Goal: Task Accomplishment & Management: Complete application form

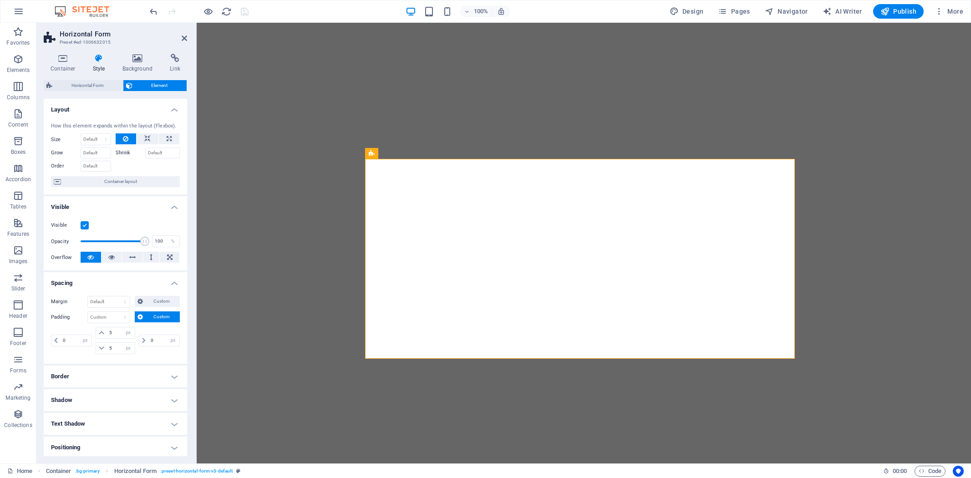
select select "px"
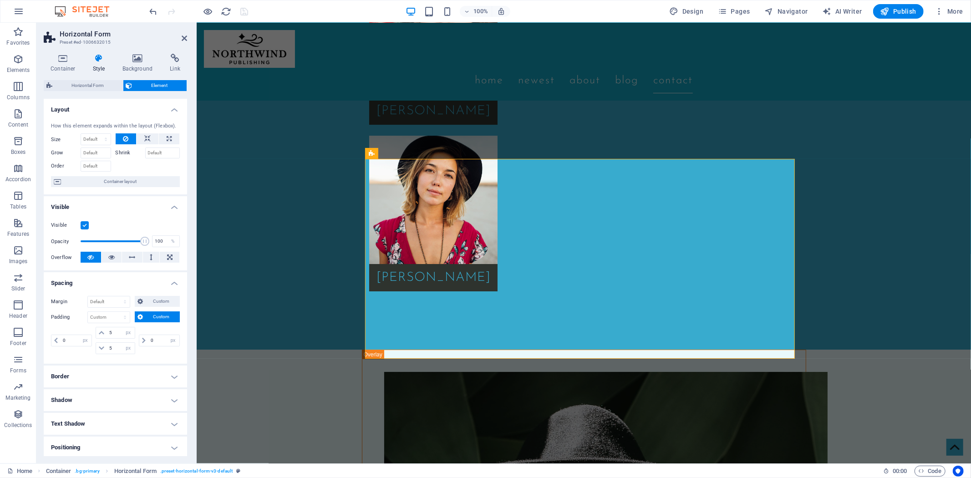
scroll to position [1, 0]
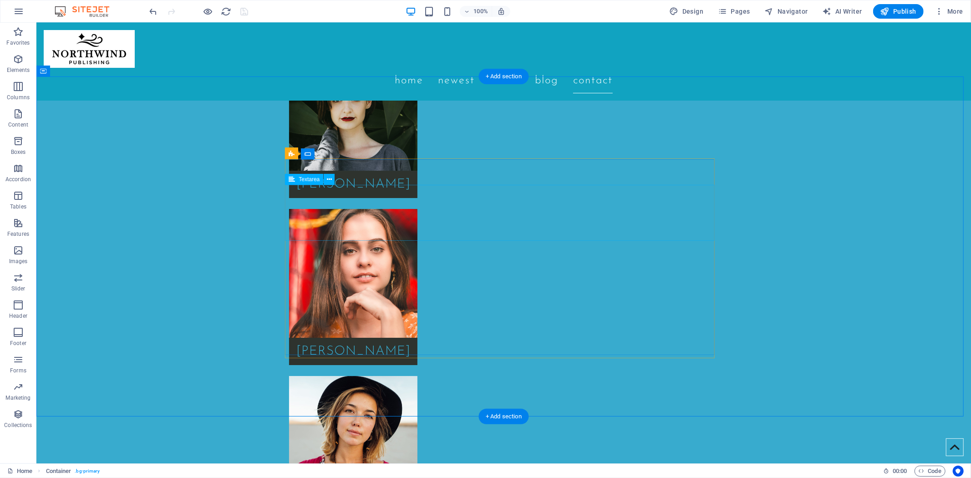
scroll to position [2650, 0]
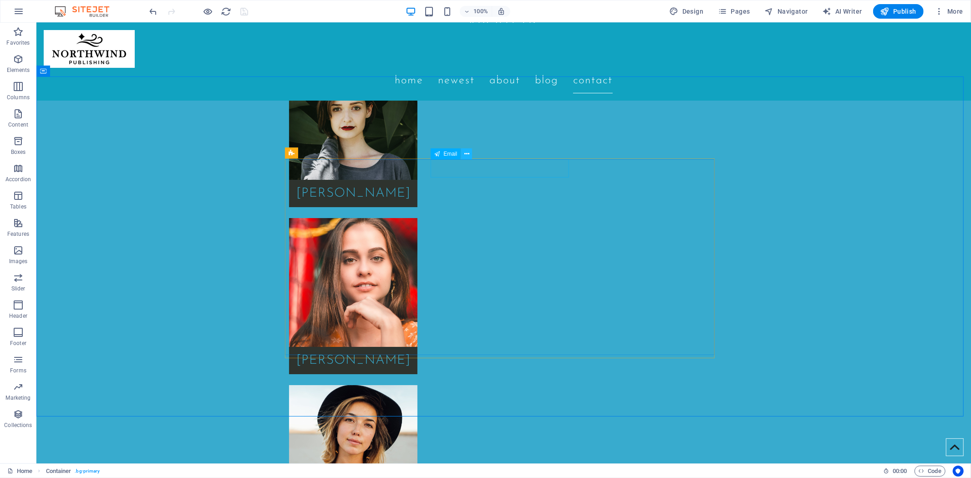
click at [467, 155] on icon at bounding box center [466, 154] width 5 height 10
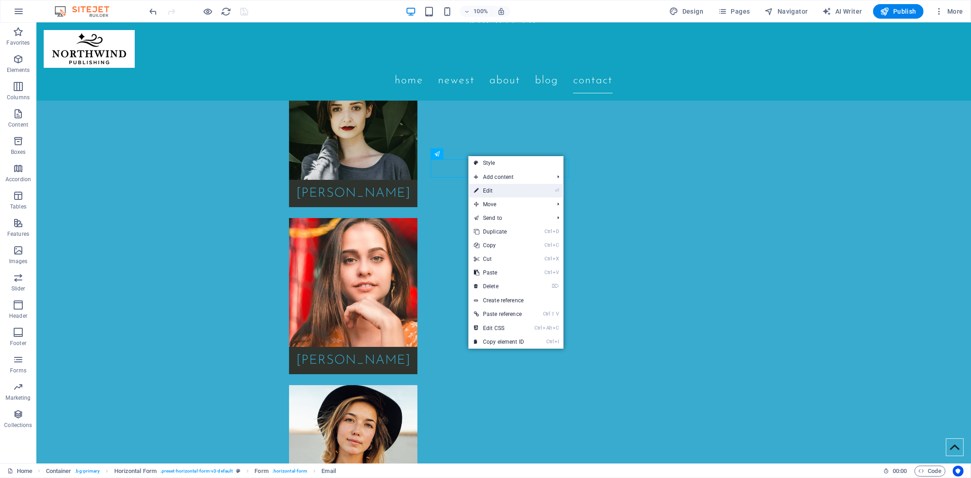
click at [481, 187] on link "⏎ Edit" at bounding box center [498, 191] width 61 height 14
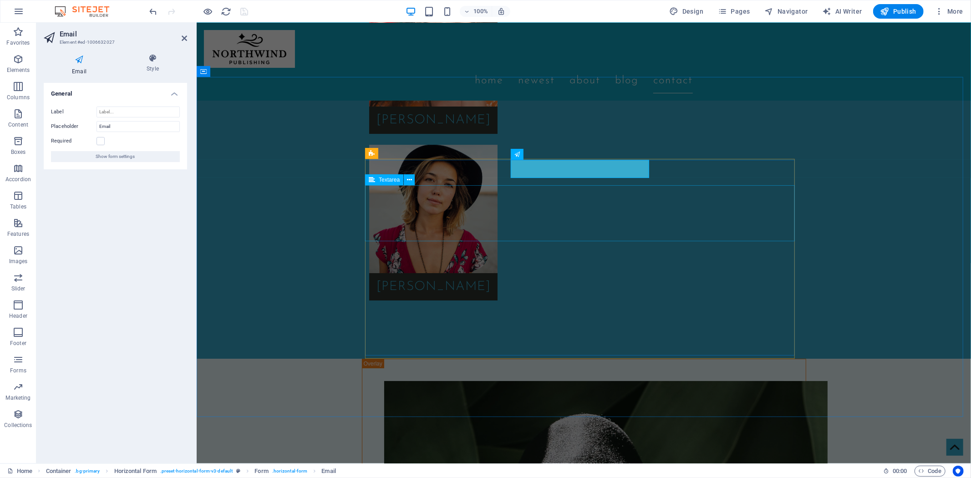
scroll to position [2659, 0]
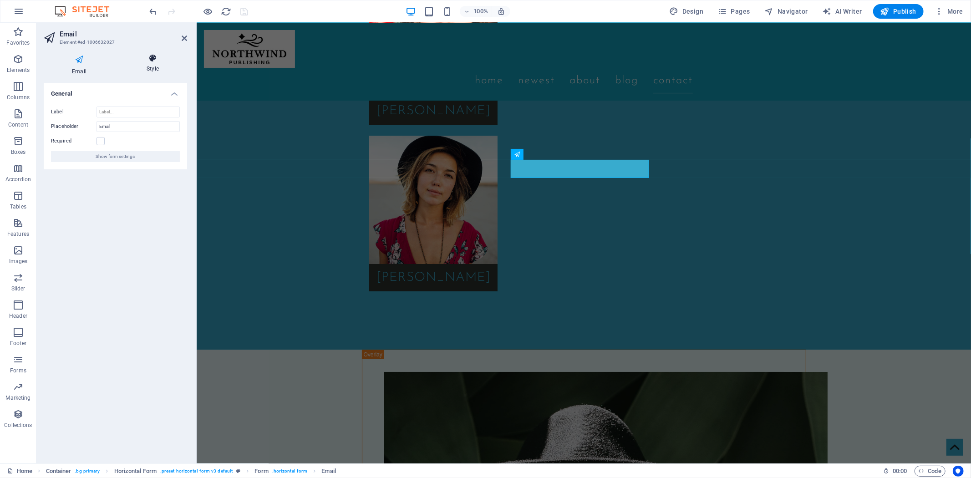
click at [152, 59] on icon at bounding box center [152, 58] width 69 height 9
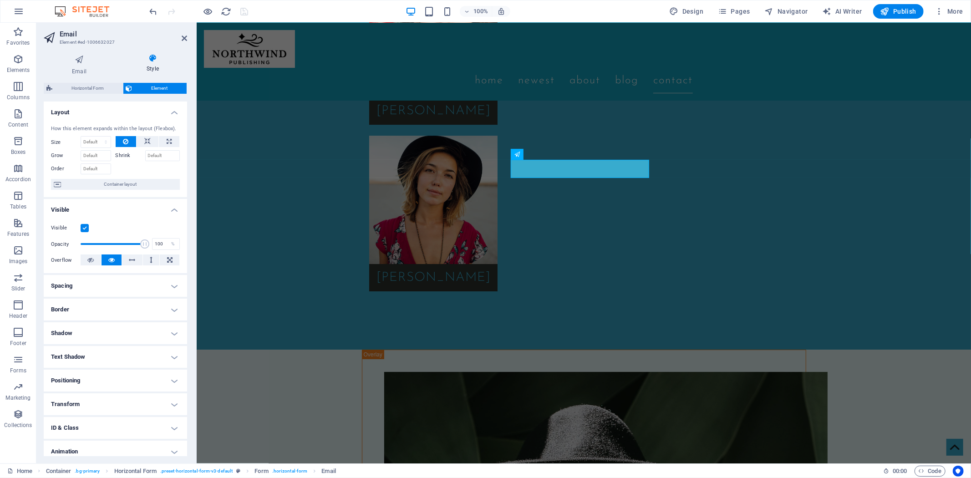
click at [173, 307] on h4 "Border" at bounding box center [115, 310] width 143 height 22
click at [119, 329] on span at bounding box center [119, 328] width 6 height 6
click at [97, 359] on span at bounding box center [94, 358] width 7 height 7
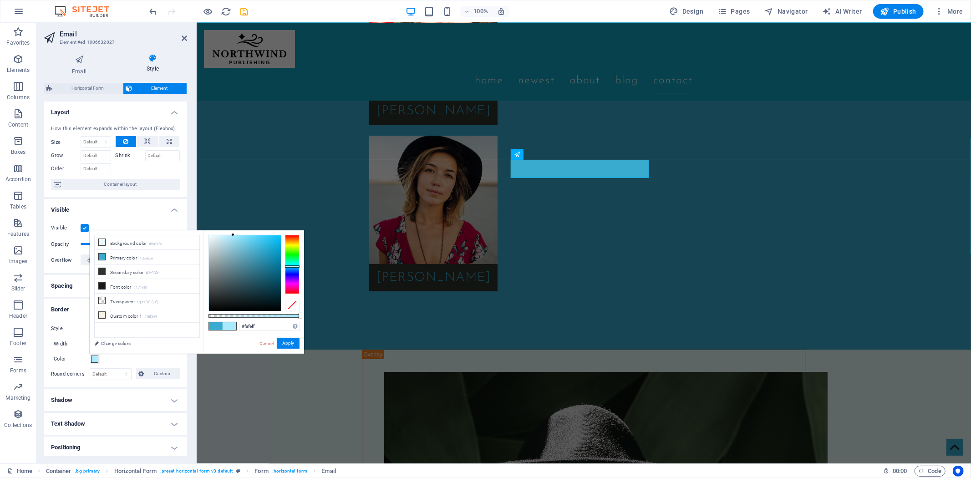
type input "#ffffff"
drag, startPoint x: 258, startPoint y: 248, endPoint x: 199, endPoint y: 229, distance: 62.6
click at [199, 229] on body "[DOMAIN_NAME] Home Favorites Elements Columns Content Boxes Accordion Tables Fe…" at bounding box center [485, 239] width 971 height 478
click at [283, 342] on button "Apply" at bounding box center [288, 343] width 23 height 11
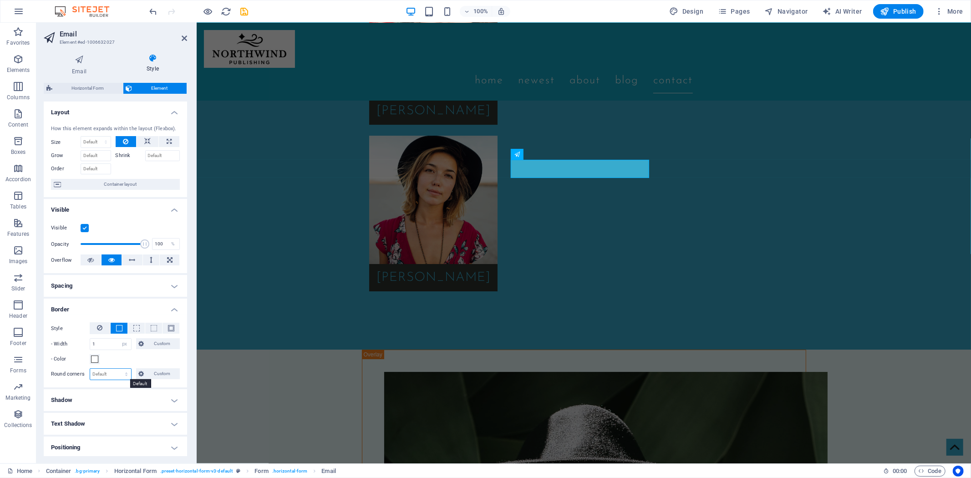
click at [110, 375] on select "Default px rem % vh vw Custom" at bounding box center [110, 374] width 41 height 11
select select "px"
click at [117, 369] on select "Default px rem % vh vw Custom" at bounding box center [110, 374] width 41 height 11
type input "4"
click at [103, 344] on input "1" at bounding box center [110, 344] width 41 height 11
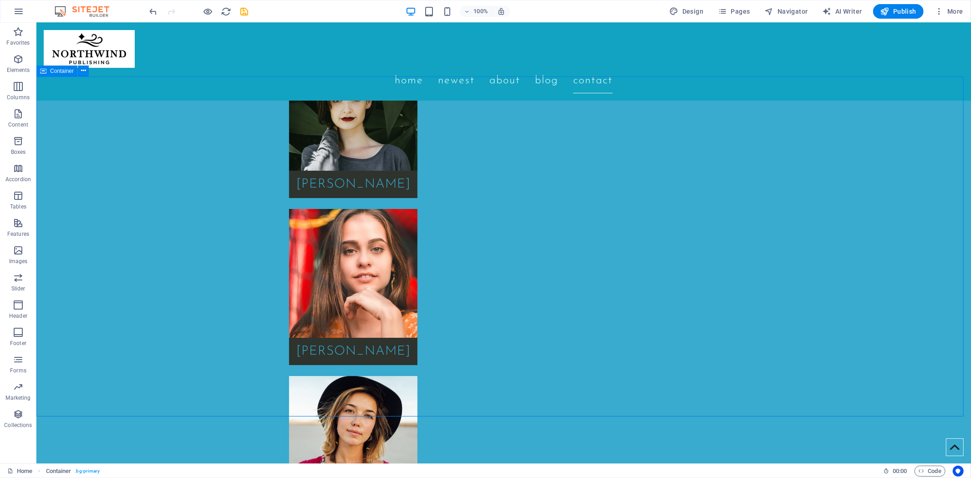
scroll to position [2650, 0]
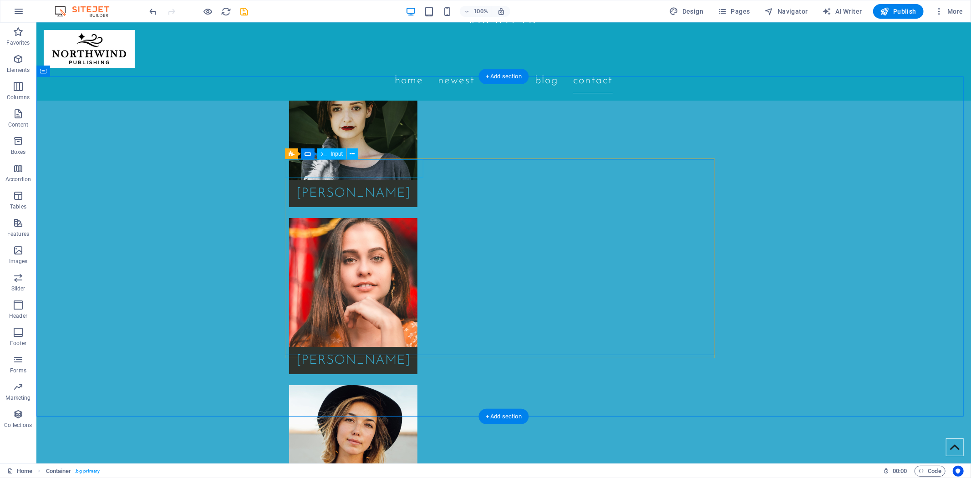
drag, startPoint x: 370, startPoint y: 173, endPoint x: 371, endPoint y: 178, distance: 5.1
click at [355, 155] on button at bounding box center [352, 153] width 11 height 11
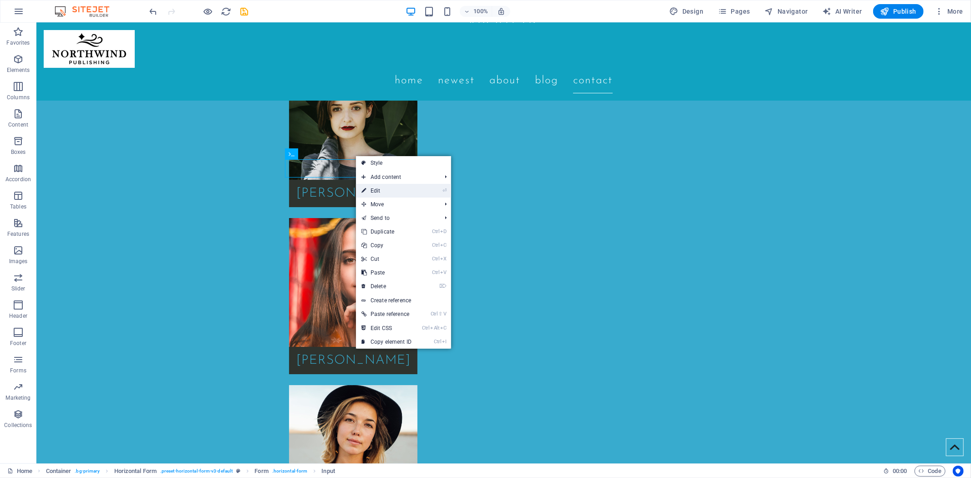
click at [376, 189] on link "⏎ Edit" at bounding box center [386, 191] width 61 height 14
select select "px"
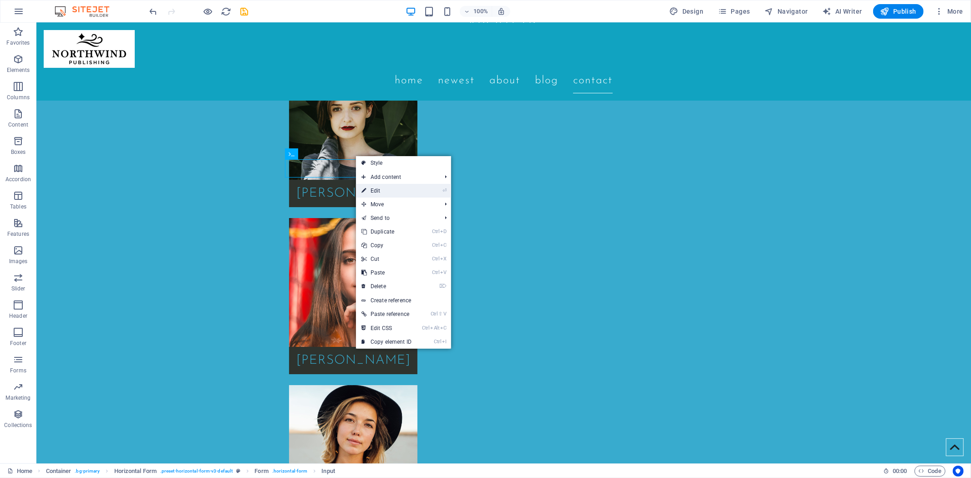
select select "px"
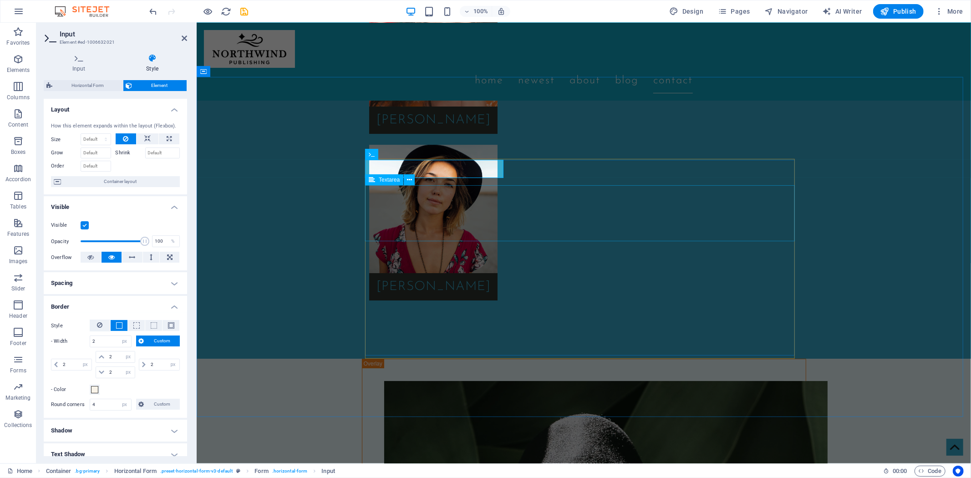
scroll to position [2659, 0]
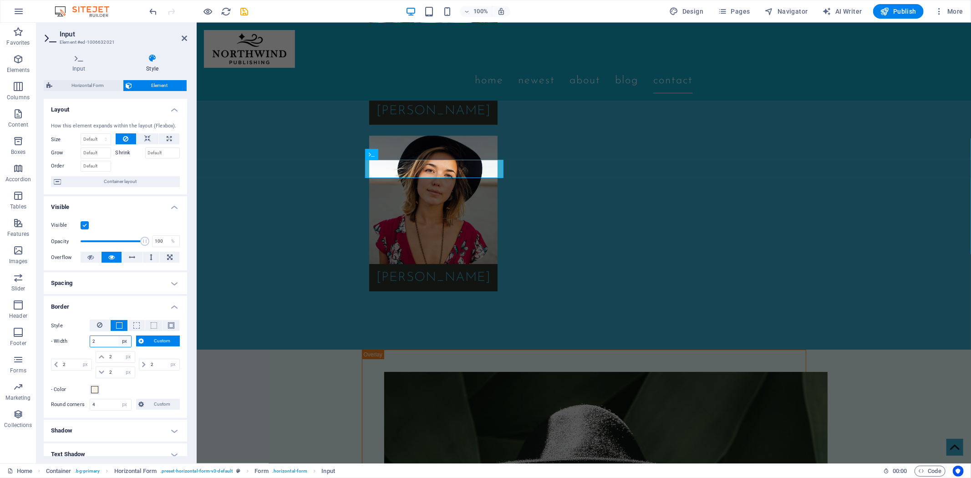
click at [124, 343] on select "auto px rem % vh vw Custom" at bounding box center [124, 341] width 13 height 11
select select "auto"
click at [118, 336] on select "auto px rem % vh vw Custom" at bounding box center [124, 341] width 13 height 11
type input "2"
select select "px"
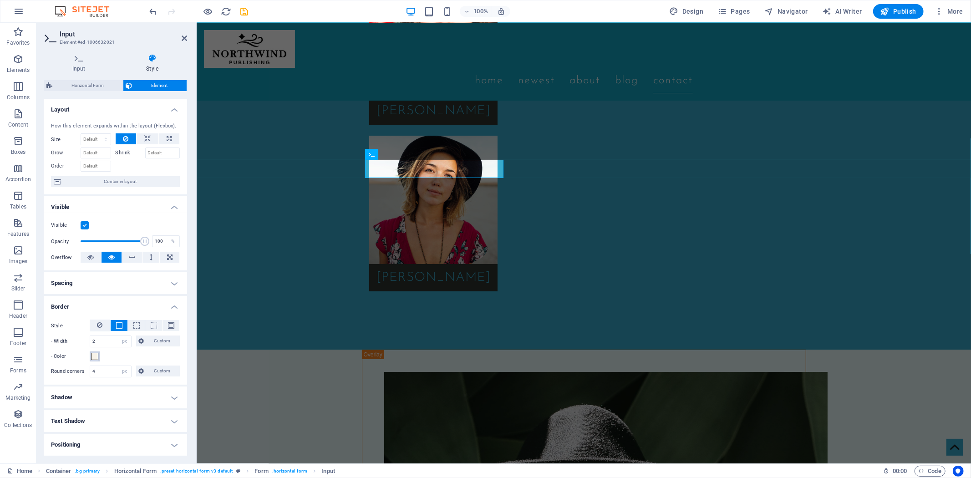
click at [94, 357] on span at bounding box center [94, 356] width 7 height 7
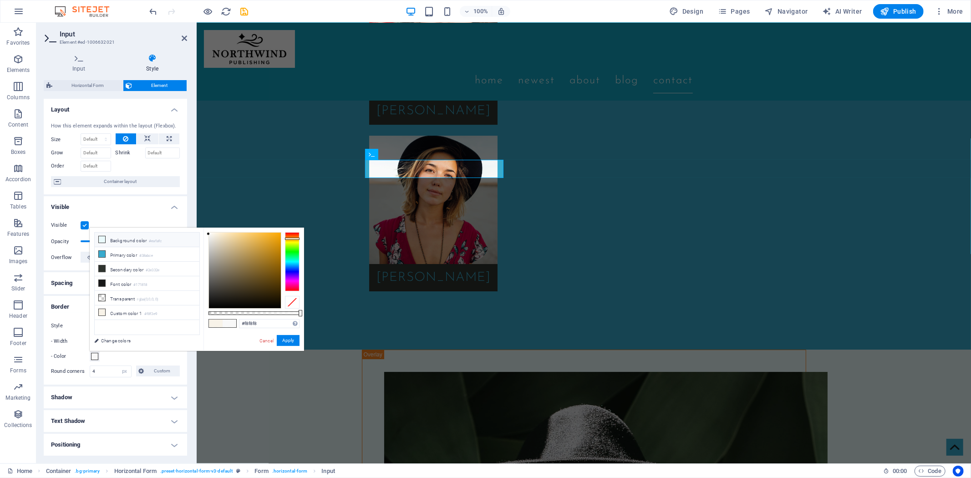
drag, startPoint x: 213, startPoint y: 233, endPoint x: 198, endPoint y: 234, distance: 14.1
click at [198, 234] on div "less Background color #eafafc Primary color #38abce Secondary color #2e332e Fon…" at bounding box center [197, 289] width 214 height 123
type input "#ffffff"
drag, startPoint x: 208, startPoint y: 234, endPoint x: 10, endPoint y: 202, distance: 200.5
click at [207, 225] on body "[DOMAIN_NAME] Home Favorites Elements Columns Content Boxes Accordion Tables Fe…" at bounding box center [485, 239] width 971 height 478
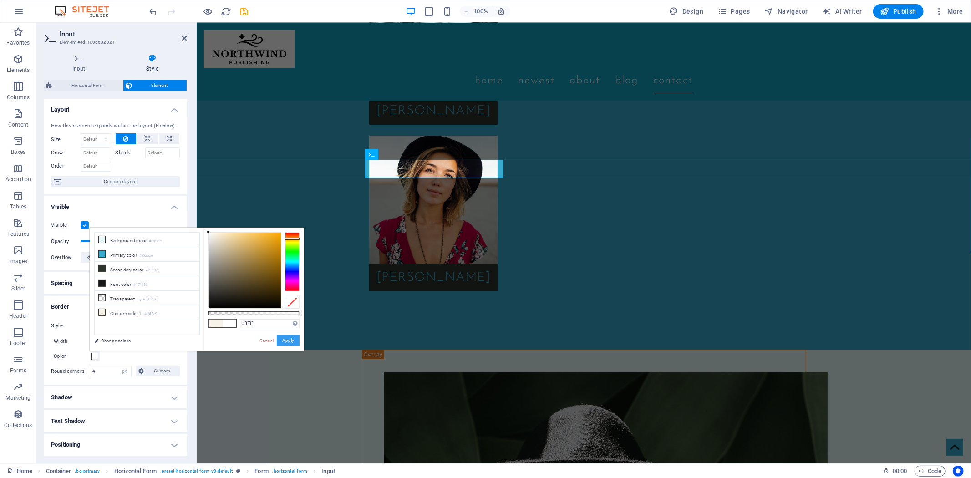
click at [294, 337] on button "Apply" at bounding box center [288, 340] width 23 height 11
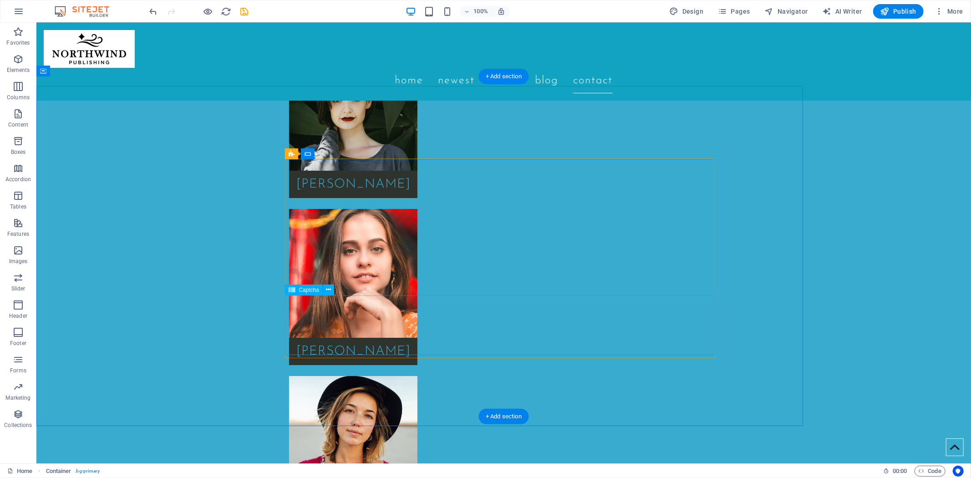
scroll to position [2650, 0]
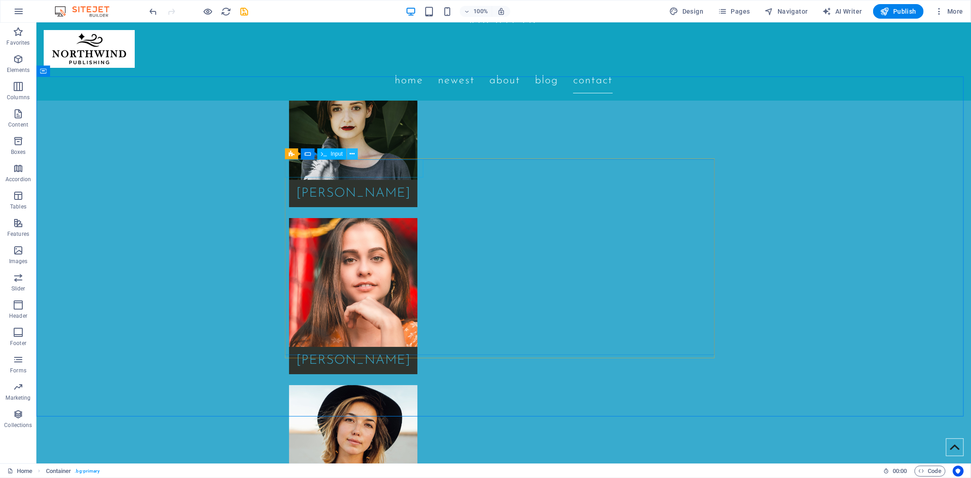
click at [357, 153] on button at bounding box center [352, 153] width 11 height 11
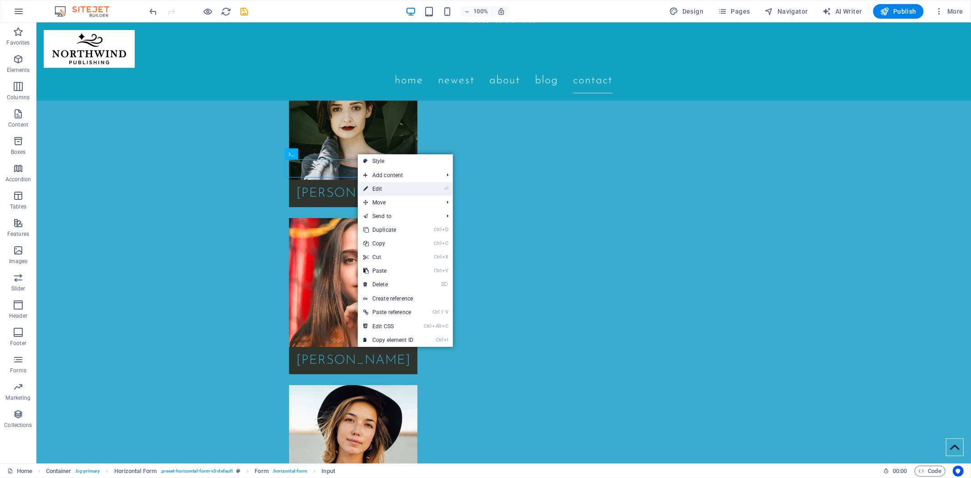
click at [367, 190] on icon at bounding box center [365, 189] width 5 height 14
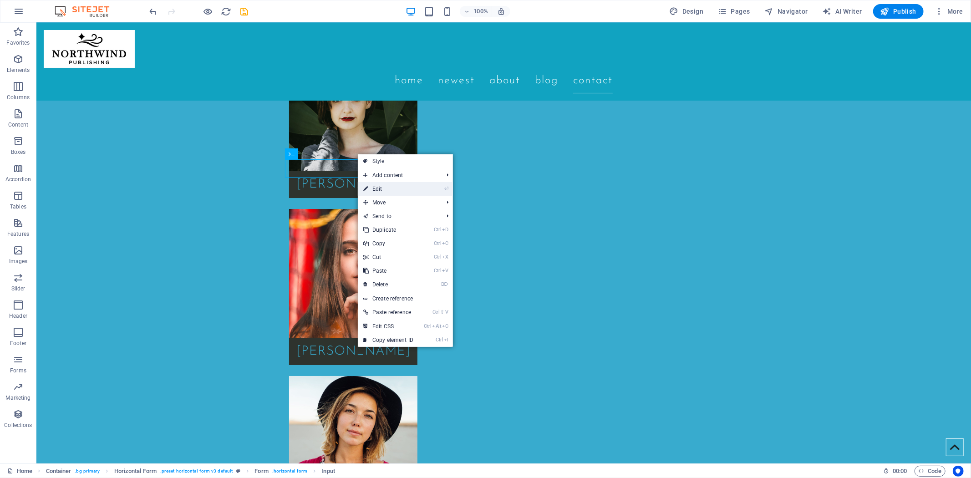
select select "px"
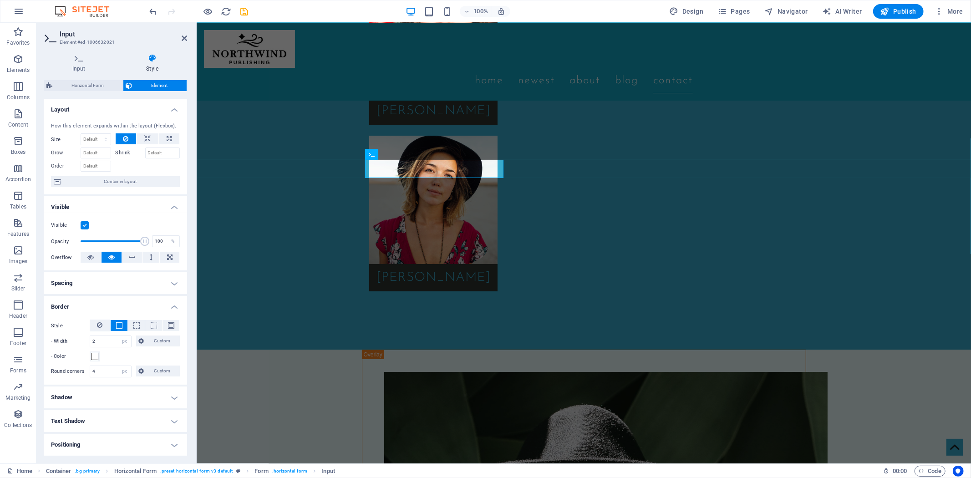
scroll to position [51, 0]
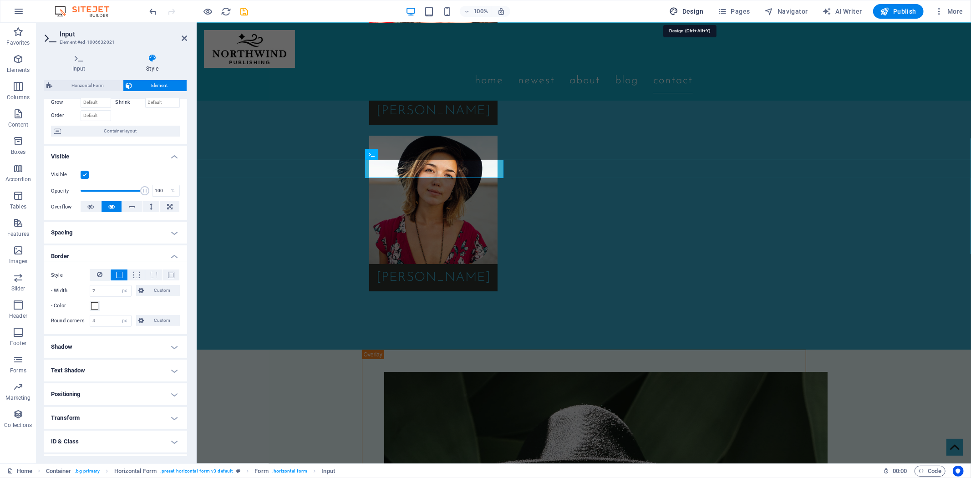
click at [678, 12] on icon "button" at bounding box center [673, 11] width 9 height 9
select select "px"
select select "200"
select select "px"
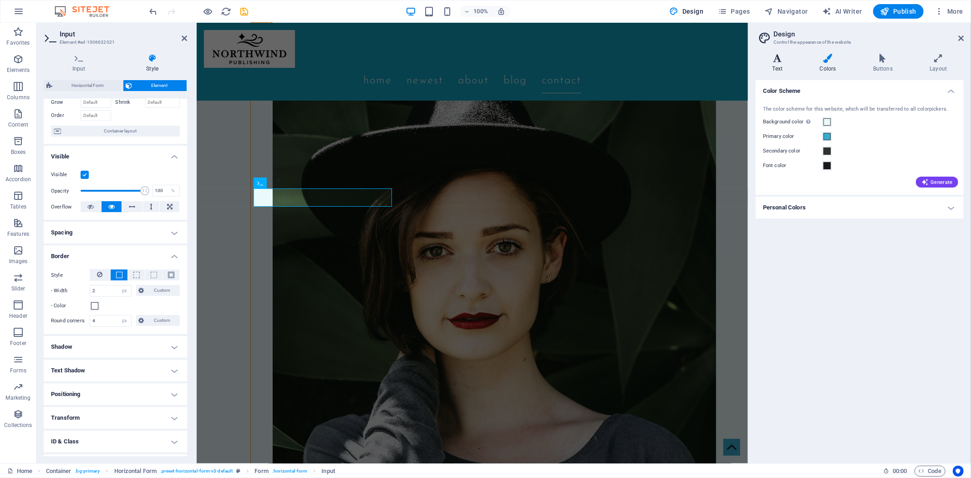
click at [777, 61] on icon at bounding box center [777, 58] width 44 height 9
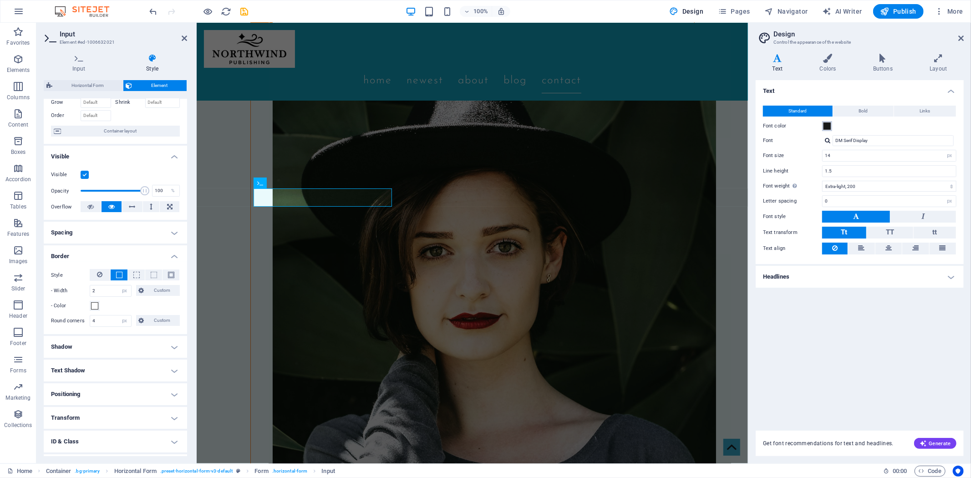
click at [824, 122] on span at bounding box center [826, 125] width 7 height 7
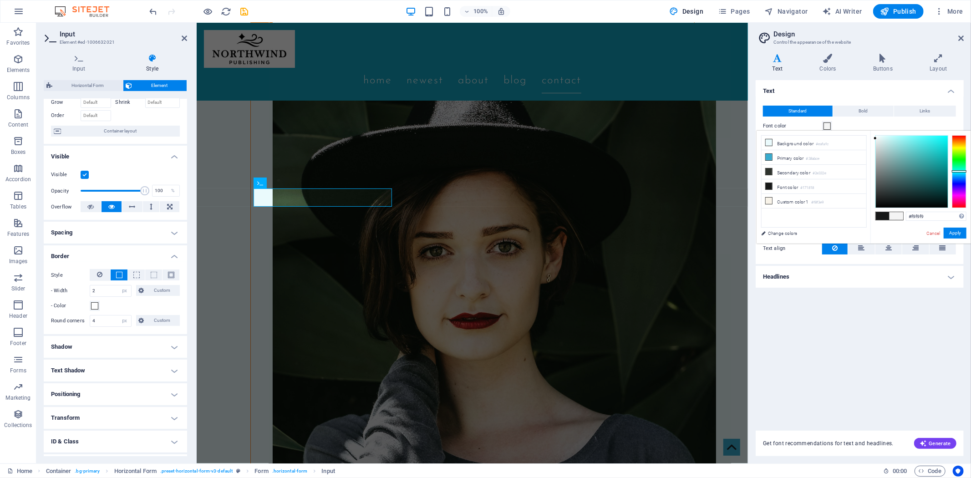
type input "#ffffff"
drag, startPoint x: 879, startPoint y: 199, endPoint x: 871, endPoint y: 132, distance: 67.8
click at [871, 132] on div "#ffffff Supported formats #0852ed rgb(8, 82, 237) rgba(8, 82, 237, 90%) hsv(221…" at bounding box center [920, 253] width 101 height 245
click at [959, 232] on button "Apply" at bounding box center [954, 233] width 23 height 11
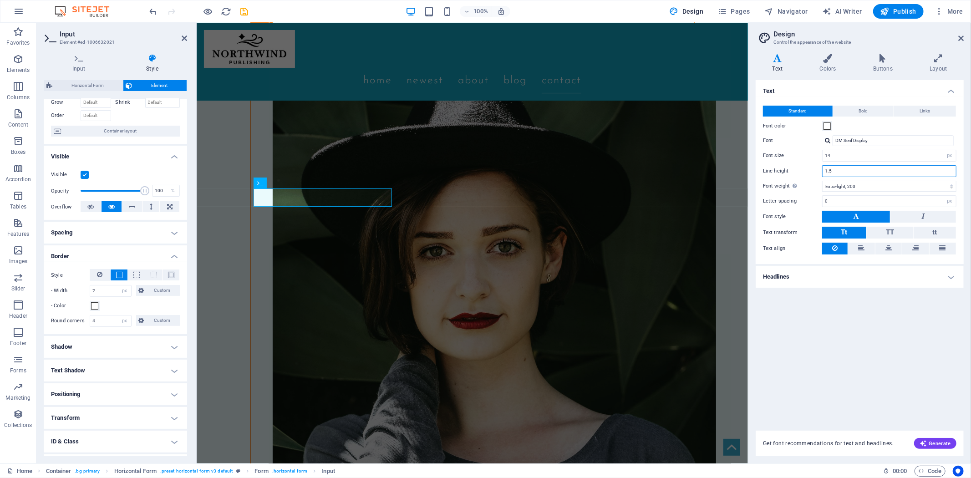
click at [856, 170] on input "1.5" at bounding box center [888, 171] width 133 height 11
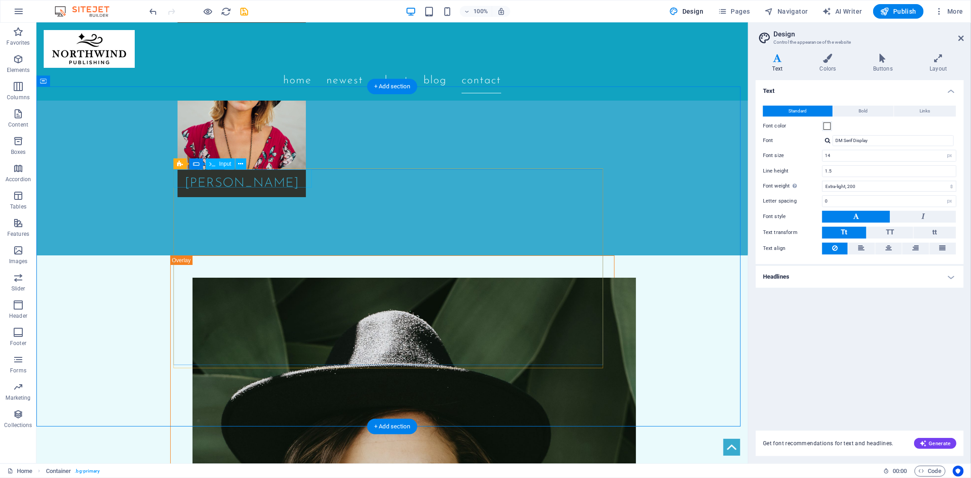
select select "px"
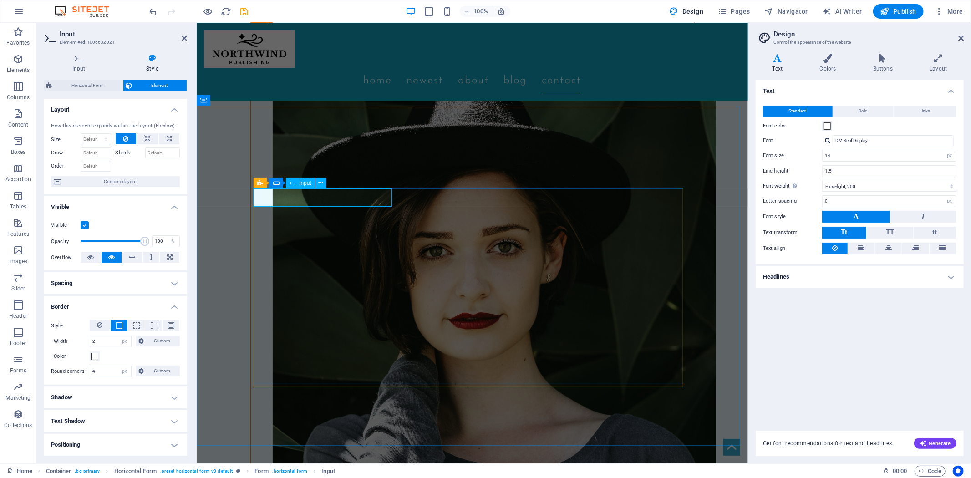
drag, startPoint x: 278, startPoint y: 201, endPoint x: 258, endPoint y: 198, distance: 21.1
click at [849, 137] on input "DM Serif Display" at bounding box center [892, 140] width 121 height 11
click at [825, 137] on div at bounding box center [827, 140] width 5 height 6
click at [856, 173] on div "[PERSON_NAME]" at bounding box center [895, 176] width 120 height 10
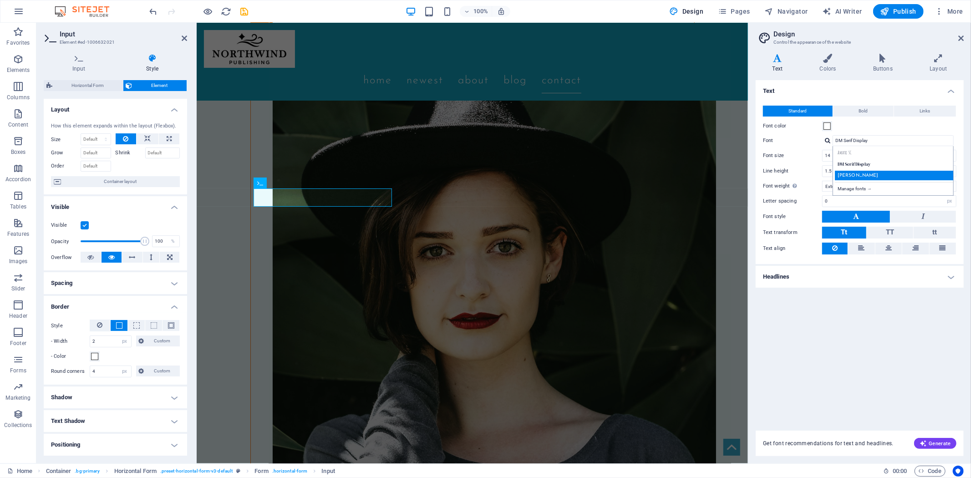
type input "[PERSON_NAME]"
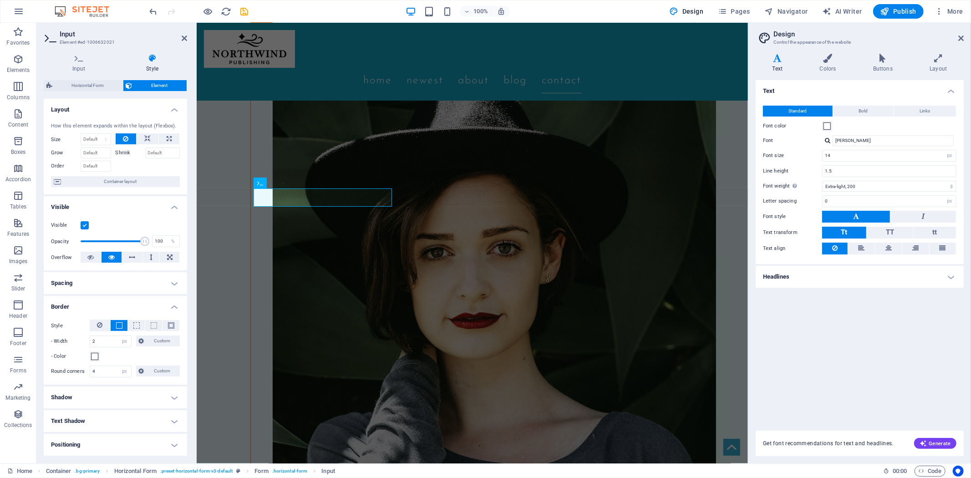
scroll to position [2623, 0]
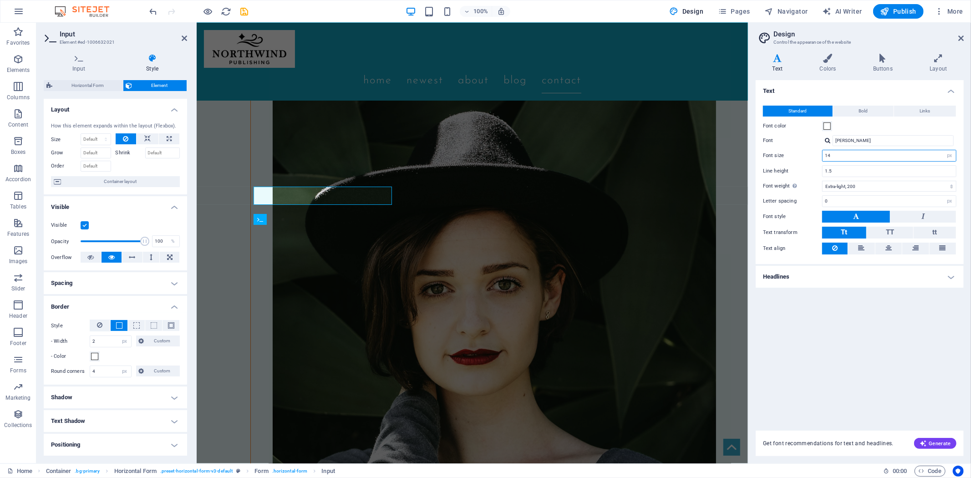
drag, startPoint x: 845, startPoint y: 157, endPoint x: 780, endPoint y: 152, distance: 66.2
click at [780, 152] on div "Font size 14 rem px" at bounding box center [859, 156] width 193 height 12
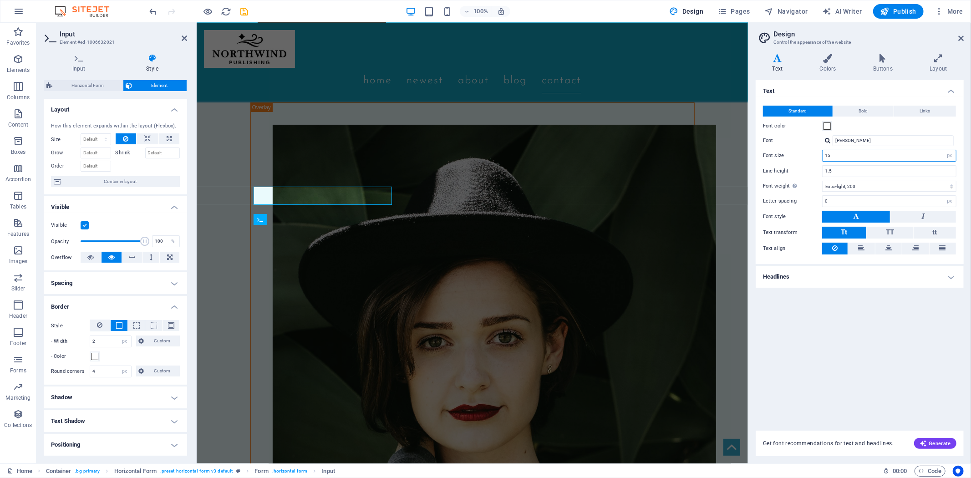
scroll to position [2687, 0]
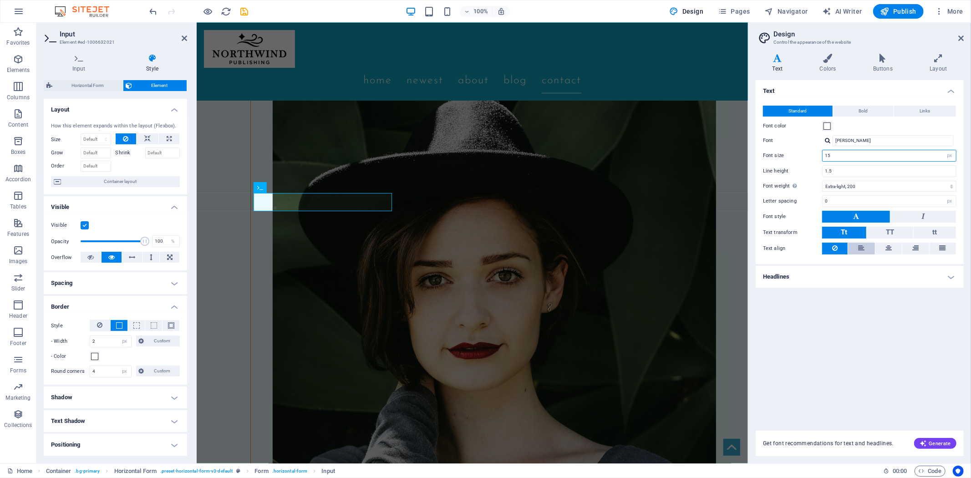
type input "15"
click at [862, 246] on icon at bounding box center [861, 248] width 6 height 11
click at [949, 276] on h4 "Headlines" at bounding box center [859, 277] width 208 height 22
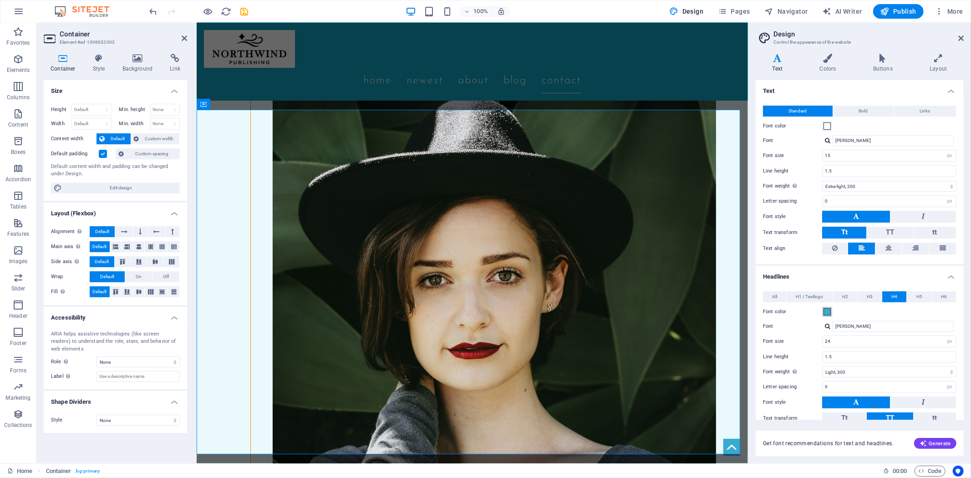
click at [825, 310] on span at bounding box center [826, 311] width 7 height 7
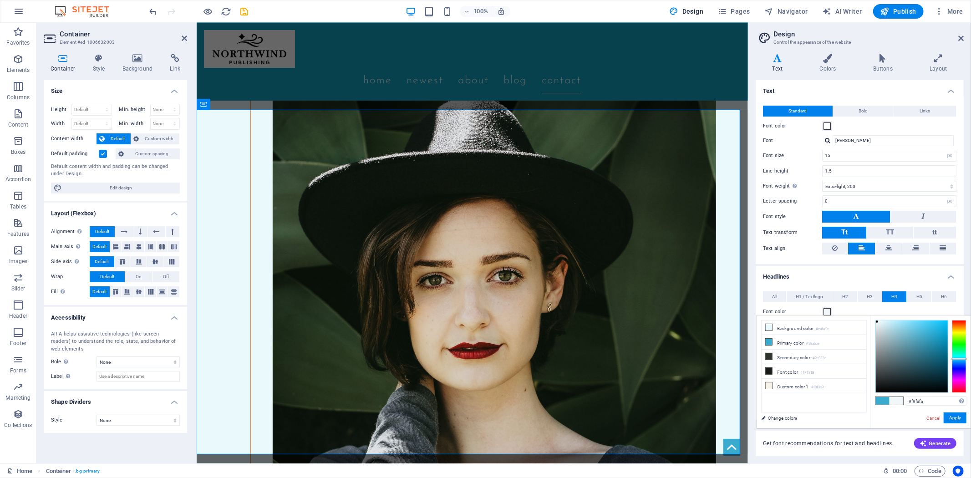
type input "#ffffff"
drag, startPoint x: 877, startPoint y: 322, endPoint x: 871, endPoint y: 319, distance: 7.1
click at [871, 319] on div "#ffffff Supported formats #0852ed rgb(8, 82, 237) rgba(8, 82, 237, 90%) hsv(221…" at bounding box center [920, 437] width 101 height 245
click at [955, 419] on button "Apply" at bounding box center [954, 417] width 23 height 11
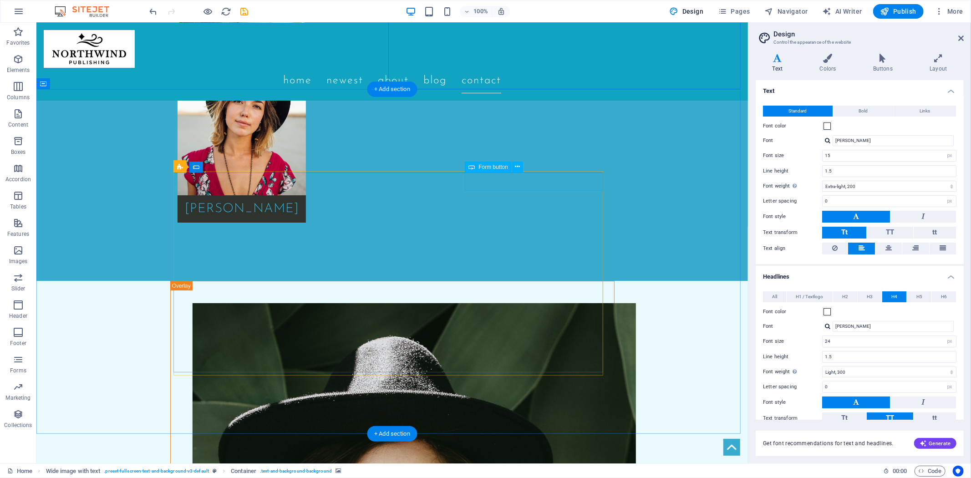
click at [520, 167] on icon at bounding box center [517, 167] width 5 height 10
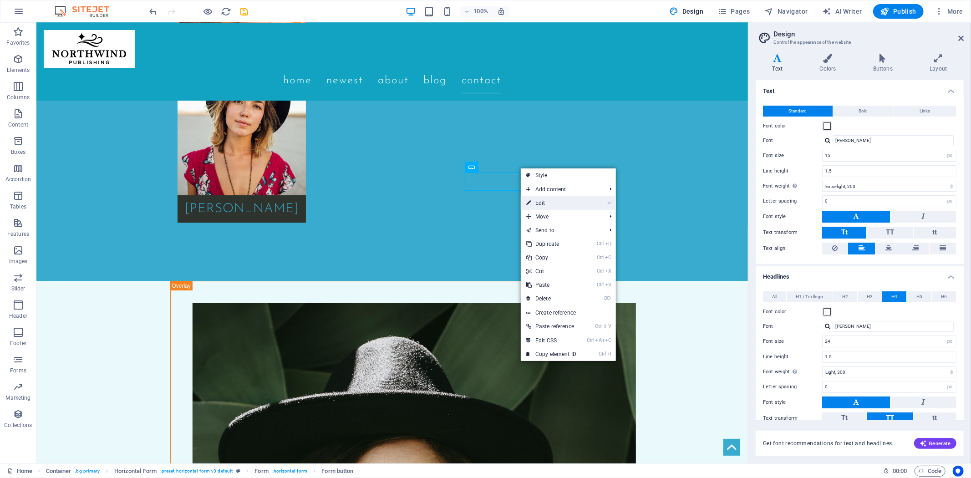
click at [547, 202] on link "⏎ Edit" at bounding box center [551, 203] width 61 height 14
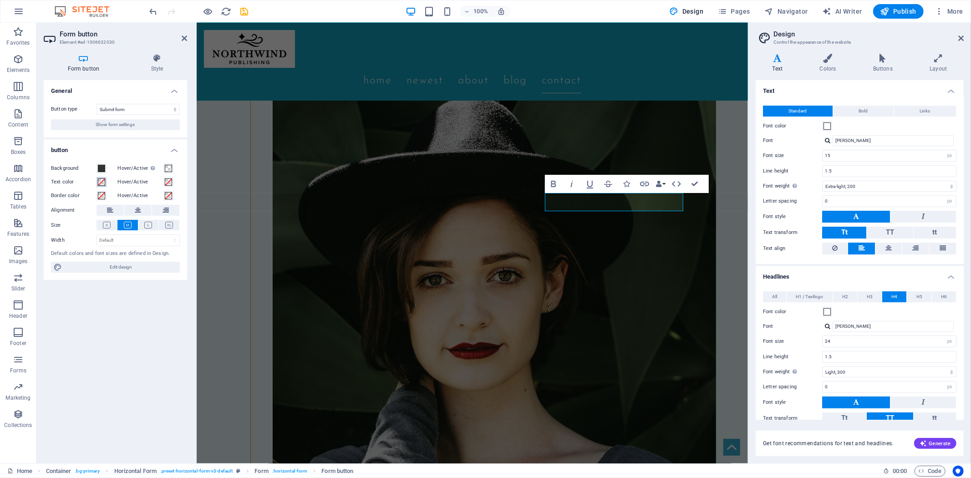
click at [102, 181] on span at bounding box center [101, 181] width 7 height 7
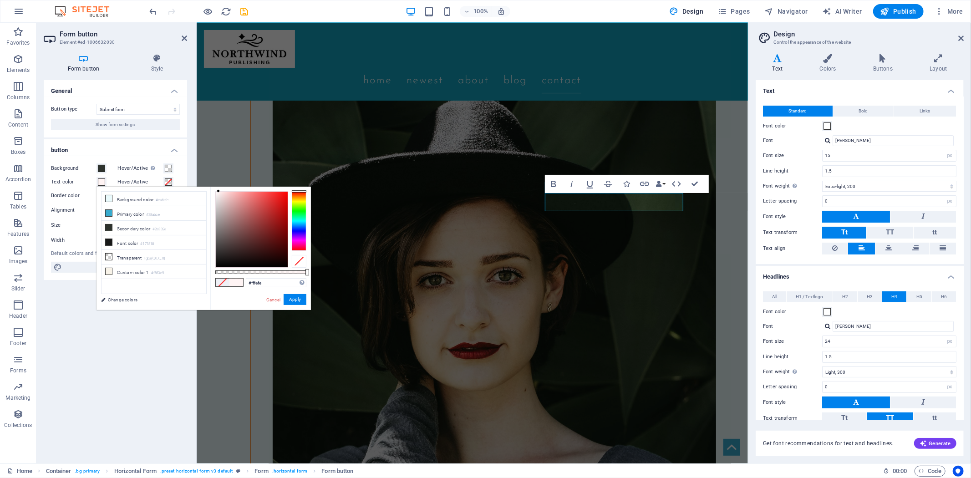
type input "#ffffff"
drag, startPoint x: 222, startPoint y: 197, endPoint x: 211, endPoint y: 187, distance: 14.2
click at [211, 187] on div "#ffffff Supported formats #0852ed rgb(8, 82, 237) rgba(8, 82, 237, 90%) hsv(221…" at bounding box center [260, 314] width 101 height 255
click at [290, 301] on button "Apply" at bounding box center [294, 299] width 23 height 11
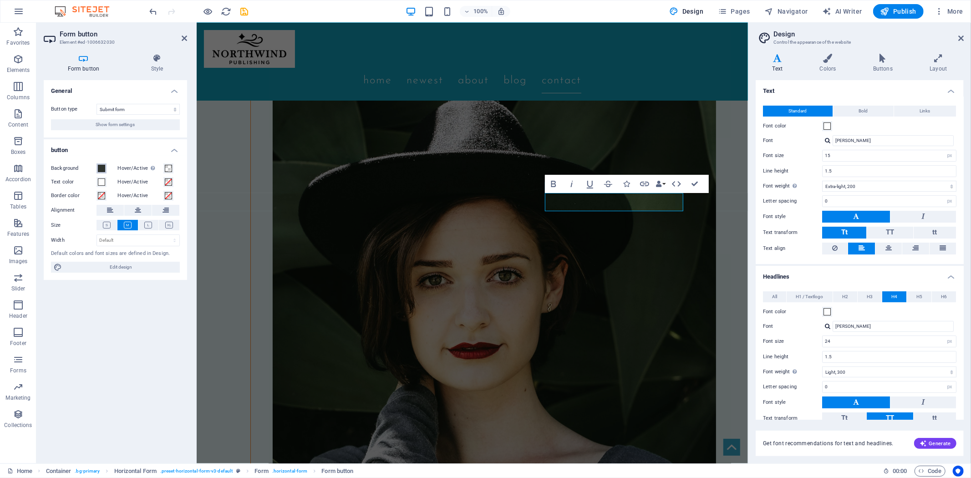
click at [102, 169] on span at bounding box center [101, 168] width 7 height 7
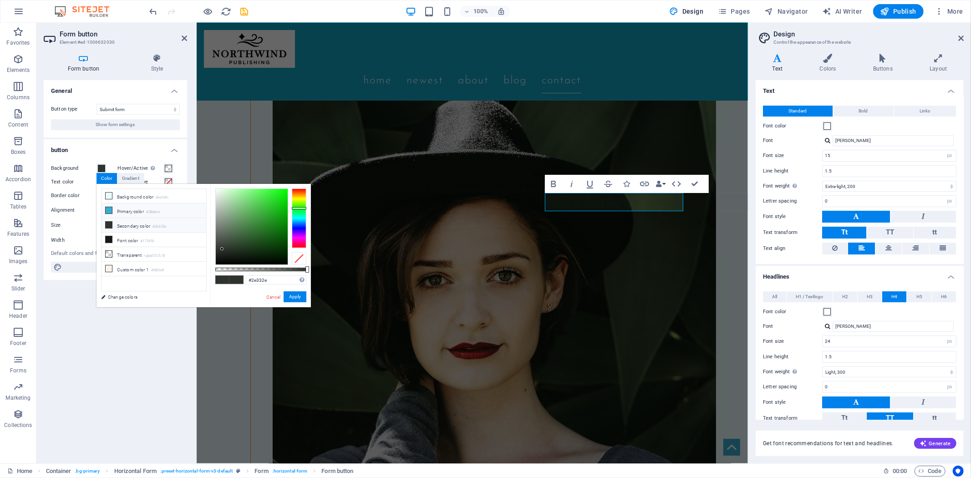
click at [110, 208] on icon at bounding box center [109, 210] width 6 height 6
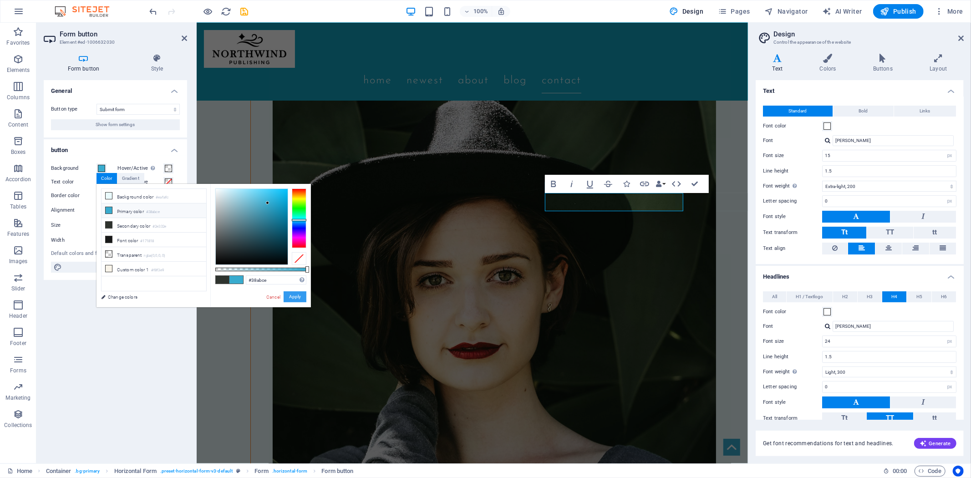
click at [295, 299] on button "Apply" at bounding box center [294, 296] width 23 height 11
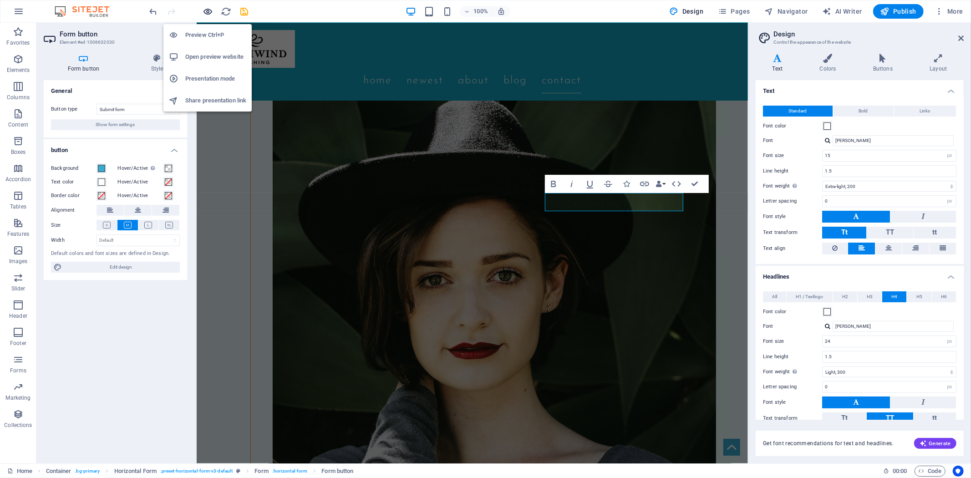
click at [211, 13] on icon "button" at bounding box center [208, 11] width 10 height 10
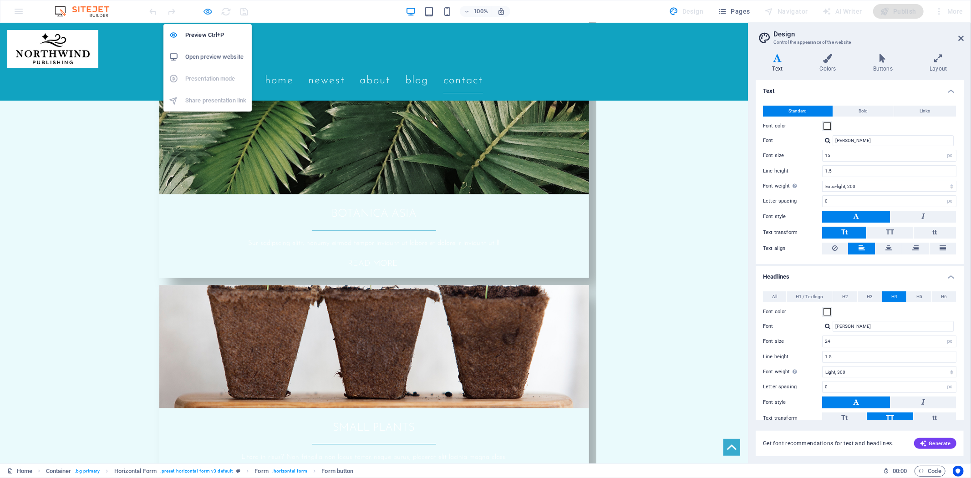
scroll to position [1775, 0]
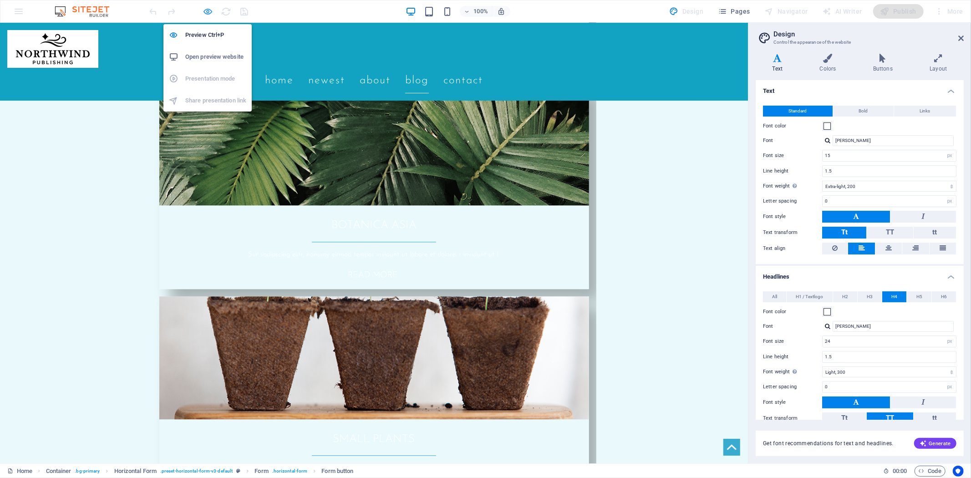
click at [208, 12] on icon "button" at bounding box center [208, 11] width 10 height 10
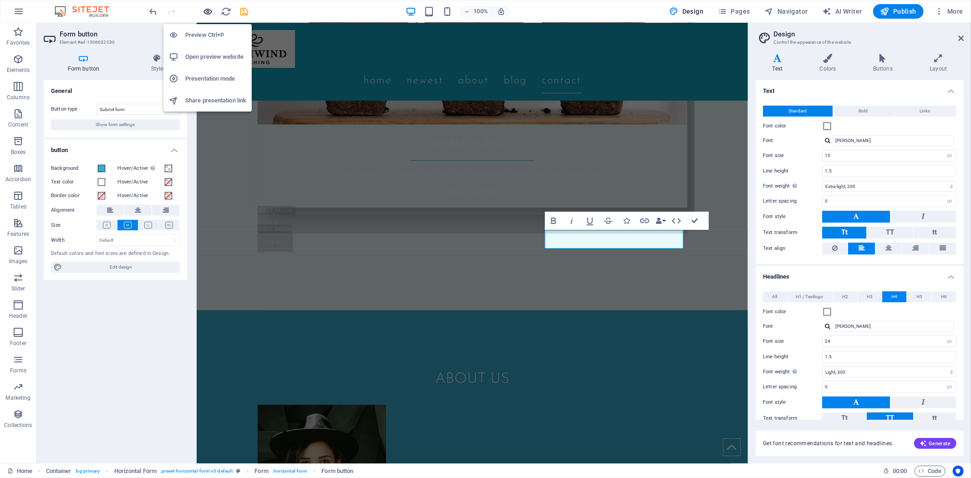
scroll to position [2650, 0]
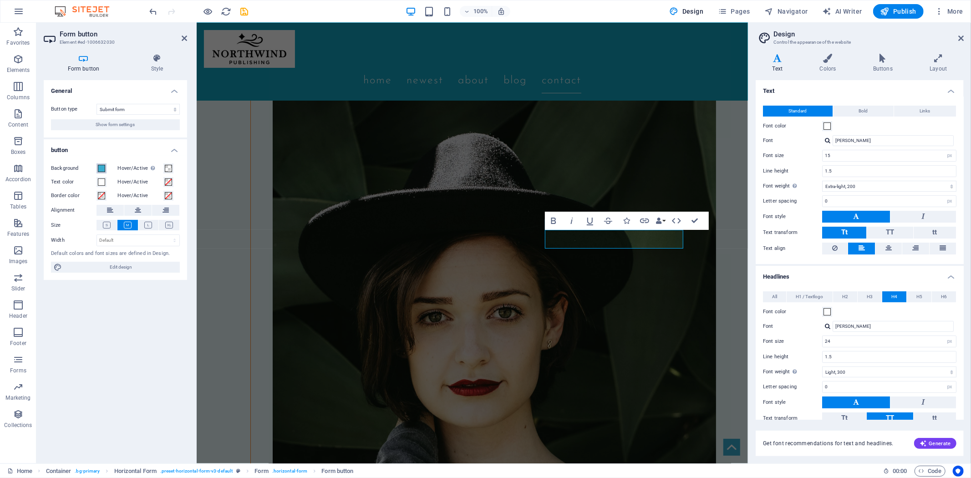
click at [102, 167] on span at bounding box center [101, 168] width 7 height 7
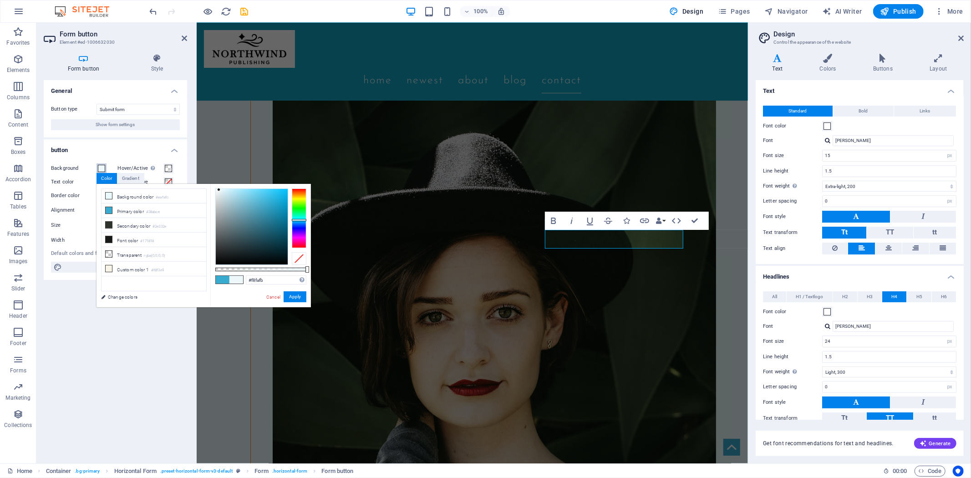
type input "#fbfbfb"
drag, startPoint x: 268, startPoint y: 202, endPoint x: 208, endPoint y: 190, distance: 61.4
click at [208, 190] on div "less Background color #eafafc Primary color #38abce Secondary color #2e332e Fon…" at bounding box center [203, 245] width 214 height 123
click at [298, 299] on button "Apply" at bounding box center [294, 296] width 23 height 11
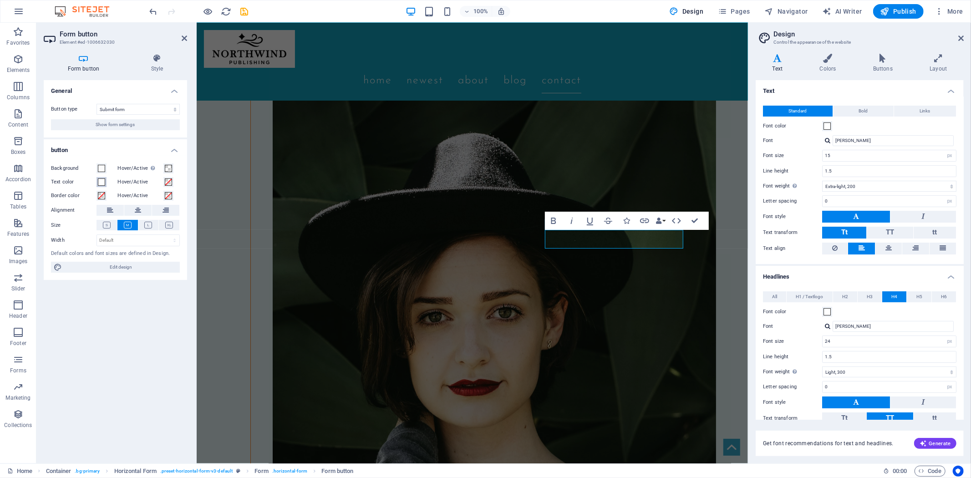
click at [99, 182] on span at bounding box center [101, 181] width 7 height 7
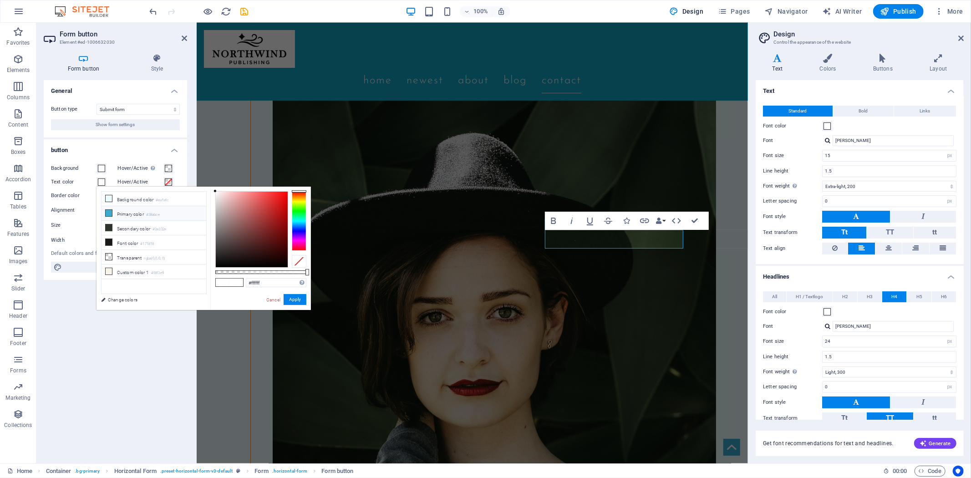
click at [134, 211] on li "Primary color #38abce" at bounding box center [153, 213] width 105 height 15
type input "#38abce"
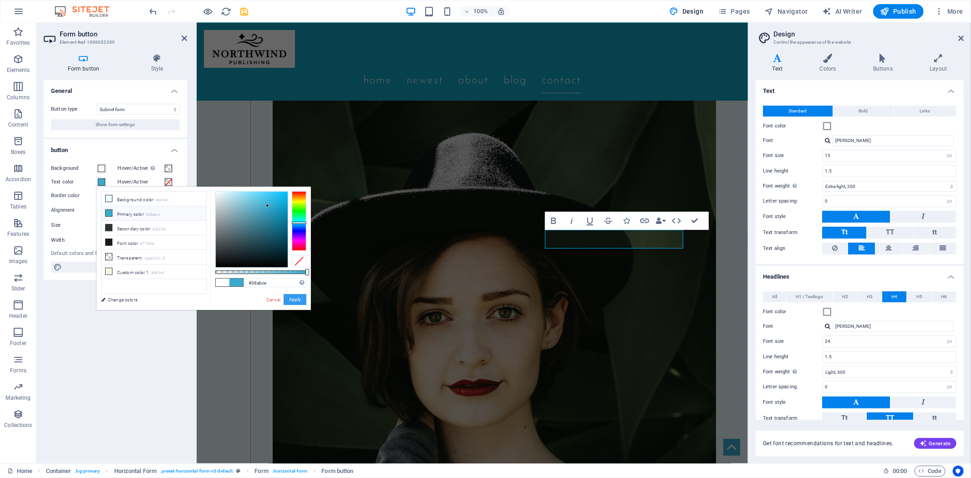
click at [297, 299] on button "Apply" at bounding box center [294, 299] width 23 height 11
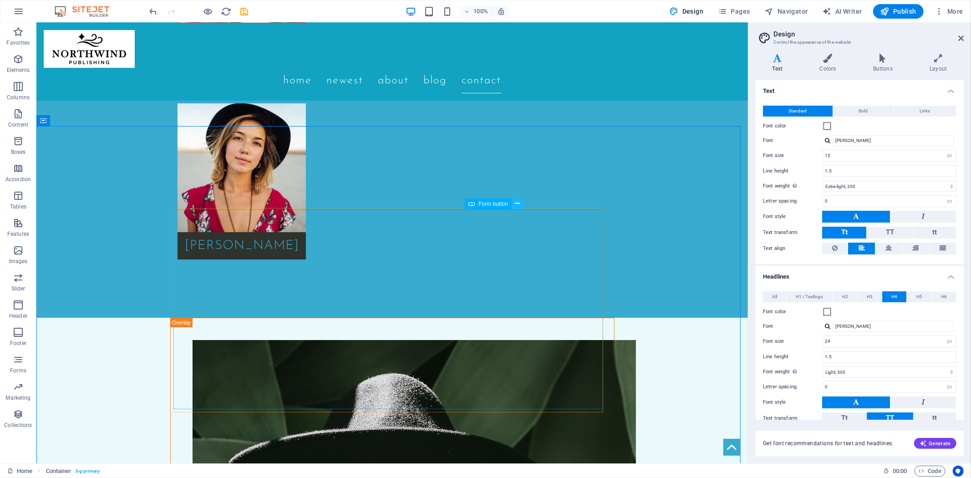
click at [516, 199] on icon at bounding box center [517, 204] width 5 height 10
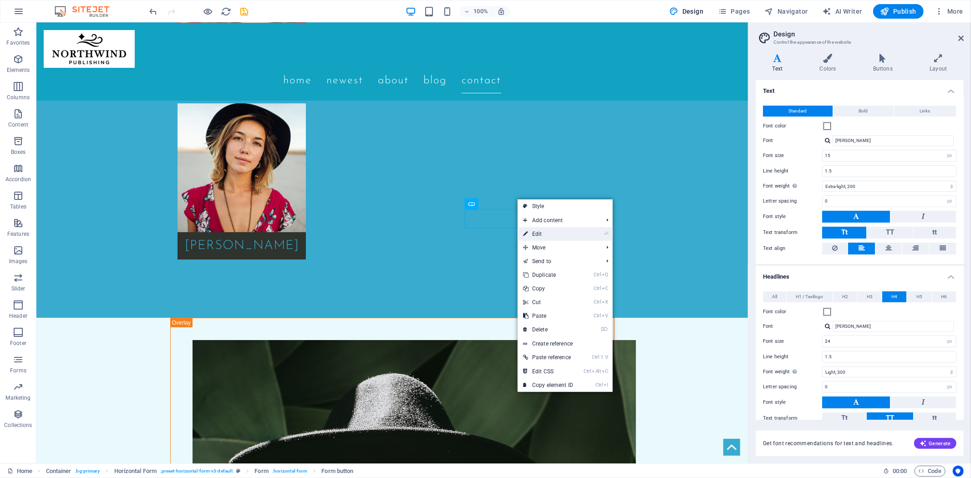
click at [548, 230] on link "⏎ Edit" at bounding box center [547, 234] width 61 height 14
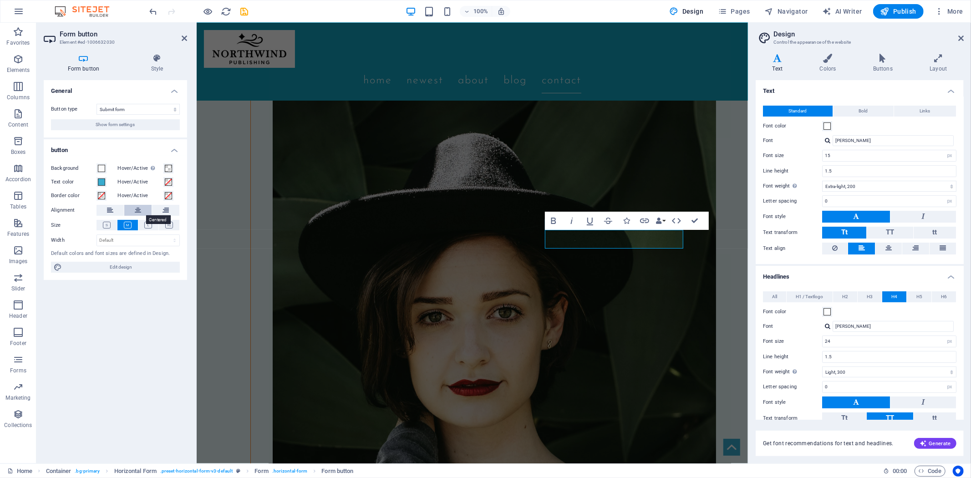
click at [138, 211] on icon at bounding box center [138, 210] width 6 height 11
click at [851, 143] on input "[PERSON_NAME]" at bounding box center [892, 140] width 121 height 11
click at [827, 137] on div at bounding box center [827, 140] width 5 height 6
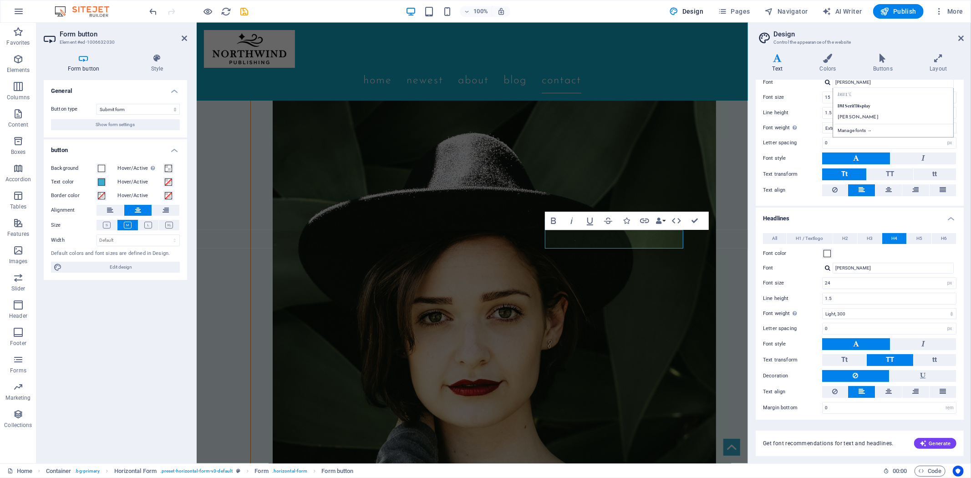
scroll to position [0, 0]
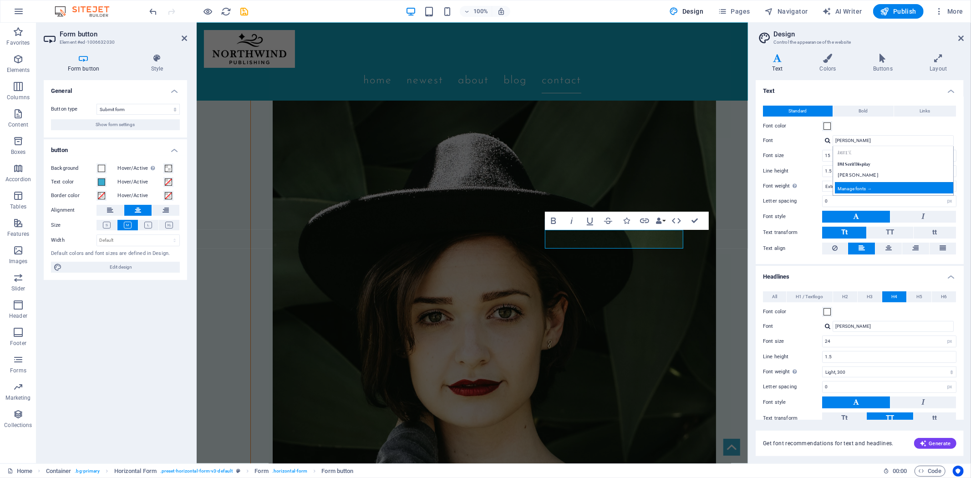
click at [852, 186] on div "Manage fonts →" at bounding box center [895, 187] width 120 height 11
select select "popularity"
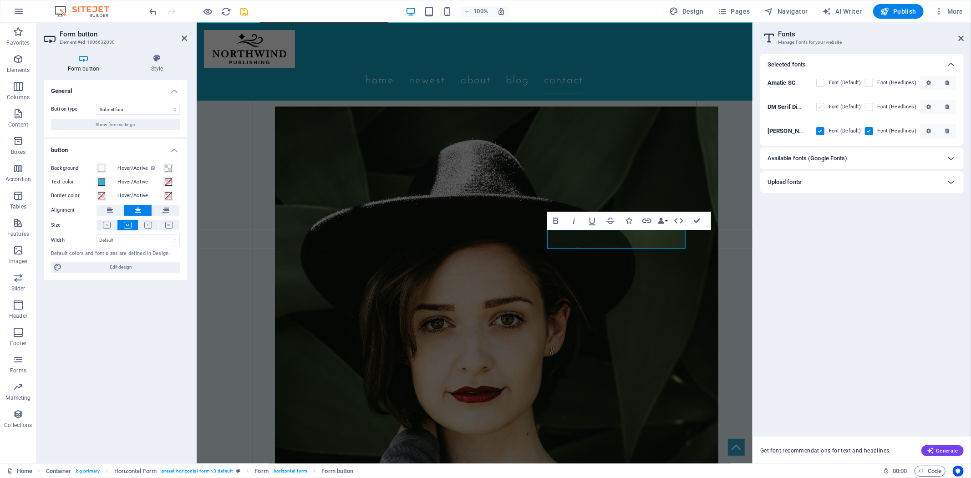
click at [822, 105] on label at bounding box center [820, 107] width 8 height 8
click at [0, 0] on Display "checkbox" at bounding box center [0, 0] width 0 height 0
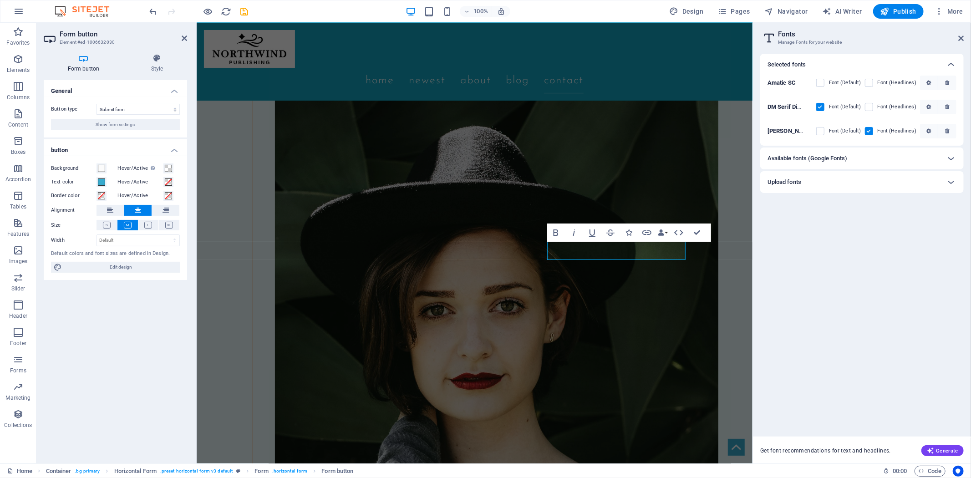
scroll to position [2648, 0]
click at [824, 80] on label at bounding box center [820, 83] width 8 height 8
click at [0, 0] on SC "checkbox" at bounding box center [0, 0] width 0 height 0
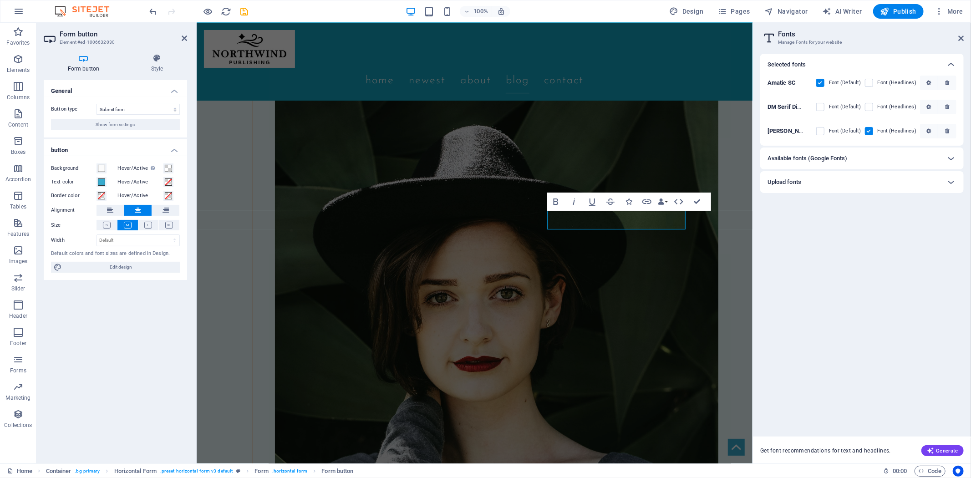
scroll to position [2556, 0]
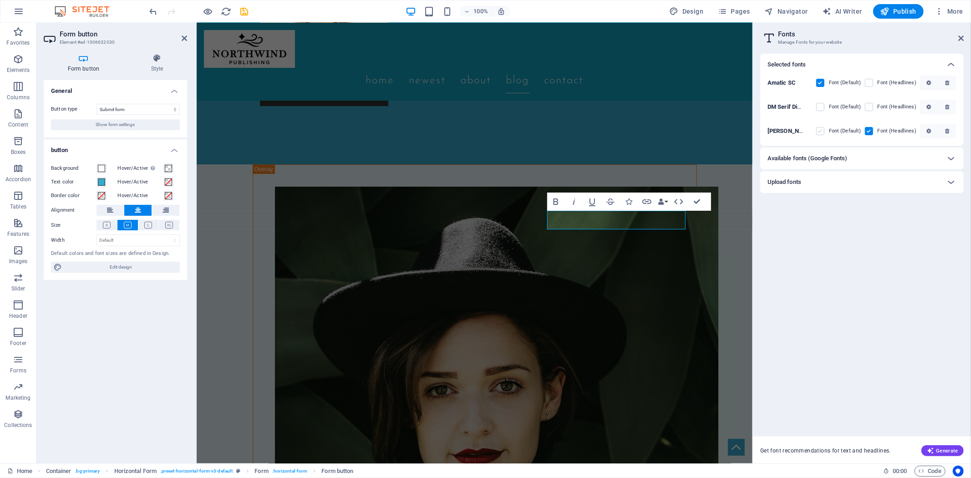
click at [818, 130] on label at bounding box center [820, 131] width 8 height 8
click at [0, 0] on Sans "checkbox" at bounding box center [0, 0] width 0 height 0
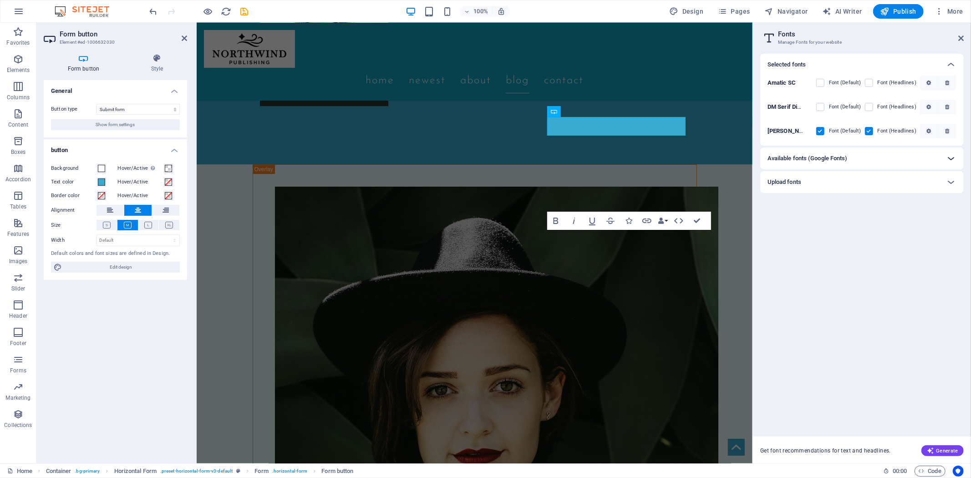
scroll to position [2650, 0]
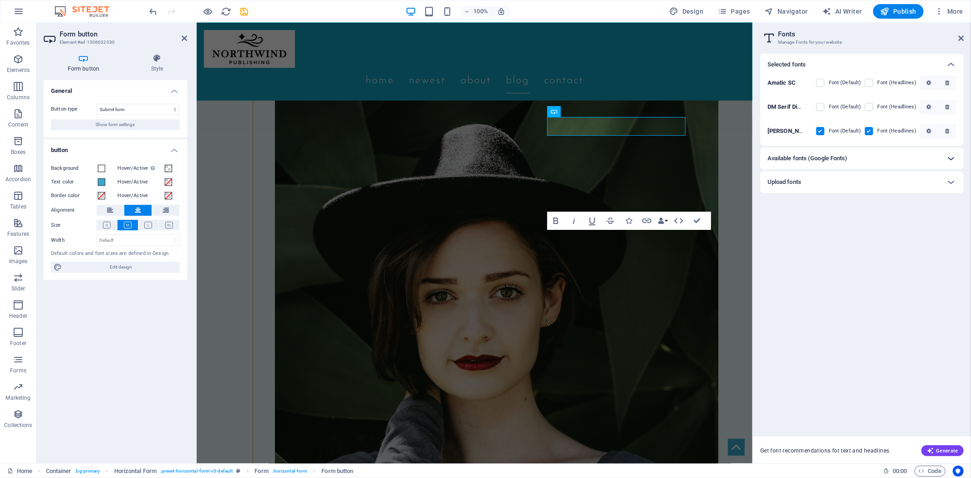
click at [944, 158] on div at bounding box center [951, 158] width 22 height 22
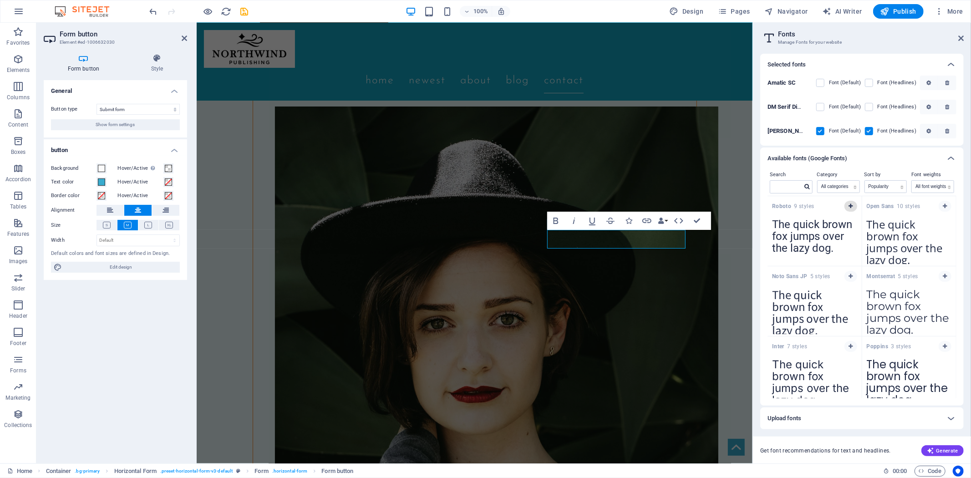
click at [848, 204] on icon "button" at bounding box center [850, 205] width 4 height 5
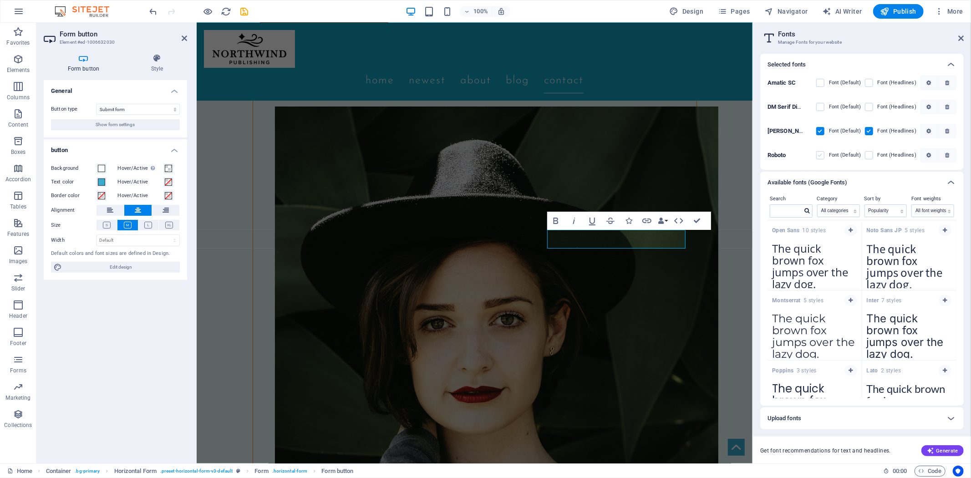
click at [823, 156] on label at bounding box center [820, 155] width 8 height 8
click at [0, 0] on input "checkbox" at bounding box center [0, 0] width 0 height 0
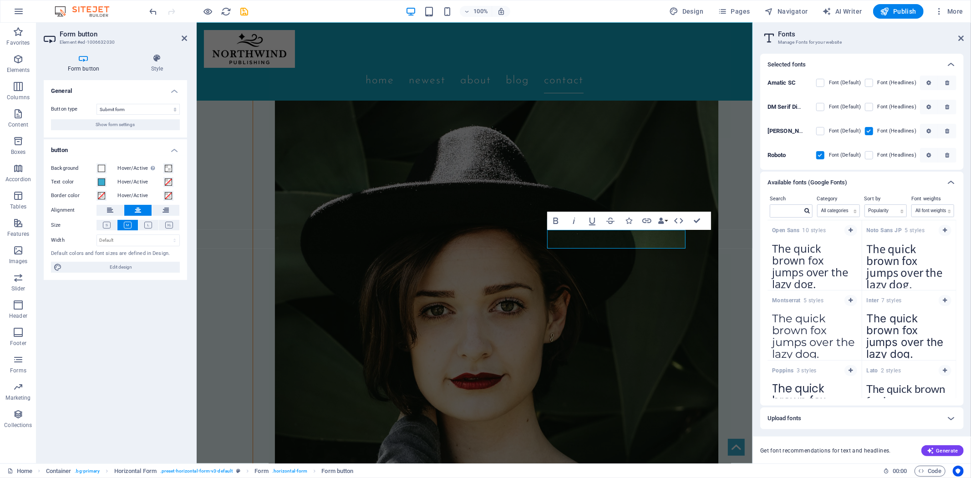
scroll to position [2649, 0]
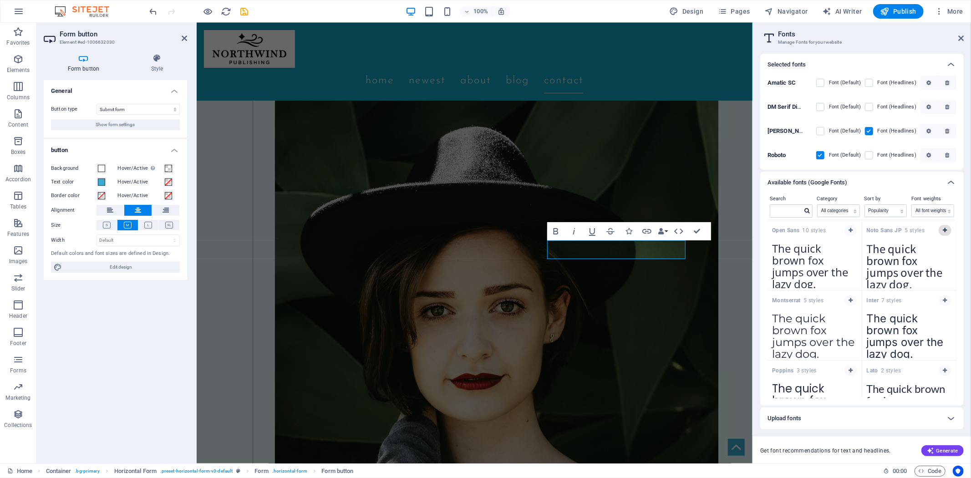
click at [942, 229] on icon "button" at bounding box center [944, 230] width 4 height 5
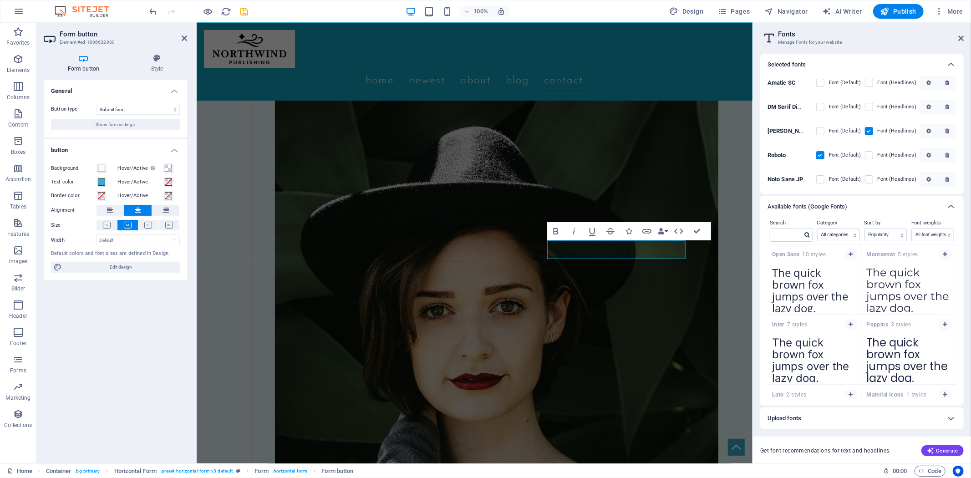
scroll to position [101, 0]
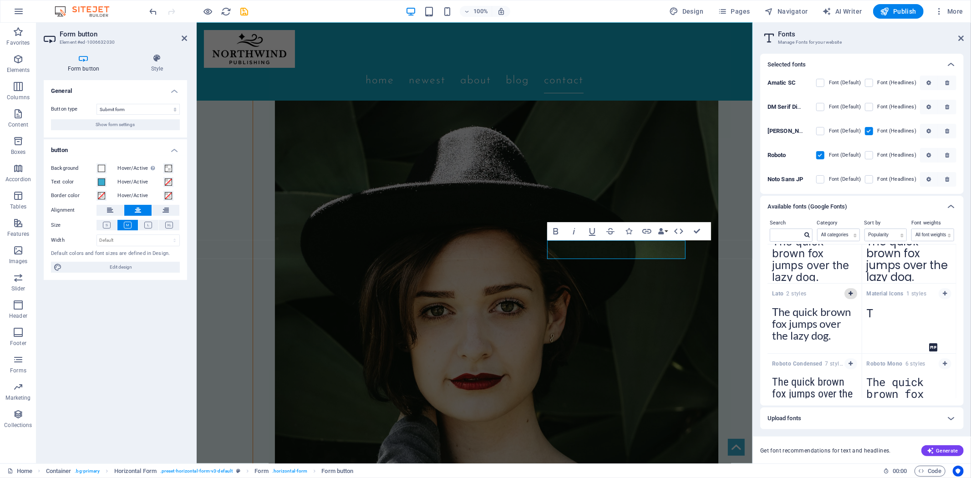
click at [849, 293] on icon "button" at bounding box center [850, 293] width 4 height 5
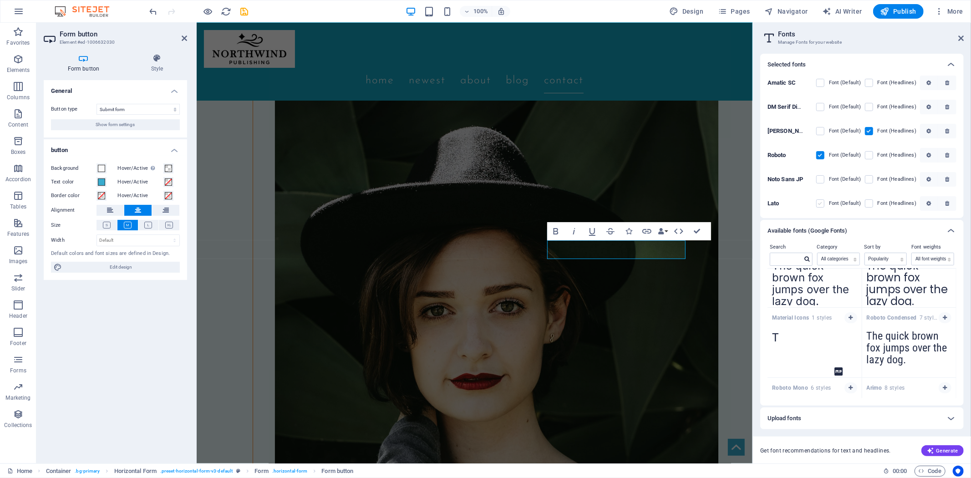
click at [822, 206] on label at bounding box center [820, 203] width 8 height 8
click at [0, 0] on input "checkbox" at bounding box center [0, 0] width 0 height 0
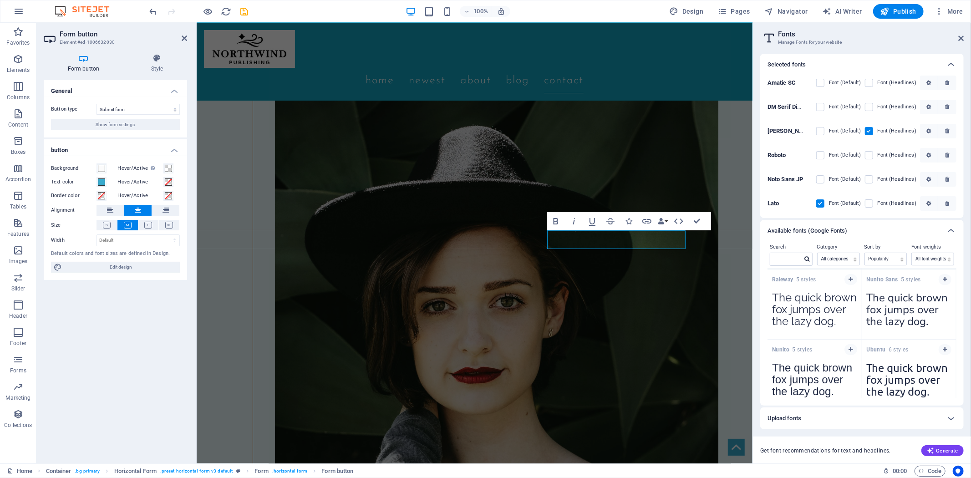
scroll to position [361, 0]
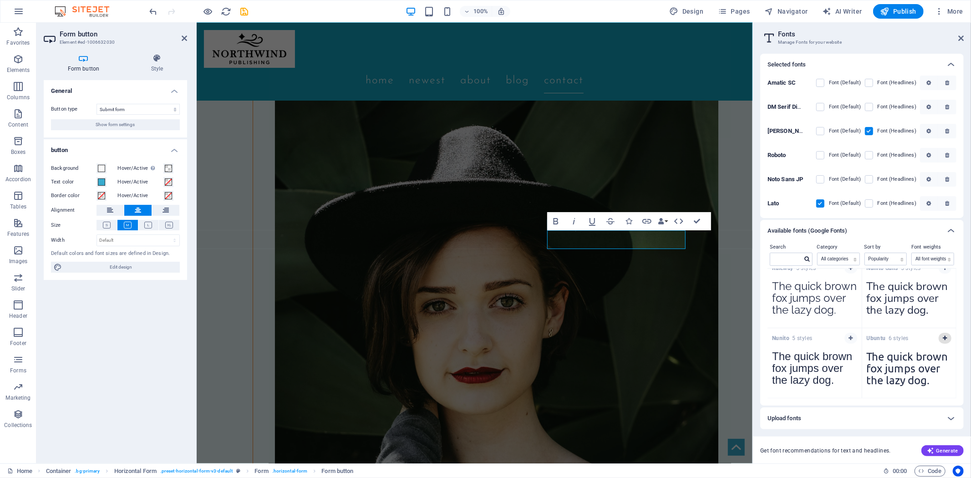
click at [944, 337] on icon "button" at bounding box center [944, 337] width 4 height 5
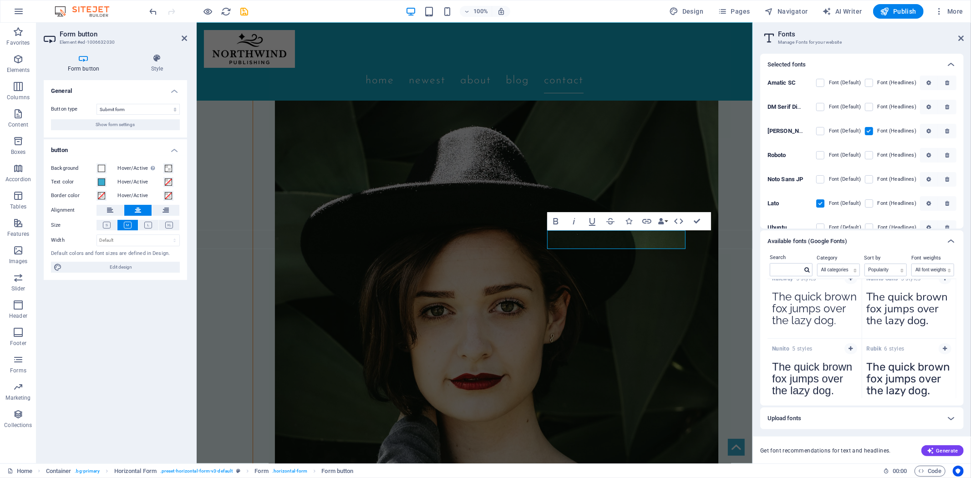
scroll to position [13, 0]
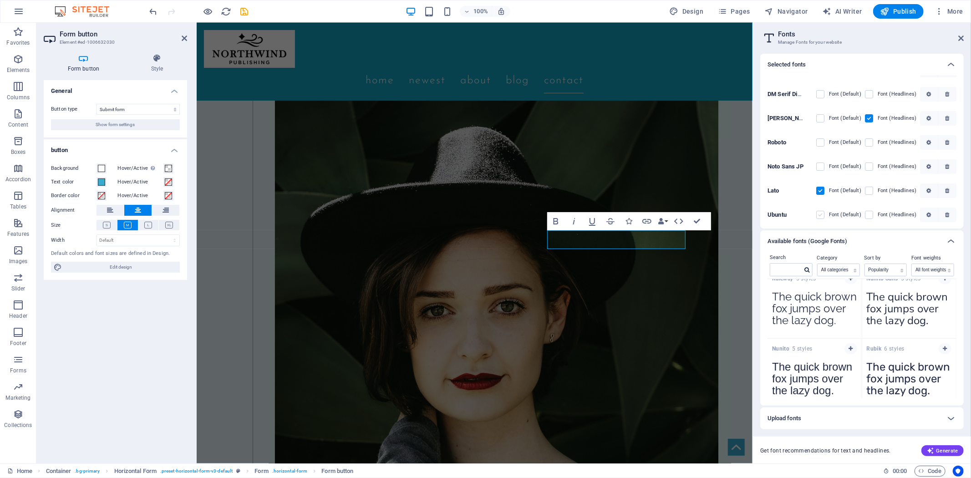
click at [818, 211] on label at bounding box center [820, 215] width 8 height 8
click at [0, 0] on input "checkbox" at bounding box center [0, 0] width 0 height 0
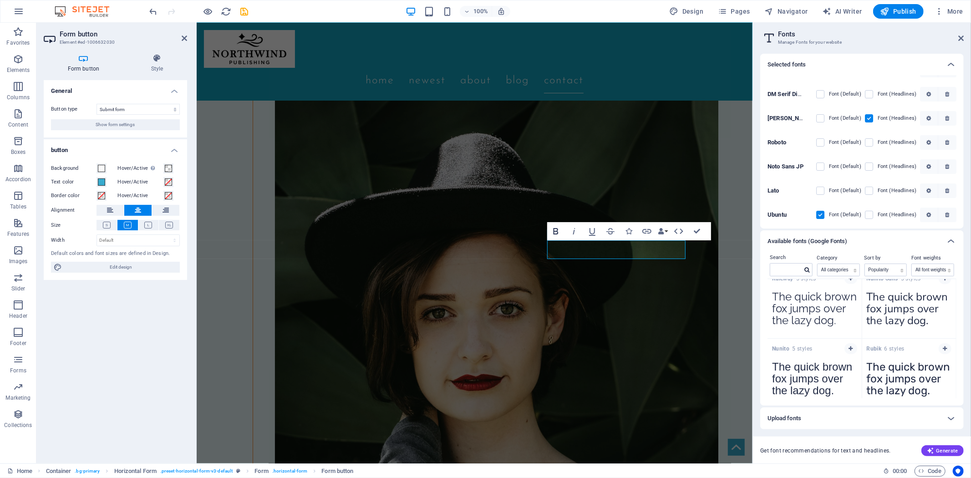
click at [554, 228] on icon "button" at bounding box center [555, 231] width 5 height 6
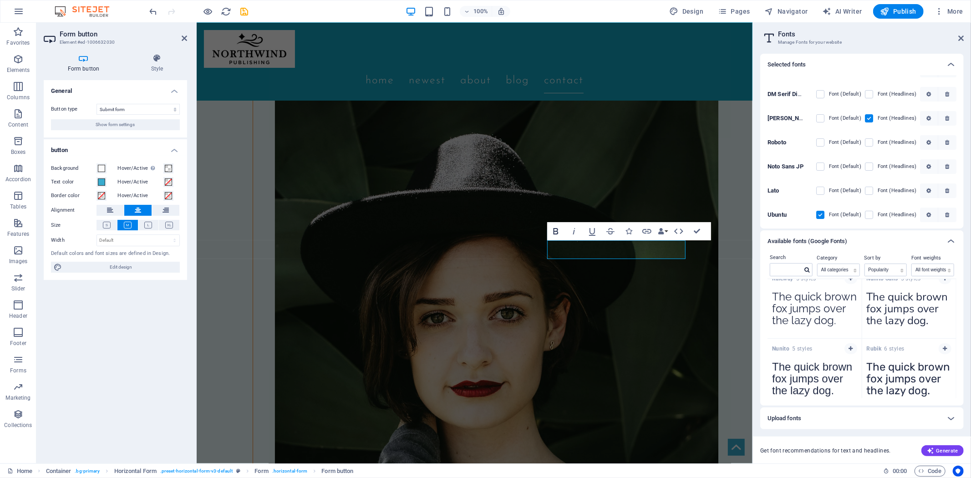
click at [557, 229] on icon "button" at bounding box center [555, 231] width 5 height 6
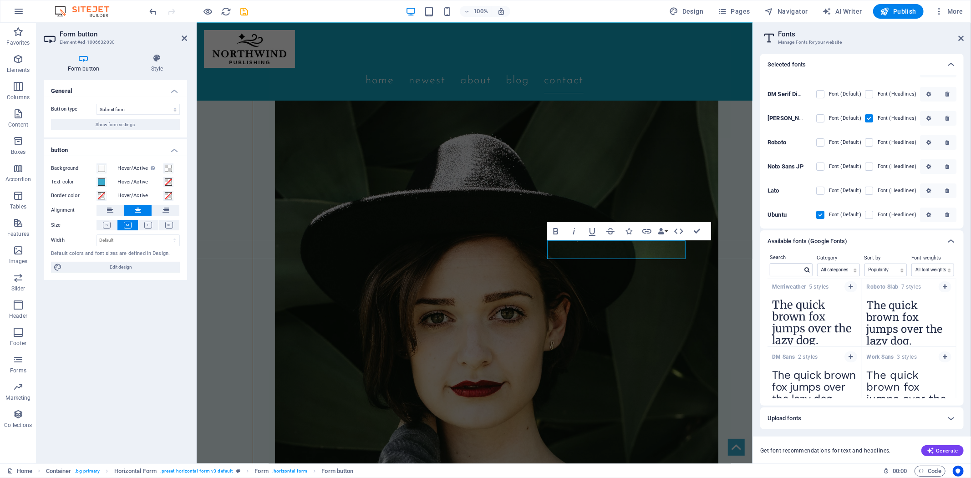
scroll to position [582, 0]
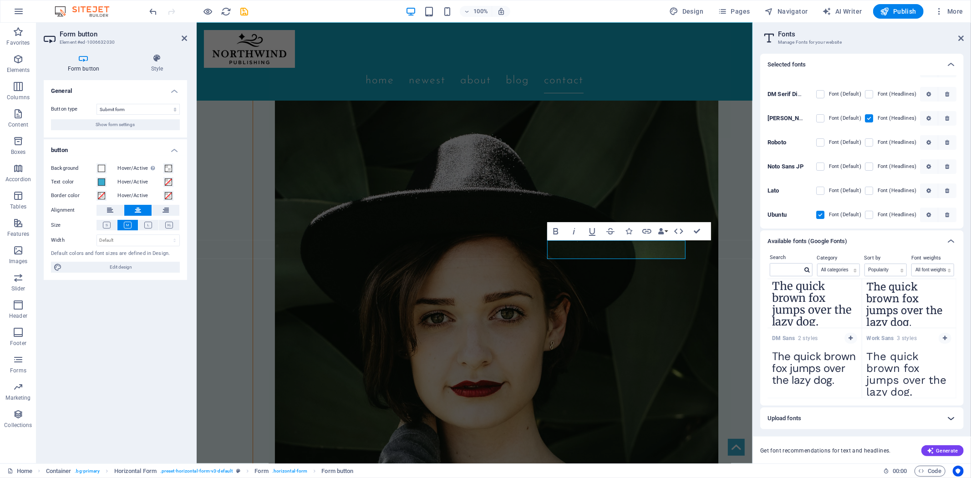
click at [955, 414] on icon at bounding box center [950, 418] width 11 height 11
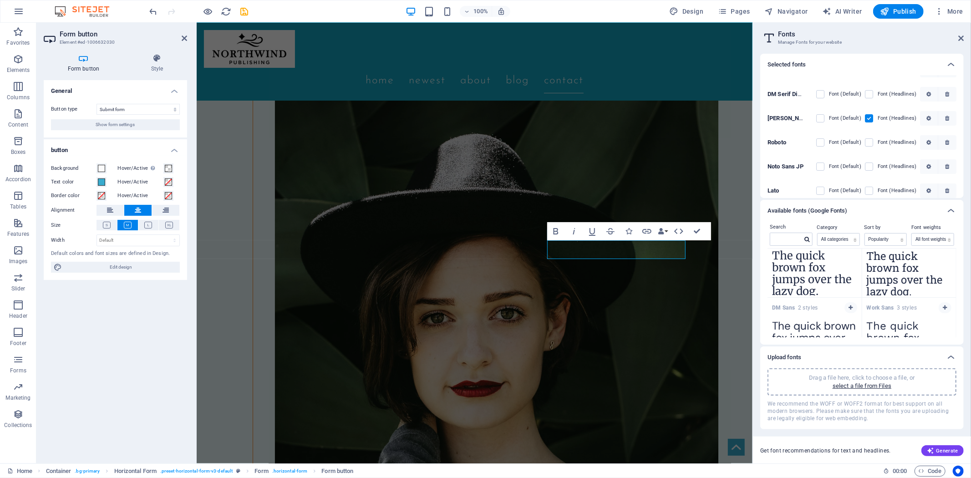
drag, startPoint x: 957, startPoint y: 328, endPoint x: 954, endPoint y: 335, distance: 8.2
click at [954, 335] on div "Search Category All categories serif display monospace sans-serif handwriting S…" at bounding box center [861, 283] width 203 height 123
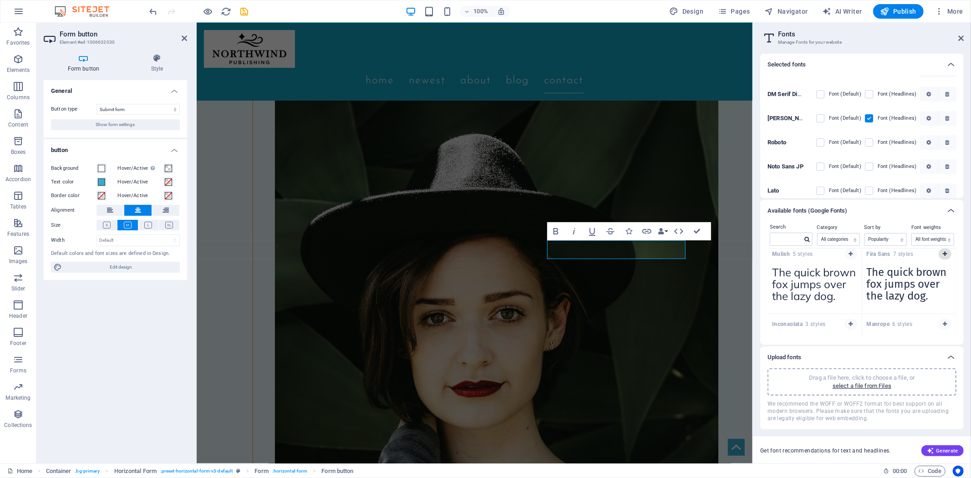
click at [943, 253] on icon "button" at bounding box center [944, 253] width 4 height 5
click at [848, 252] on button "button" at bounding box center [850, 253] width 13 height 11
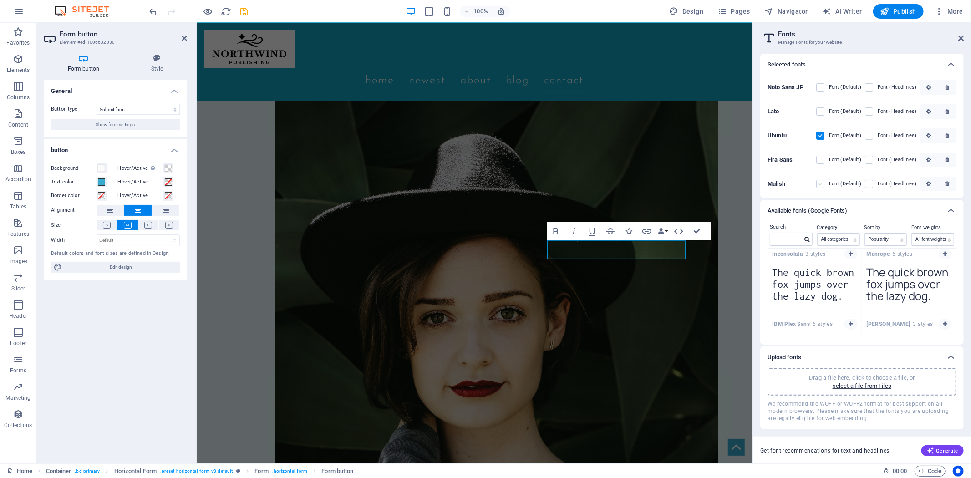
click at [822, 180] on label at bounding box center [820, 184] width 8 height 8
click at [0, 0] on input "checkbox" at bounding box center [0, 0] width 0 height 0
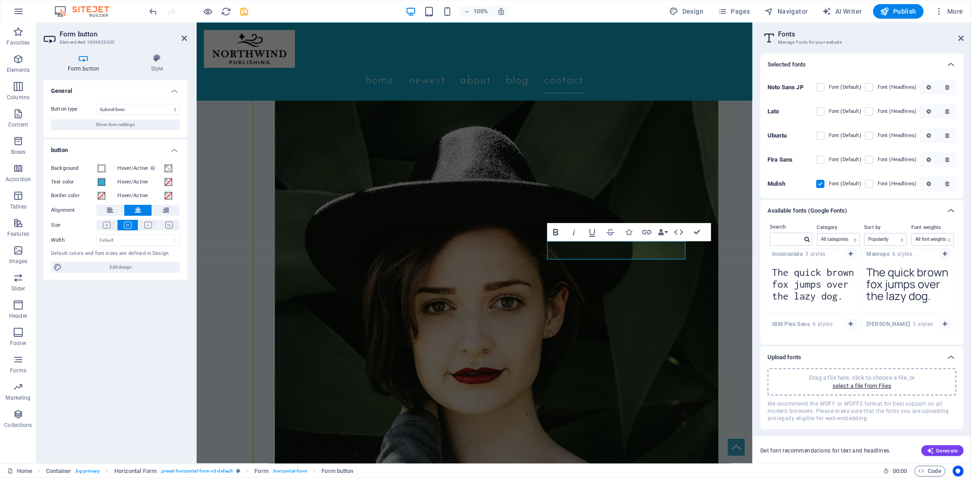
click at [556, 233] on icon "button" at bounding box center [555, 232] width 11 height 11
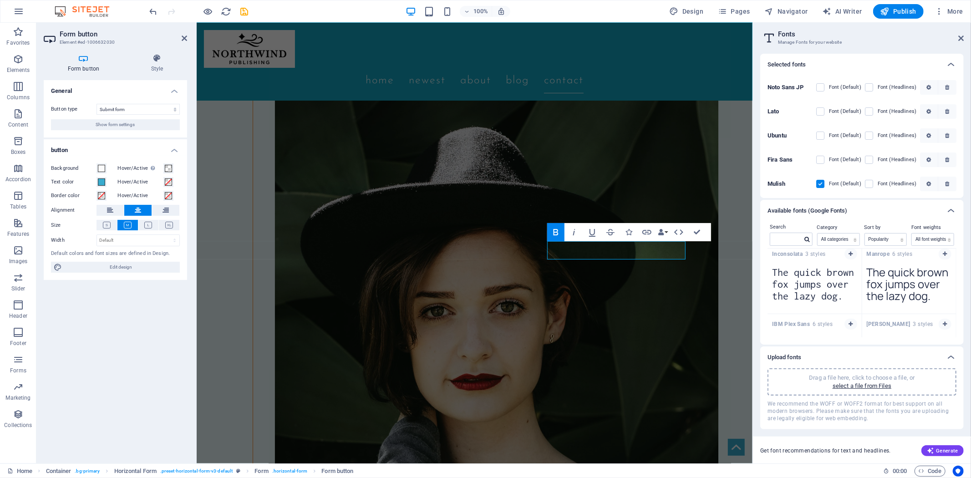
scroll to position [0, 0]
click at [104, 225] on icon at bounding box center [107, 225] width 8 height 7
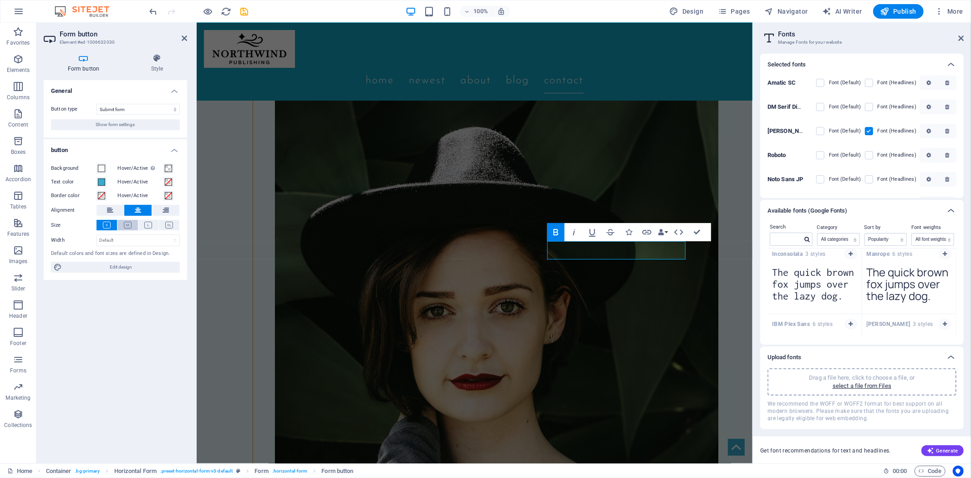
click at [128, 228] on icon at bounding box center [128, 225] width 8 height 7
click at [145, 224] on icon at bounding box center [148, 225] width 8 height 7
click at [167, 222] on icon at bounding box center [169, 225] width 8 height 7
click at [147, 225] on icon at bounding box center [148, 225] width 8 height 7
click at [123, 227] on button at bounding box center [127, 225] width 20 height 10
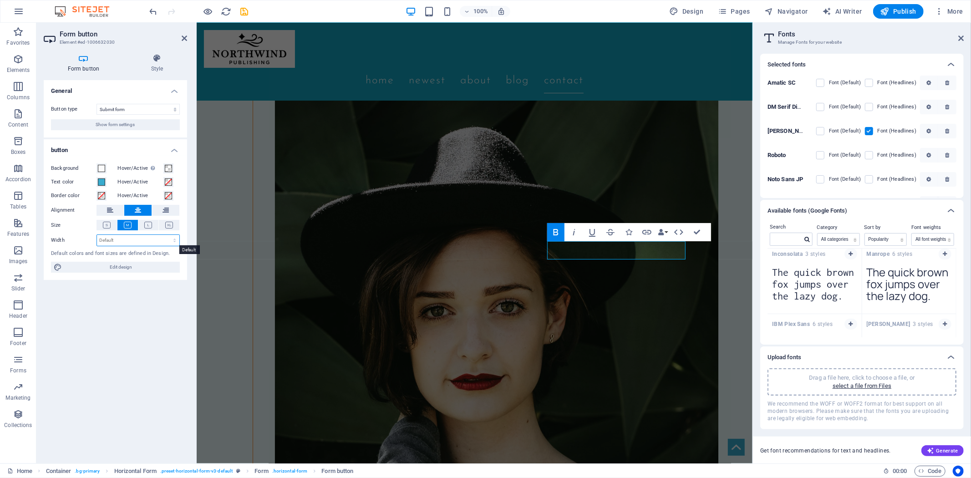
click at [158, 239] on select "Default px rem % em vh vw" at bounding box center [138, 240] width 82 height 11
click at [97, 235] on select "Default px rem % em vh vw" at bounding box center [138, 240] width 82 height 11
select select "DISABLED_OPTION_VALUE"
click at [152, 247] on div "Background Hover/Active Switch to preview mode to test the active/hover state T…" at bounding box center [115, 218] width 143 height 125
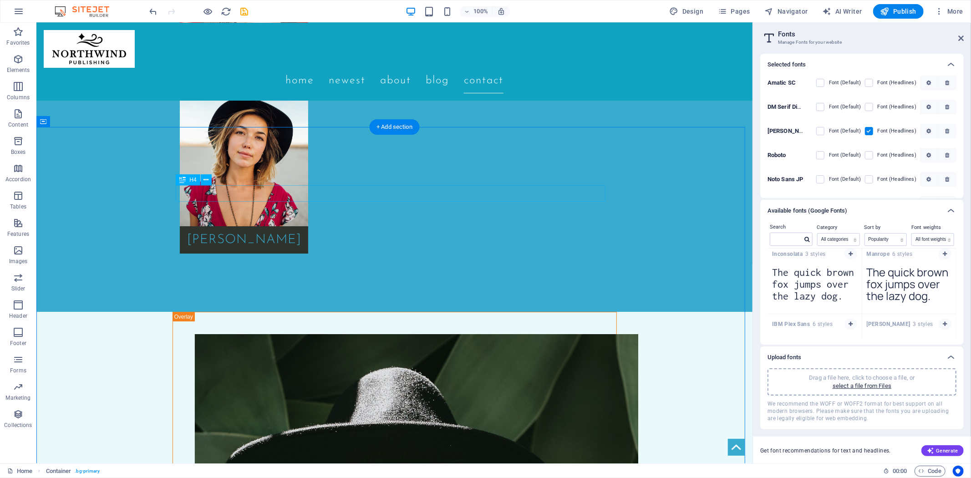
click at [525, 207] on button at bounding box center [519, 204] width 11 height 11
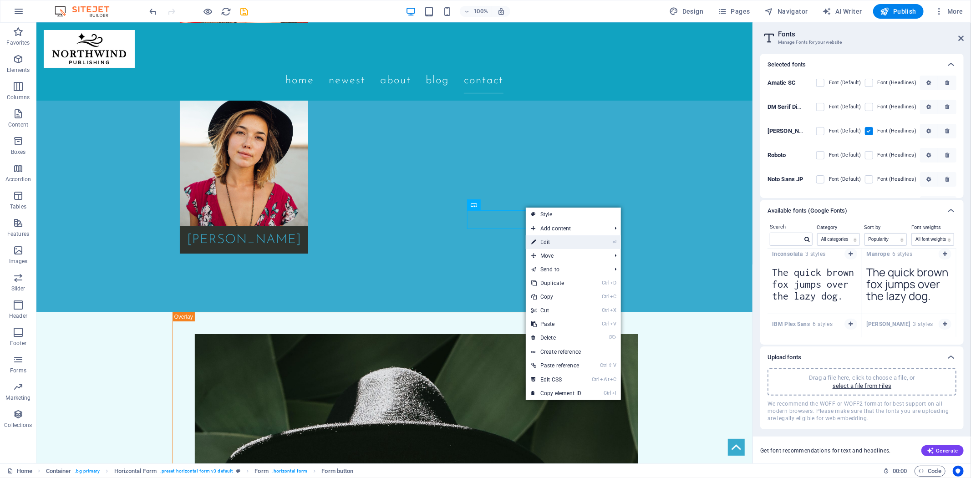
click at [547, 240] on link "⏎ Edit" at bounding box center [556, 242] width 61 height 14
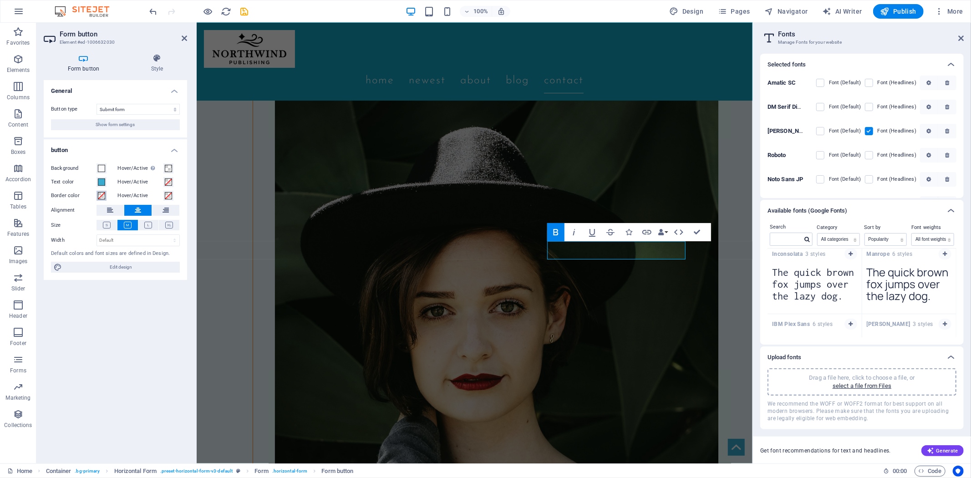
click at [98, 196] on span at bounding box center [101, 195] width 7 height 7
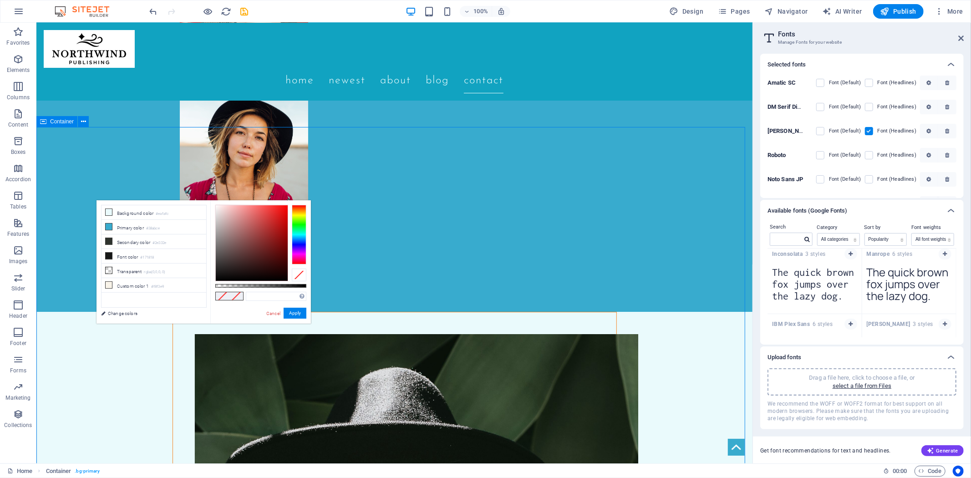
click at [521, 205] on icon at bounding box center [519, 205] width 5 height 10
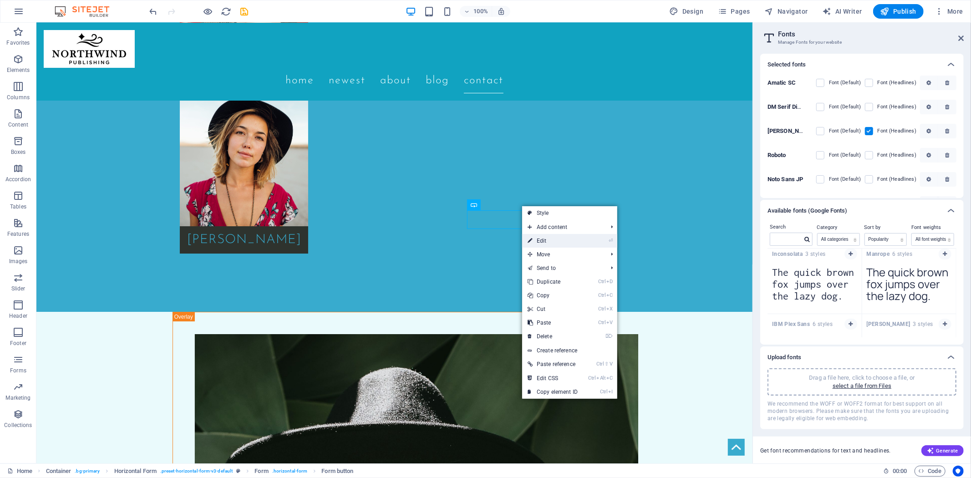
click at [541, 239] on link "⏎ Edit" at bounding box center [552, 241] width 61 height 14
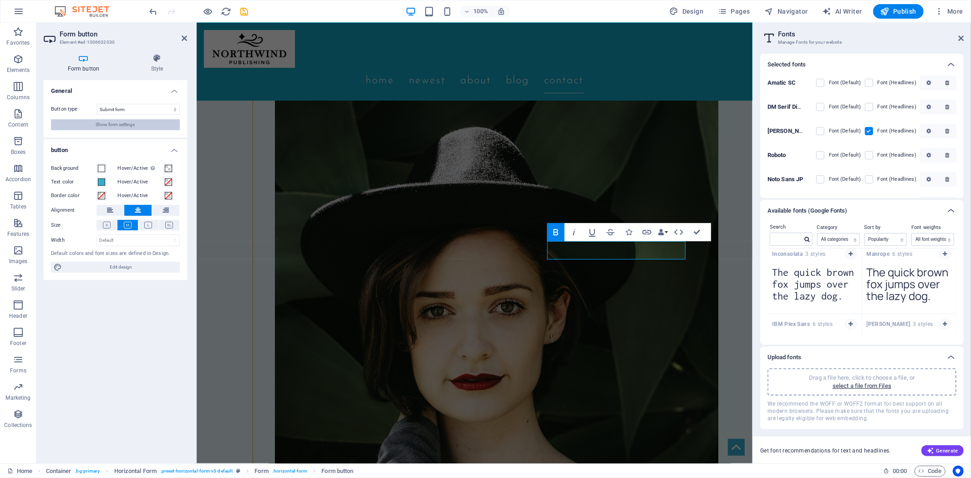
click at [117, 125] on span "Show form settings" at bounding box center [115, 124] width 39 height 11
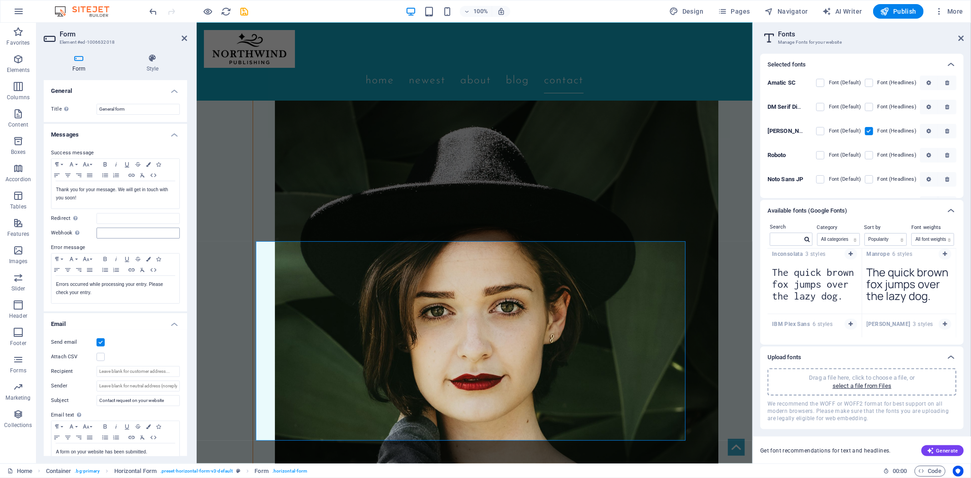
scroll to position [101, 0]
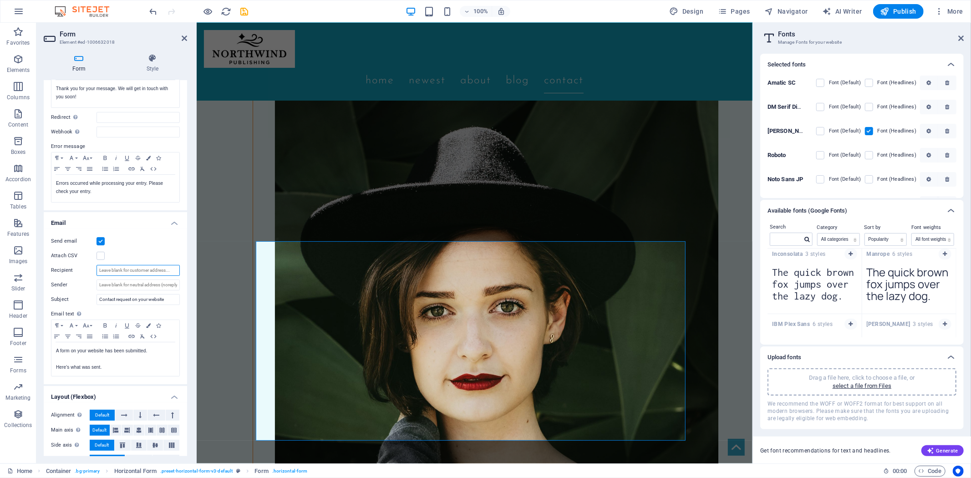
click at [110, 267] on input "Recipient" at bounding box center [137, 270] width 83 height 11
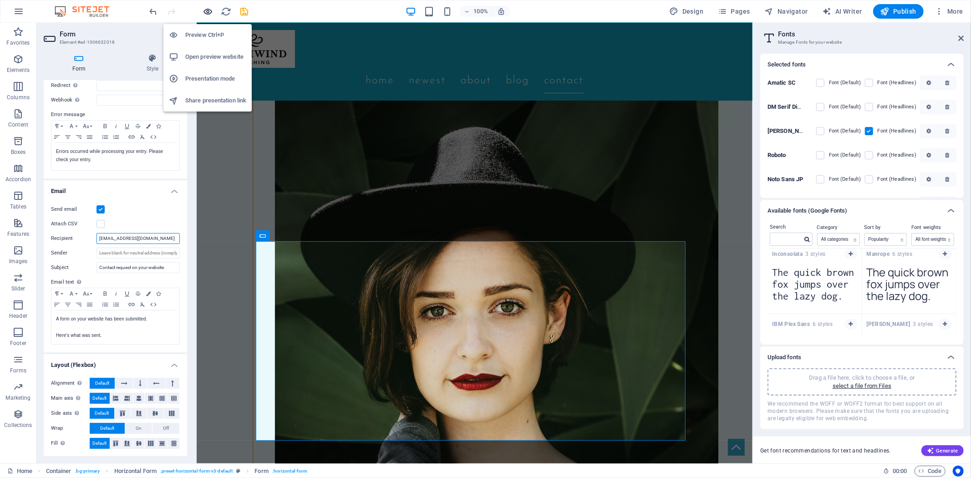
type input "[EMAIL_ADDRESS][DOMAIN_NAME]"
click at [211, 12] on icon "button" at bounding box center [208, 11] width 10 height 10
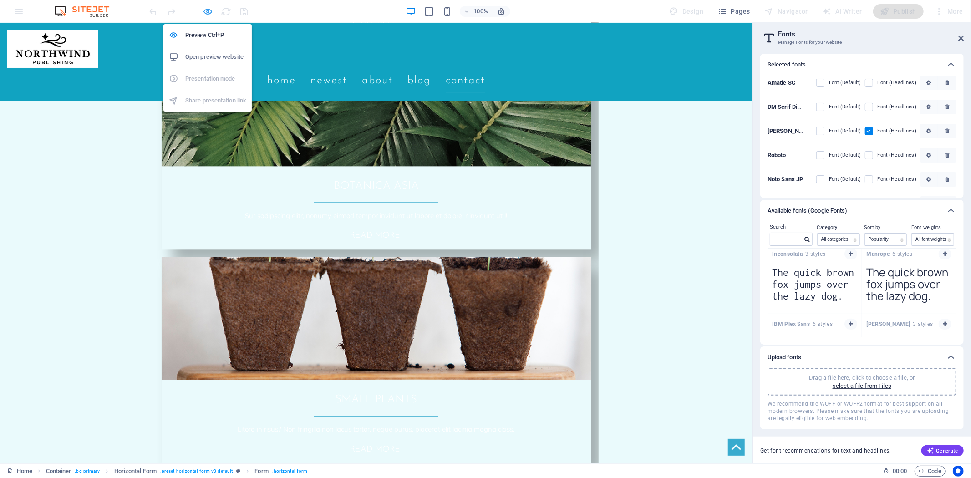
scroll to position [1785, 0]
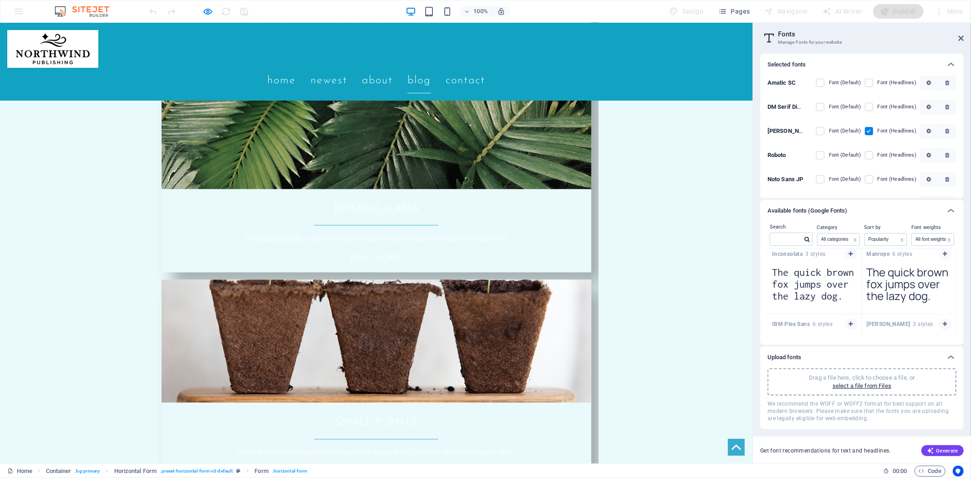
type input "DD"
type input "[EMAIL_ADDRESS][DOMAIN_NAME]"
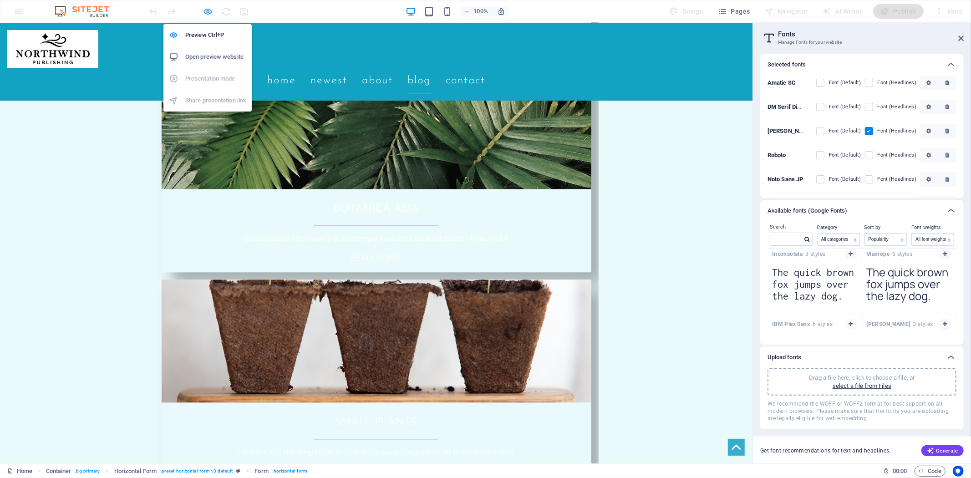
click at [210, 10] on icon "button" at bounding box center [208, 11] width 10 height 10
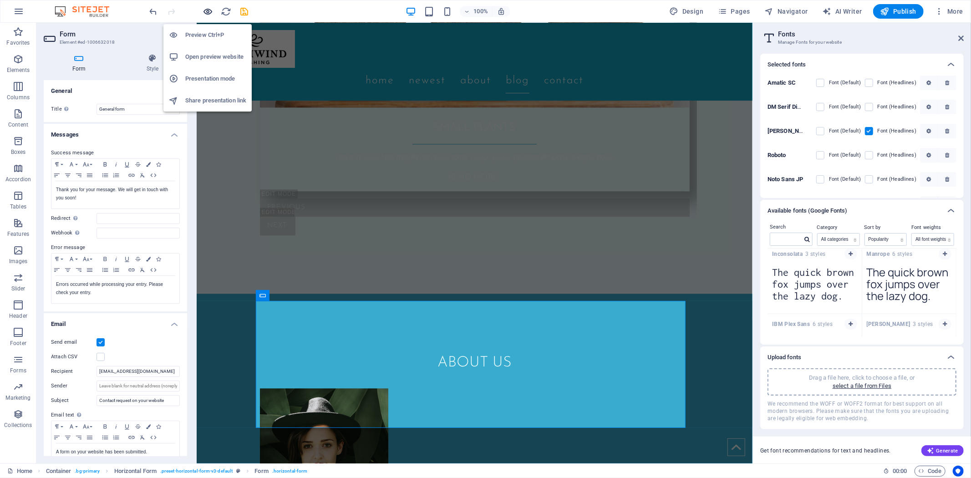
scroll to position [2589, 0]
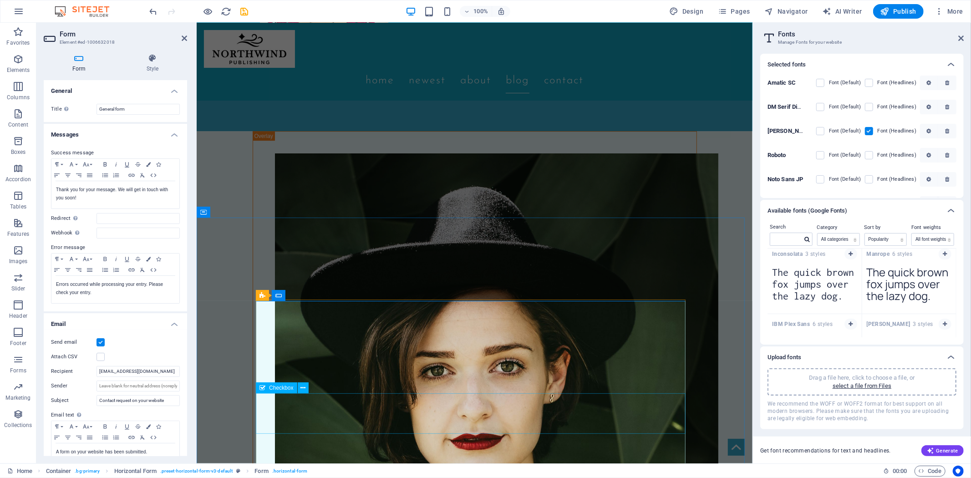
click at [304, 388] on icon at bounding box center [302, 388] width 5 height 10
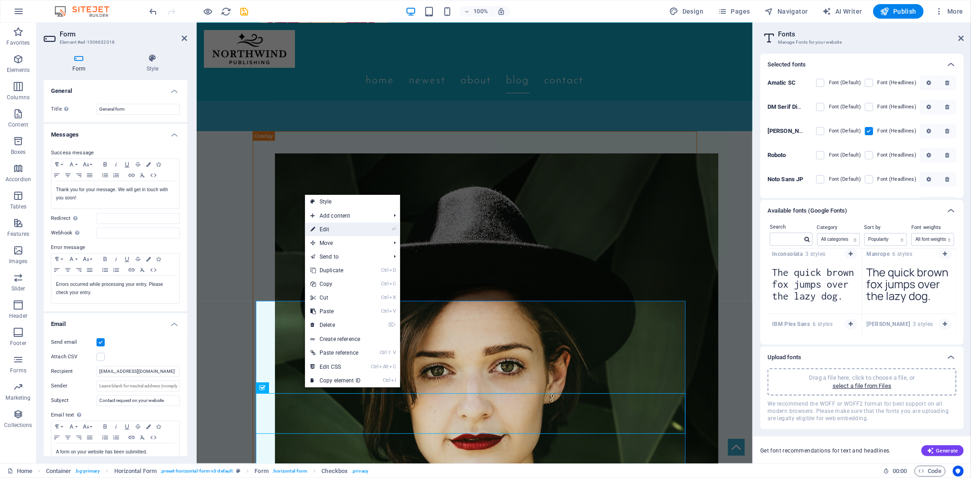
click at [328, 230] on link "⏎ Edit" at bounding box center [335, 230] width 61 height 14
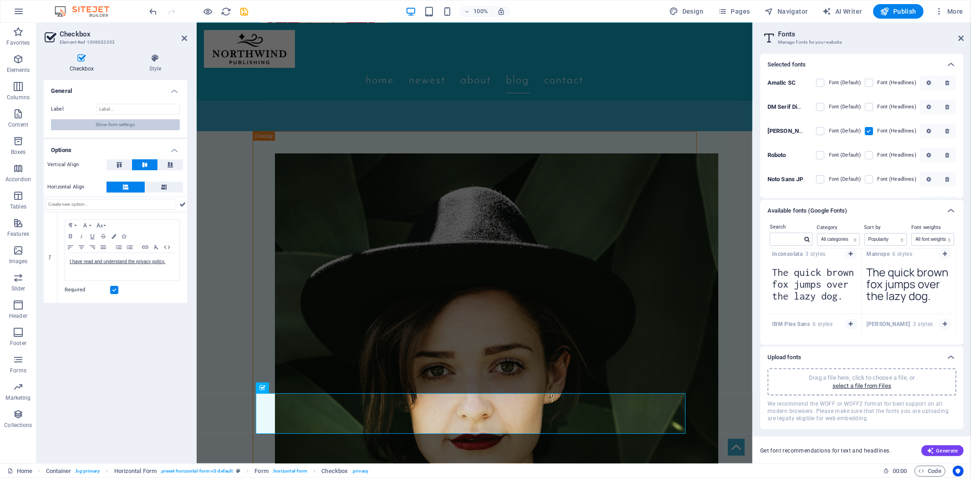
click at [125, 126] on span "Show form settings" at bounding box center [115, 124] width 39 height 11
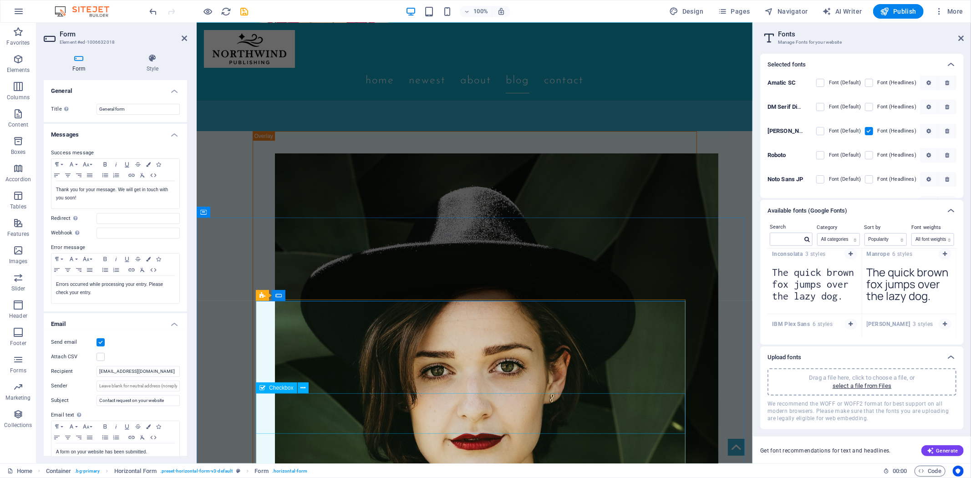
checkbox input "false"
click at [788, 14] on span "Navigator" at bounding box center [785, 11] width 43 height 9
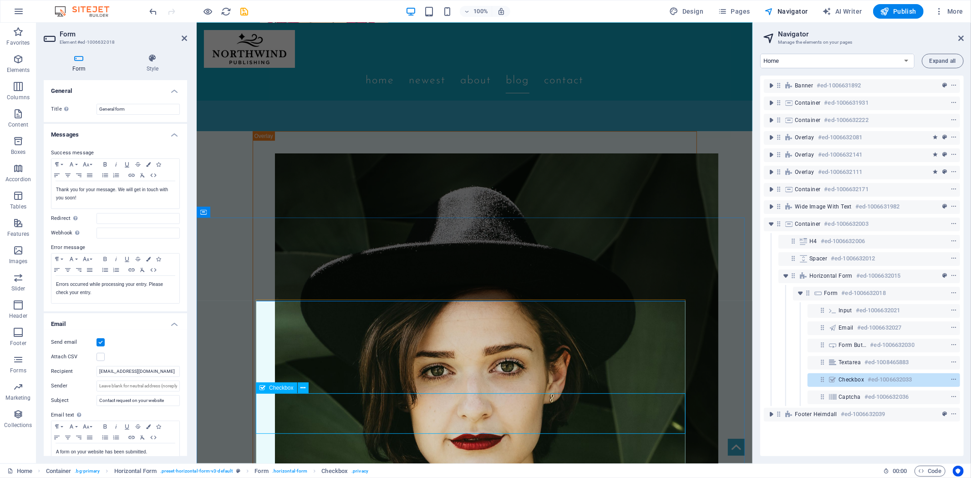
click at [877, 383] on h6 "#ed-1006632033" at bounding box center [889, 379] width 44 height 11
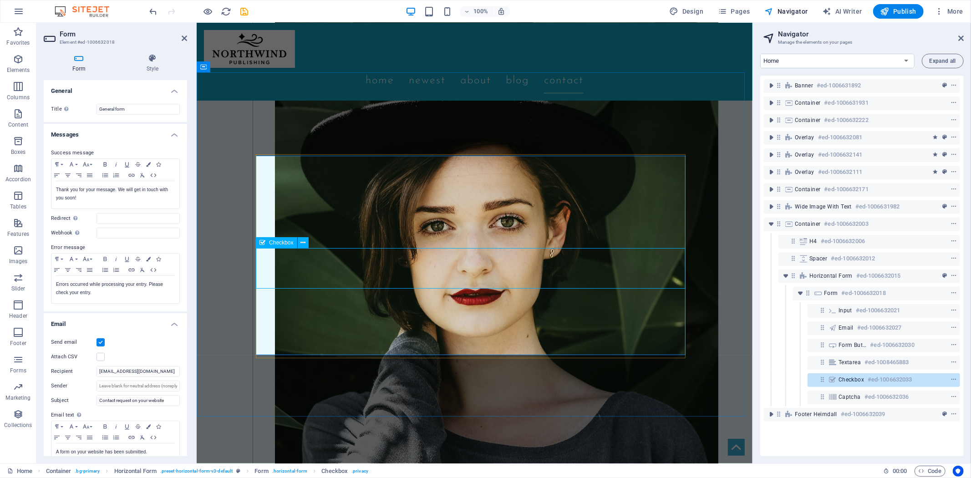
click at [886, 376] on h6 "#ed-1006632033" at bounding box center [889, 379] width 44 height 11
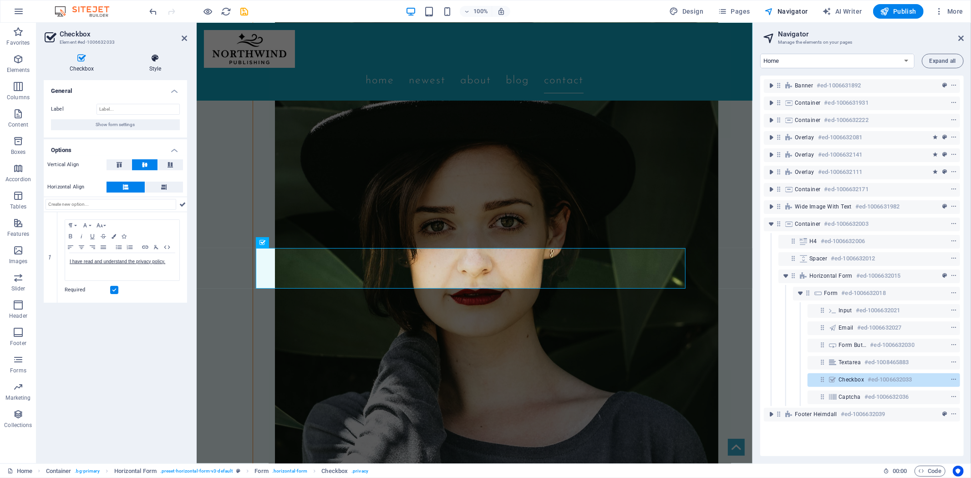
click at [152, 63] on h4 "Style" at bounding box center [155, 63] width 64 height 19
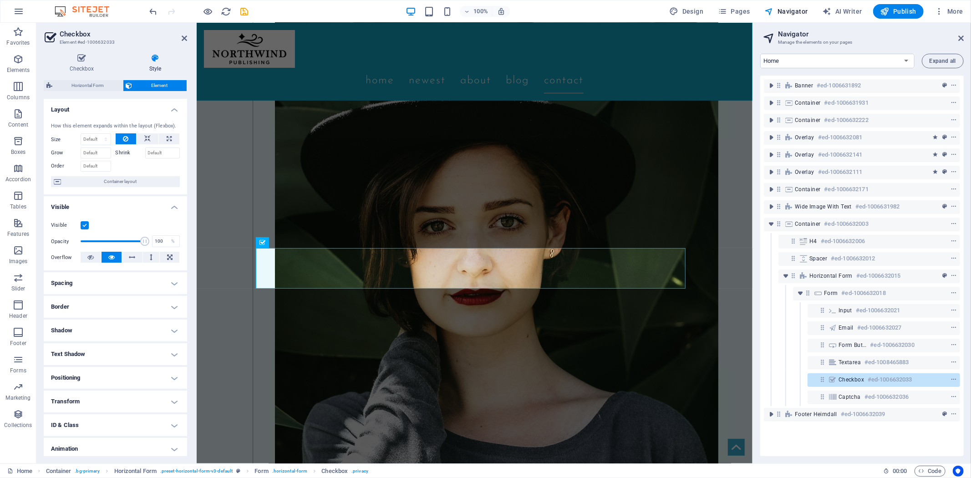
click at [174, 308] on h4 "Border" at bounding box center [115, 307] width 143 height 22
click at [121, 324] on span at bounding box center [119, 325] width 6 height 6
click at [96, 353] on span at bounding box center [94, 356] width 7 height 7
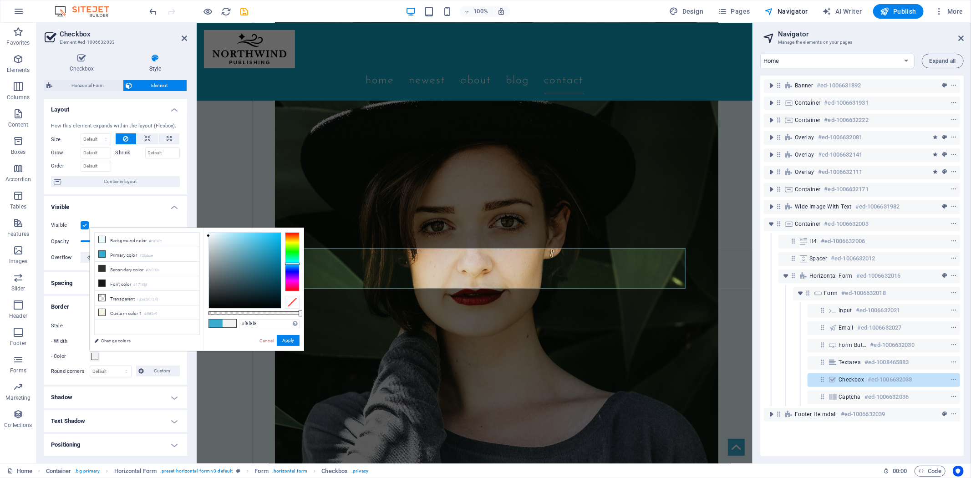
type input "#ffffff"
drag, startPoint x: 260, startPoint y: 245, endPoint x: 5, endPoint y: 196, distance: 259.9
click at [202, 220] on body "[DOMAIN_NAME] Home Favorites Elements Columns Content Boxes Accordion Tables Fe…" at bounding box center [485, 239] width 971 height 478
click at [289, 338] on button "Apply" at bounding box center [288, 340] width 23 height 11
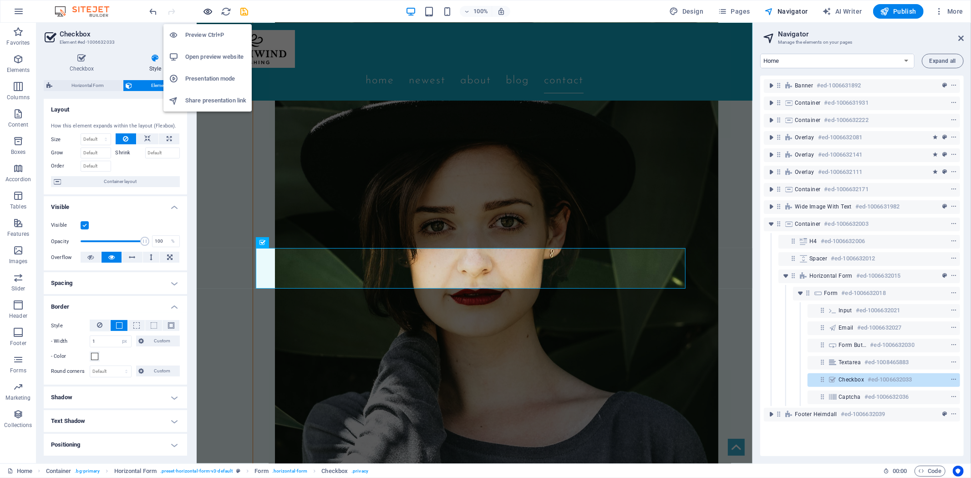
click at [209, 7] on icon "button" at bounding box center [208, 11] width 10 height 10
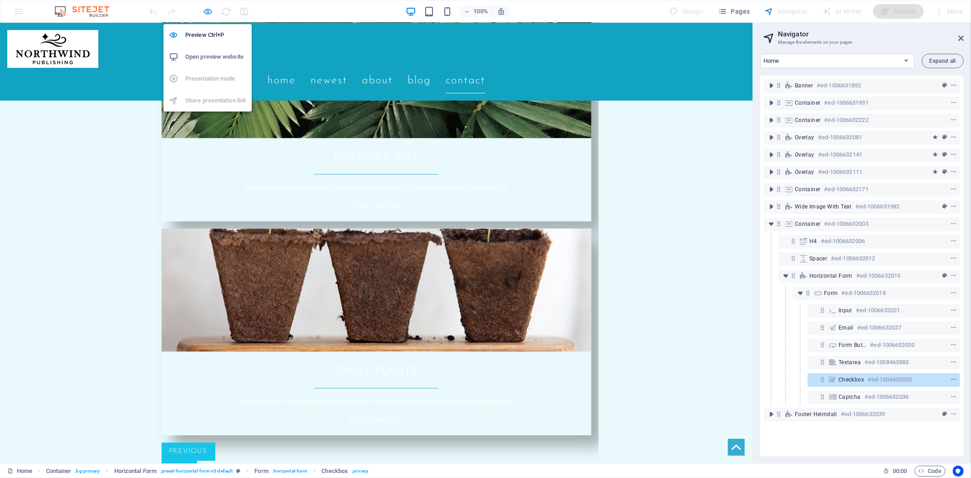
scroll to position [1786, 0]
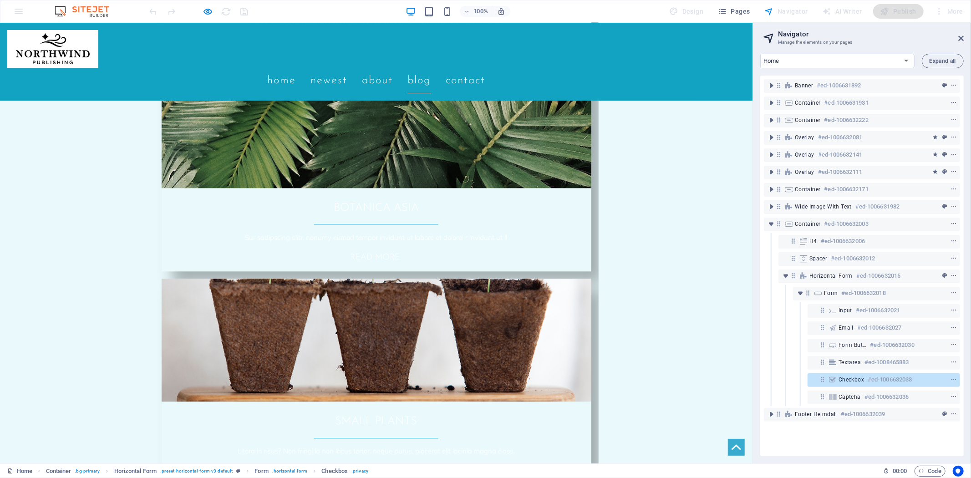
click at [866, 359] on h6 "#ed-1008465883" at bounding box center [886, 362] width 44 height 11
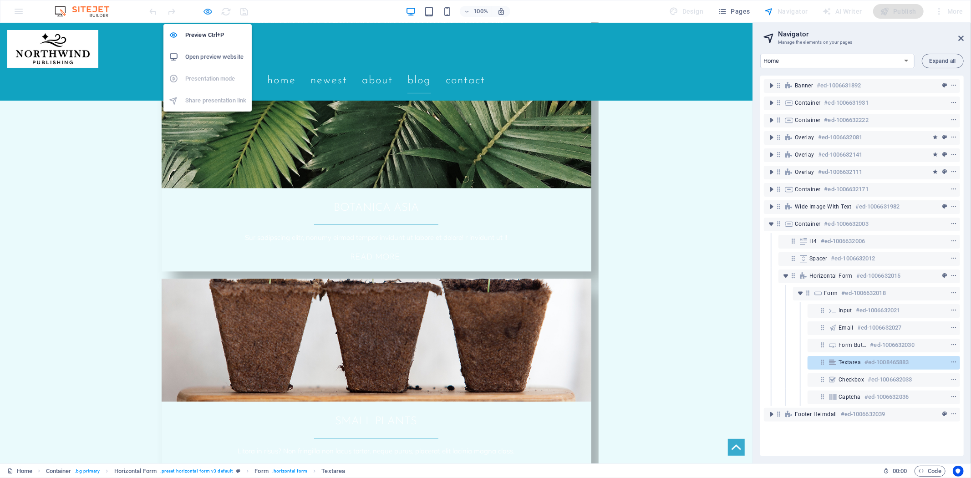
click at [208, 7] on icon "button" at bounding box center [208, 11] width 10 height 10
select select "px"
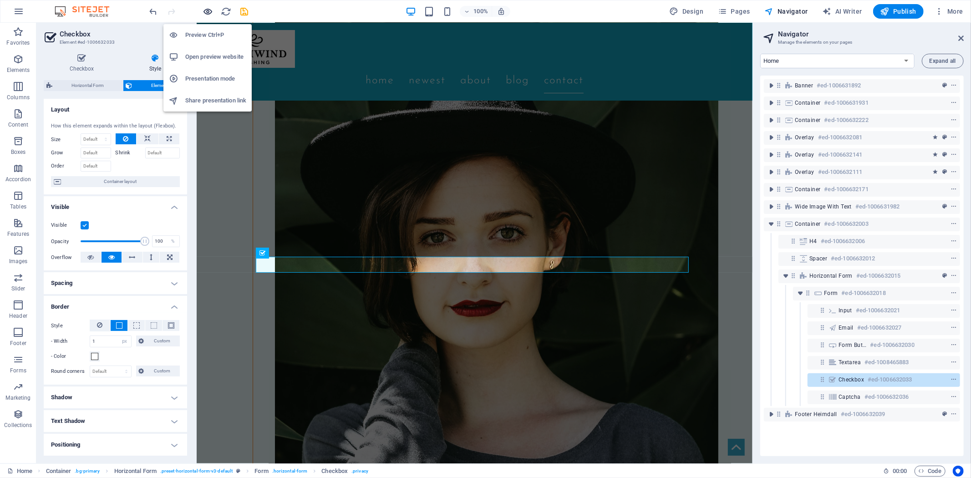
scroll to position [2734, 0]
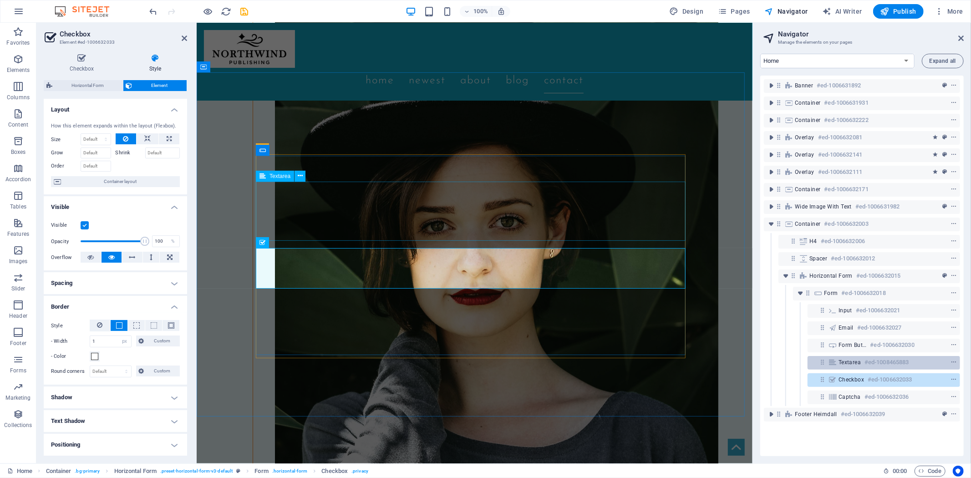
click at [850, 359] on span "Textarea" at bounding box center [849, 362] width 22 height 7
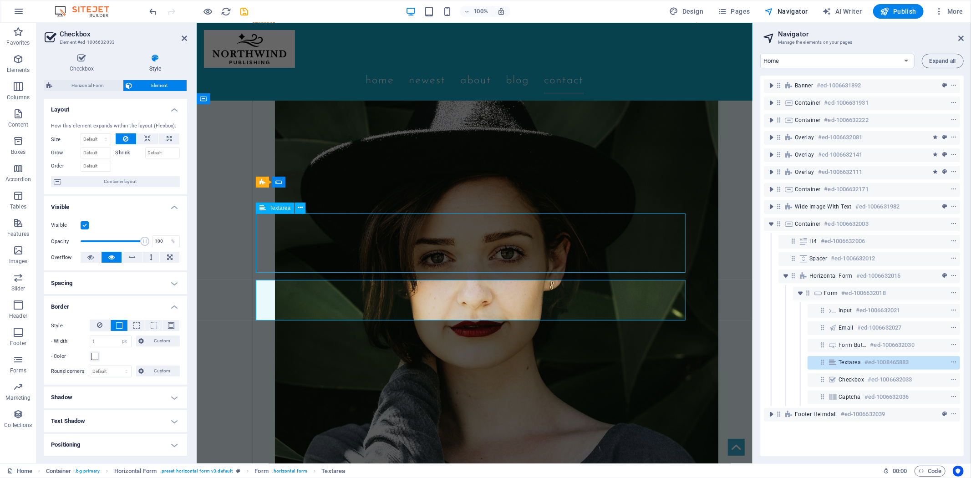
click at [850, 359] on span "Textarea" at bounding box center [849, 362] width 22 height 7
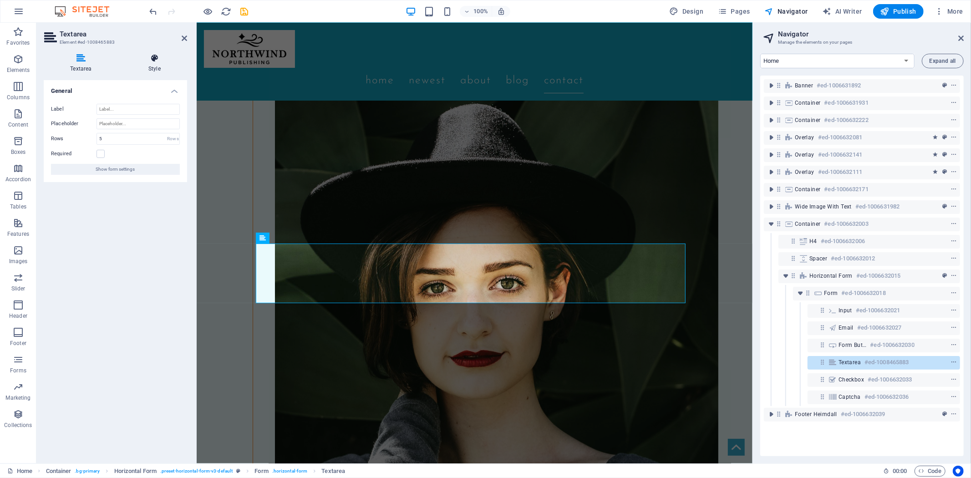
click at [157, 60] on icon at bounding box center [154, 58] width 65 height 9
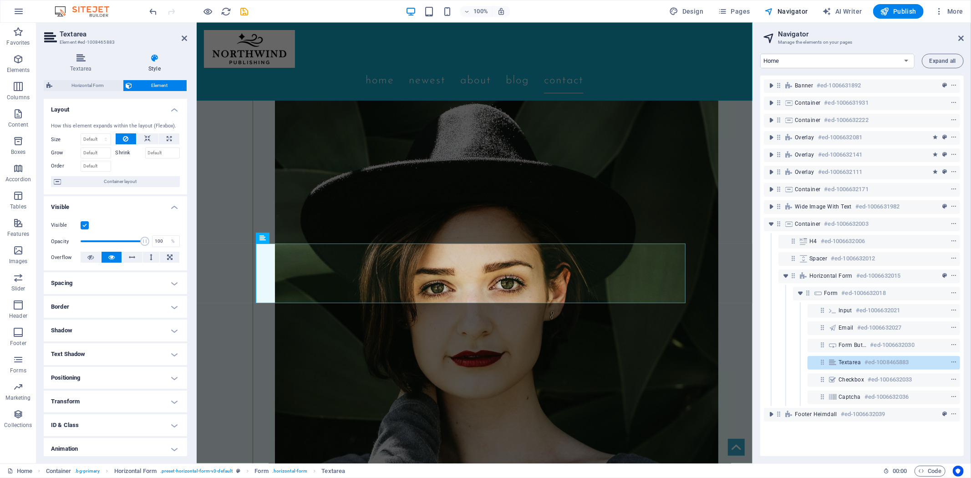
click at [163, 307] on h4 "Border" at bounding box center [115, 307] width 143 height 22
click at [108, 343] on select "Default px rem % vh vw Custom" at bounding box center [110, 341] width 41 height 11
select select "px"
click at [117, 336] on select "Default px rem % vh vw Custom" at bounding box center [110, 341] width 41 height 11
type input "4"
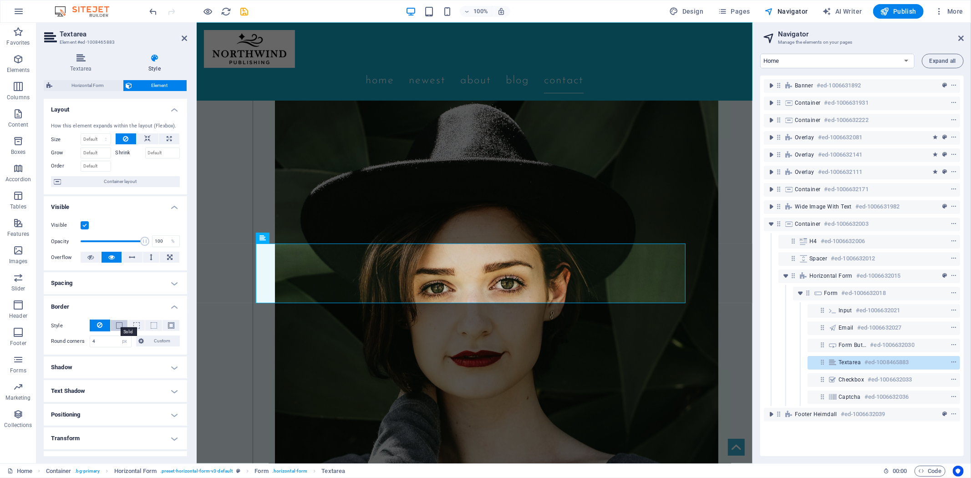
click at [117, 325] on span at bounding box center [119, 325] width 6 height 6
click at [97, 356] on span at bounding box center [94, 356] width 7 height 7
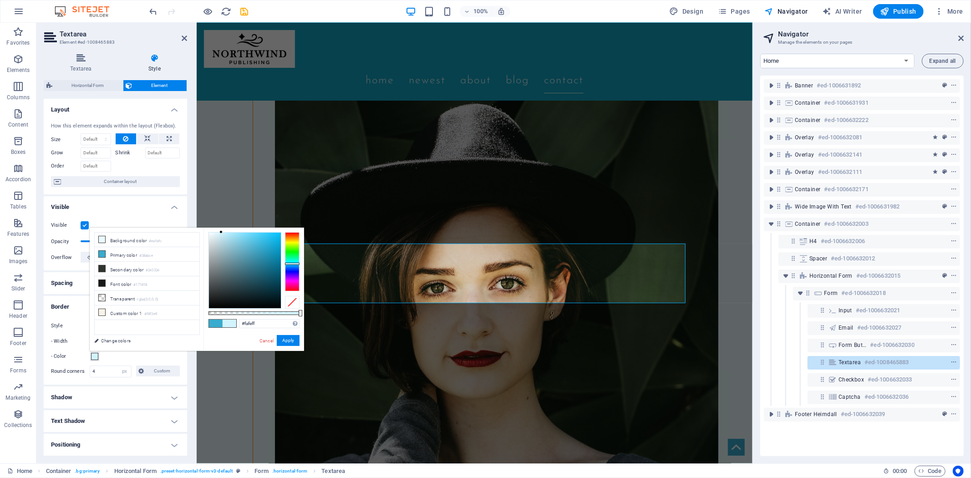
type input "#ffffff"
drag, startPoint x: 258, startPoint y: 244, endPoint x: 203, endPoint y: 230, distance: 56.3
click at [203, 230] on div "#ffffff Supported formats #0852ed rgb(8, 82, 237) rgba(8, 82, 237, 90%) hsv(221…" at bounding box center [253, 355] width 101 height 255
click at [290, 339] on button "Apply" at bounding box center [288, 340] width 23 height 11
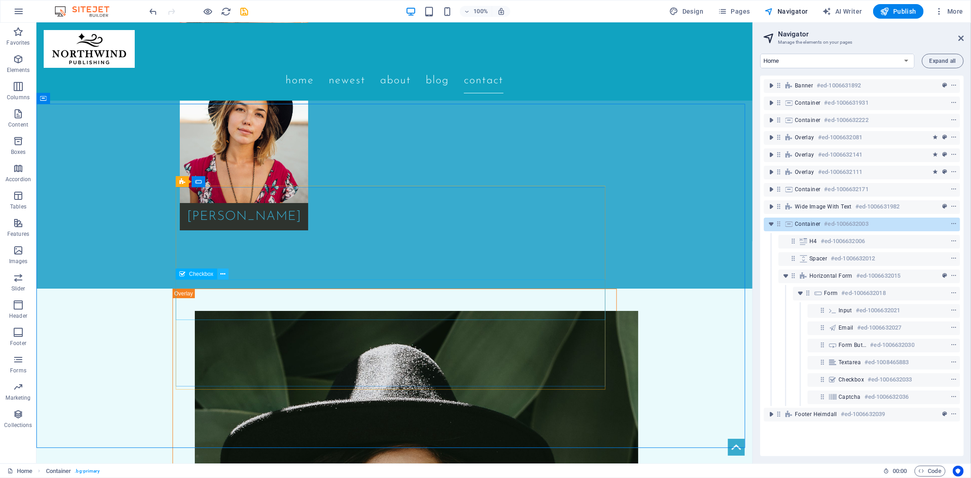
click at [226, 271] on button at bounding box center [223, 273] width 11 height 11
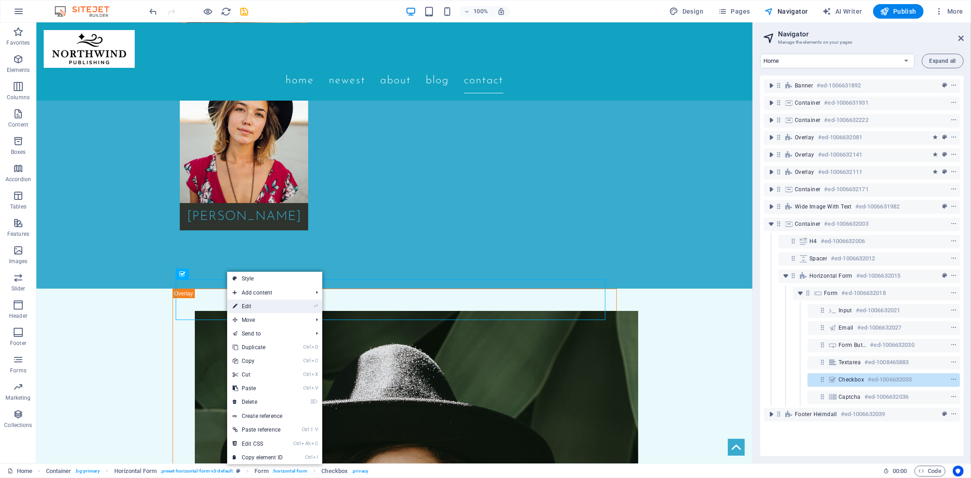
click at [254, 308] on link "⏎ Edit" at bounding box center [257, 306] width 61 height 14
select select "px"
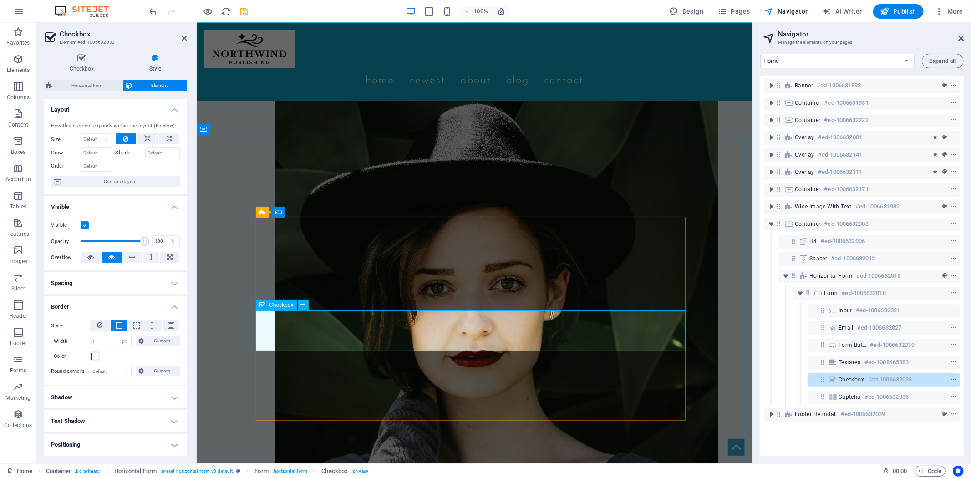
click at [684, 8] on span "Design" at bounding box center [686, 11] width 34 height 9
select select "px"
select select "200"
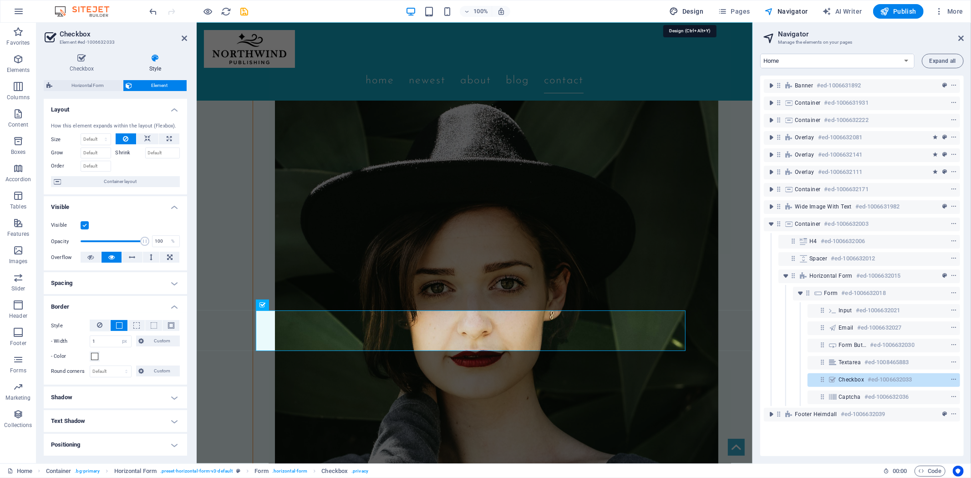
select select "px"
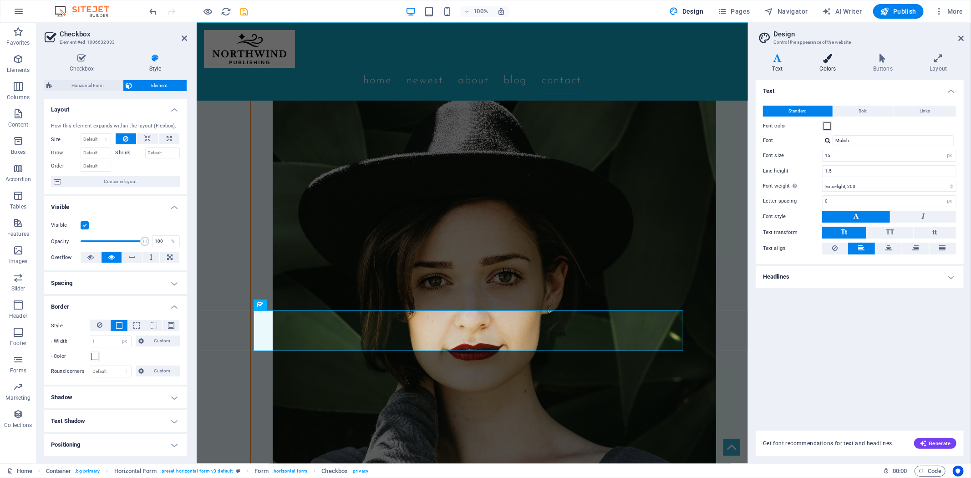
click at [826, 58] on icon at bounding box center [828, 58] width 50 height 9
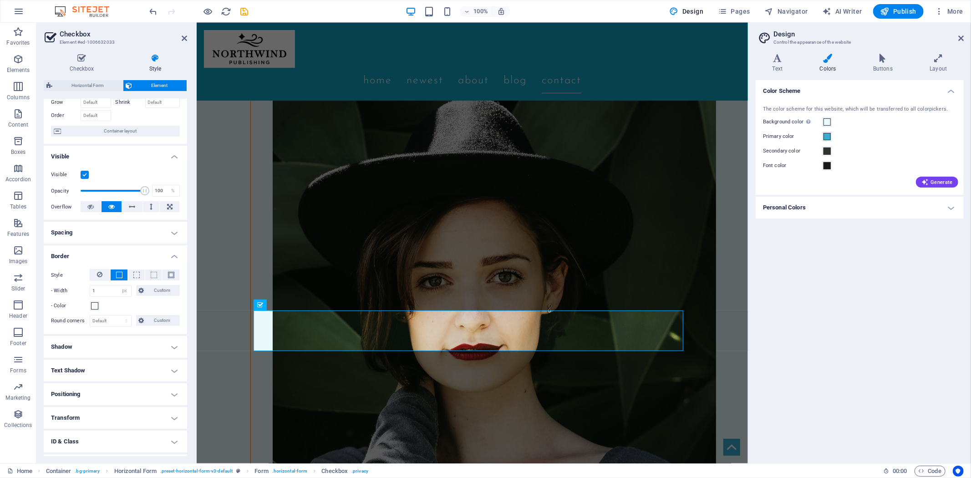
scroll to position [93, 0]
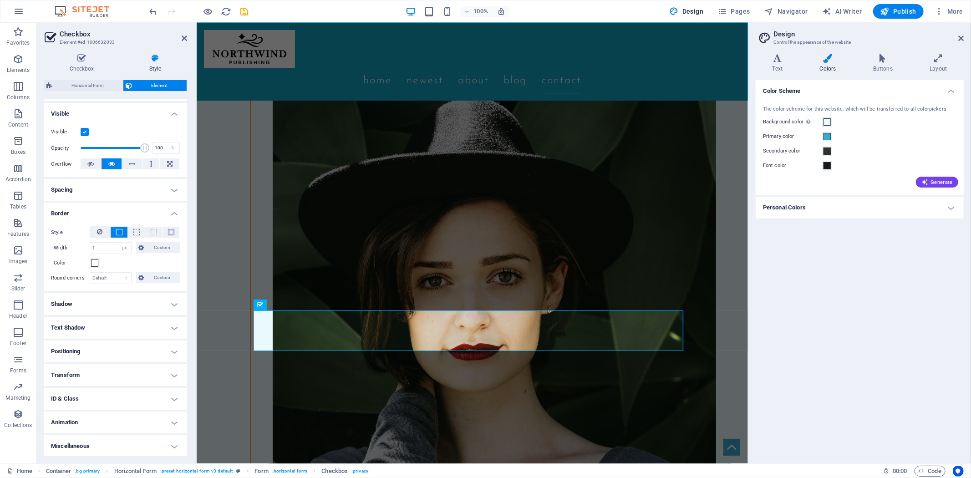
click at [808, 368] on div "Color Scheme The color scheme for this website, which will be transferred to al…" at bounding box center [859, 268] width 208 height 376
click at [788, 14] on span "Navigator" at bounding box center [785, 11] width 43 height 9
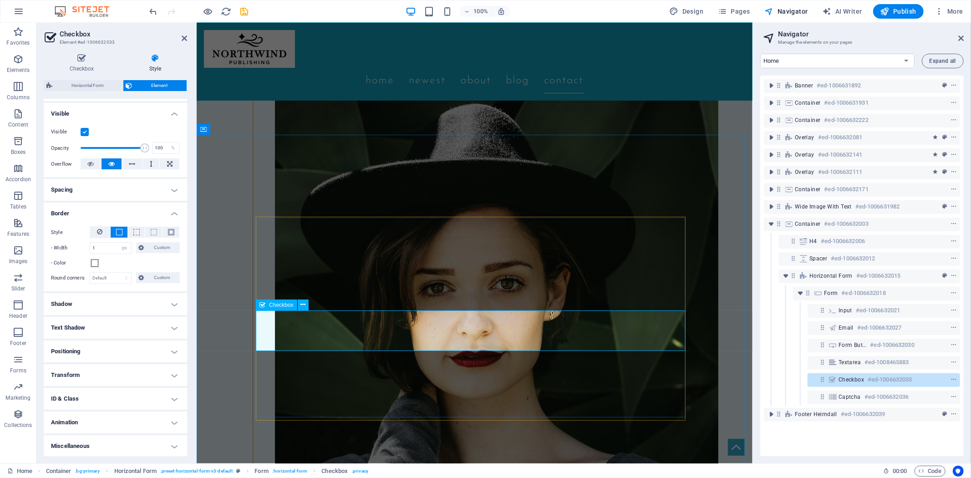
click at [885, 375] on h6 "#ed-1006632033" at bounding box center [889, 379] width 44 height 11
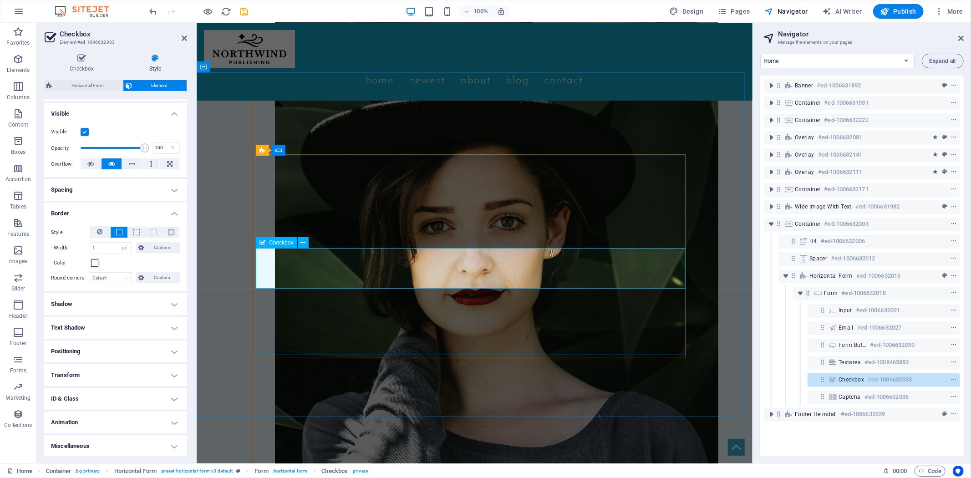
click at [859, 380] on span "Checkbox" at bounding box center [850, 379] width 25 height 7
click at [157, 63] on h4 "Style" at bounding box center [155, 63] width 64 height 19
click at [81, 63] on h4 "Checkbox" at bounding box center [84, 63] width 80 height 19
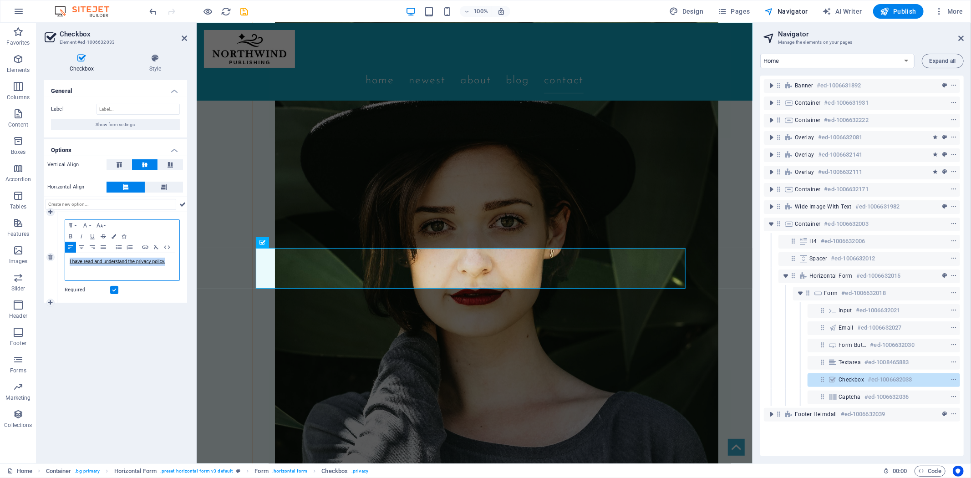
drag, startPoint x: 170, startPoint y: 261, endPoint x: 51, endPoint y: 262, distance: 119.2
click at [51, 262] on div "1 Paragraph Format Normal Heading 1 Heading 2 Heading 3 Heading 4 Heading 5 Hea…" at bounding box center [115, 257] width 143 height 91
click at [114, 235] on icon "button" at bounding box center [113, 236] width 5 height 5
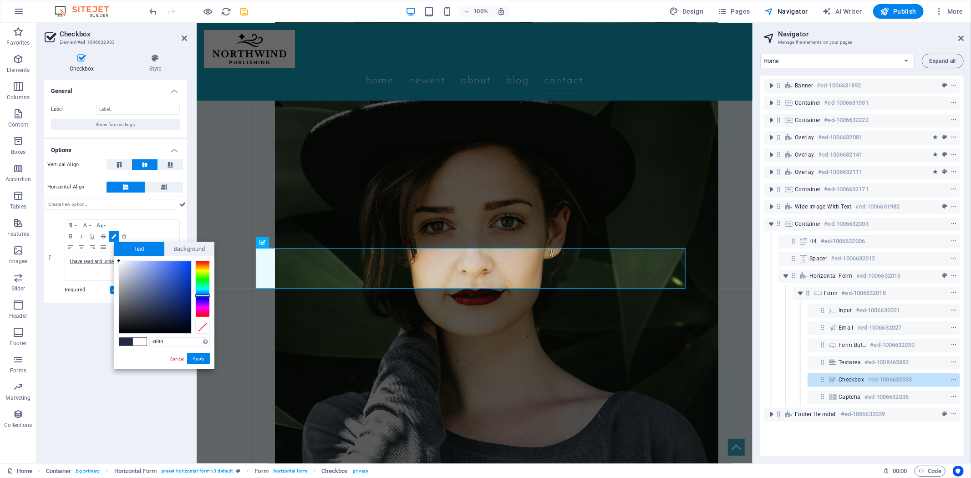
drag, startPoint x: 154, startPoint y: 312, endPoint x: 115, endPoint y: 258, distance: 66.5
click at [115, 258] on div "#ffffff Supported formats #0852ed rgb(8, 82, 237) rgba(8, 82, 237, 90%) hsv(221…" at bounding box center [164, 378] width 101 height 245
type input "#000000"
click at [200, 357] on button "Apply" at bounding box center [198, 358] width 23 height 11
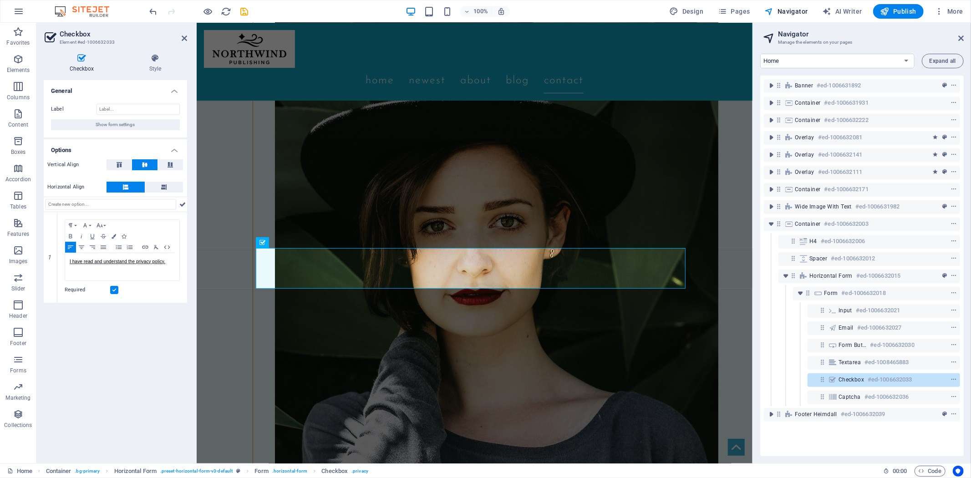
click at [239, 90] on div "H2 Container Container Banner Menu Bar Menu Container Footer Heimdall Container…" at bounding box center [475, 243] width 556 height 440
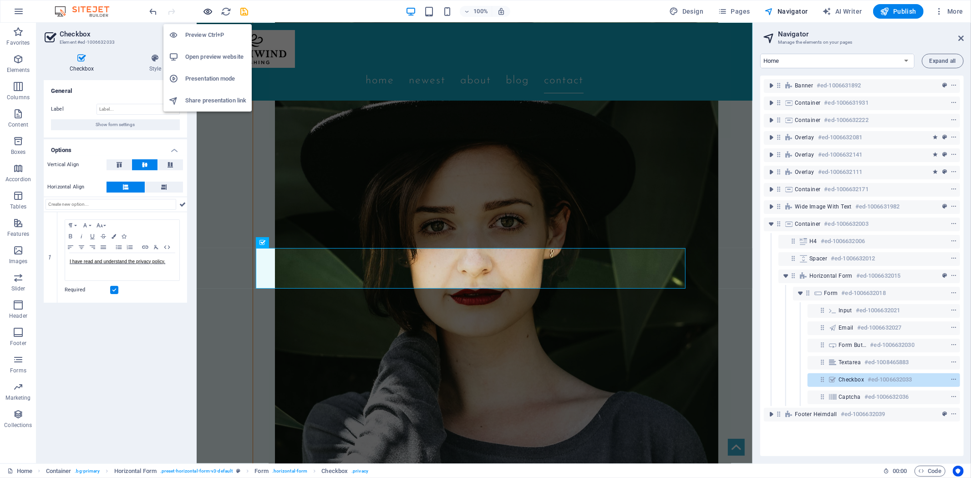
click at [203, 14] on icon "button" at bounding box center [208, 11] width 10 height 10
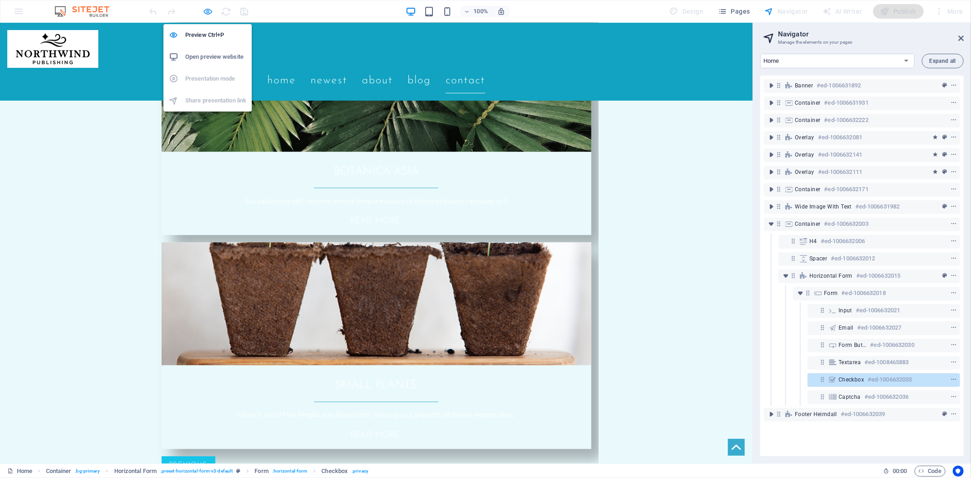
scroll to position [1786, 0]
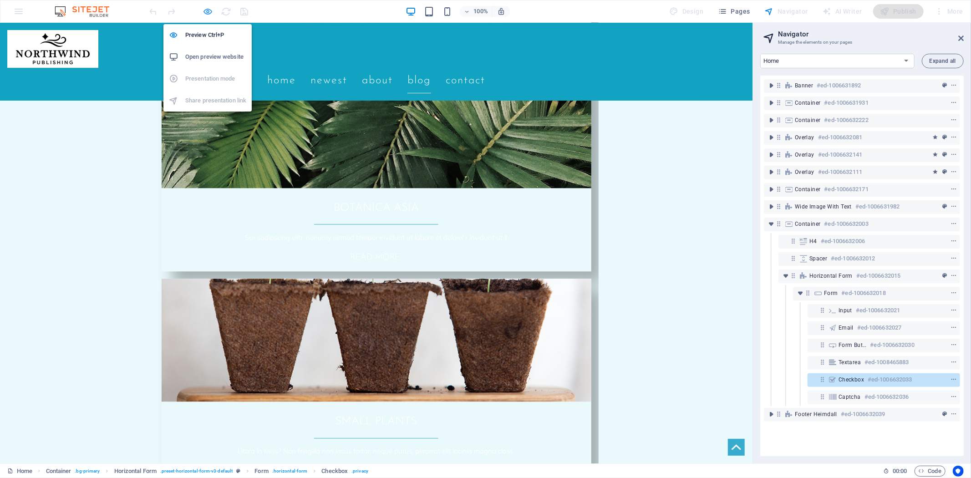
click at [205, 10] on icon "button" at bounding box center [208, 11] width 10 height 10
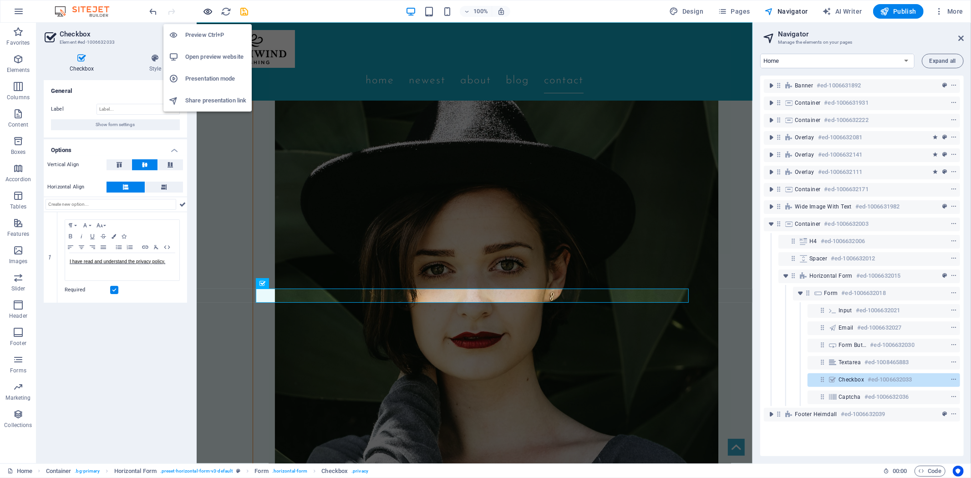
scroll to position [2734, 0]
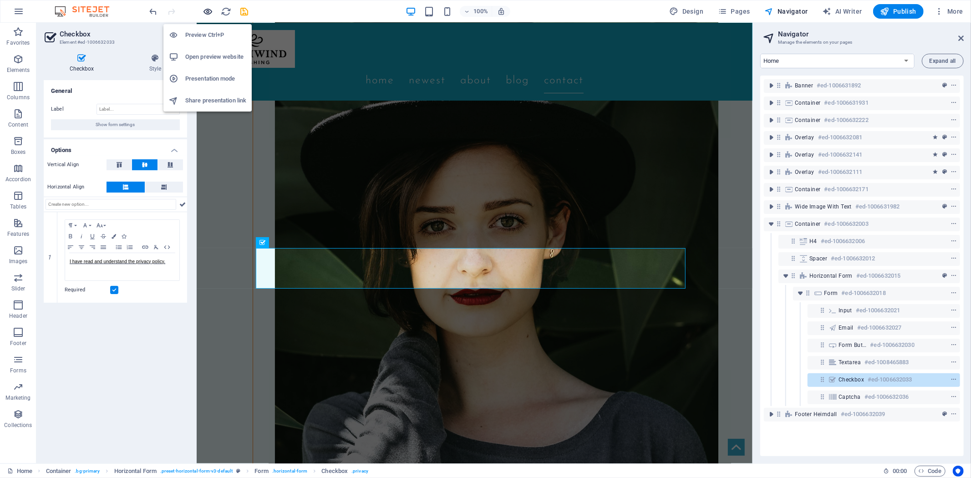
click at [209, 14] on icon "button" at bounding box center [208, 11] width 10 height 10
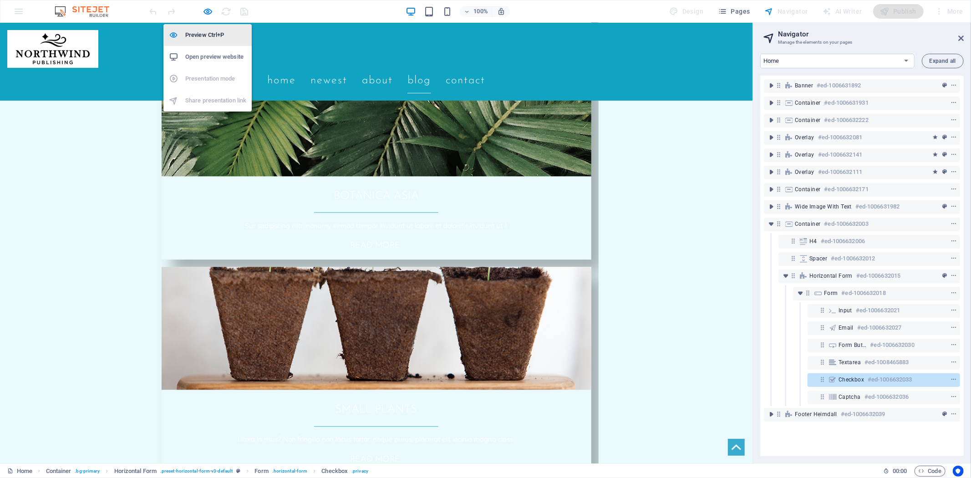
scroll to position [1786, 0]
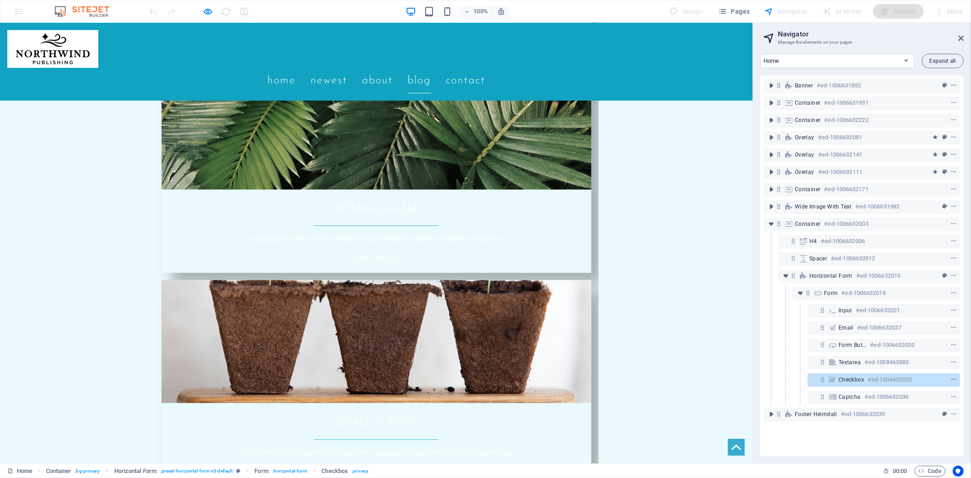
drag, startPoint x: 222, startPoint y: 305, endPoint x: 148, endPoint y: 307, distance: 73.7
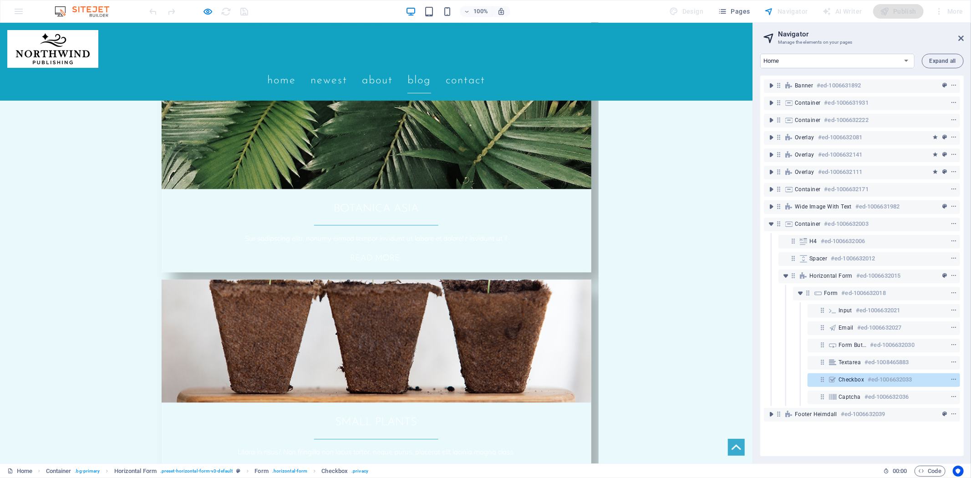
type textarea "Test"
click at [15, 11] on div "100% Design Pages Navigator AI Writer Publish More" at bounding box center [485, 11] width 970 height 22
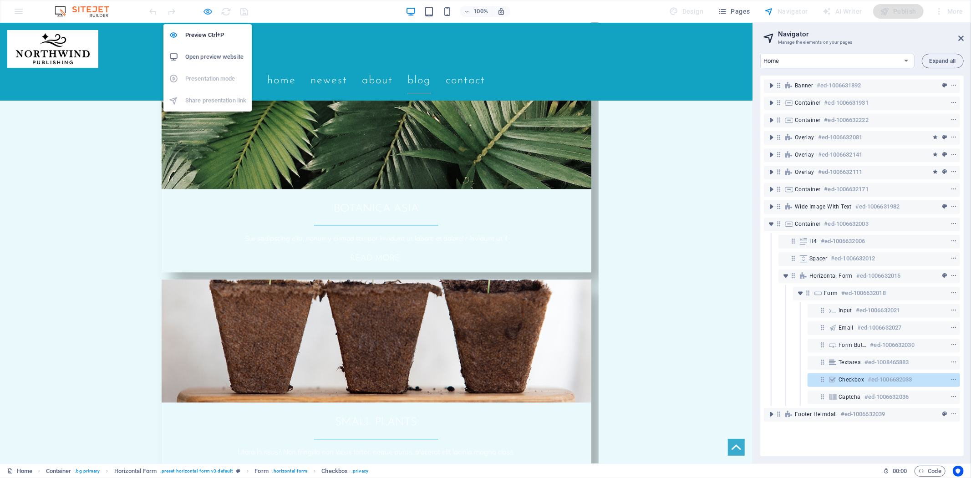
click at [211, 12] on icon "button" at bounding box center [208, 11] width 10 height 10
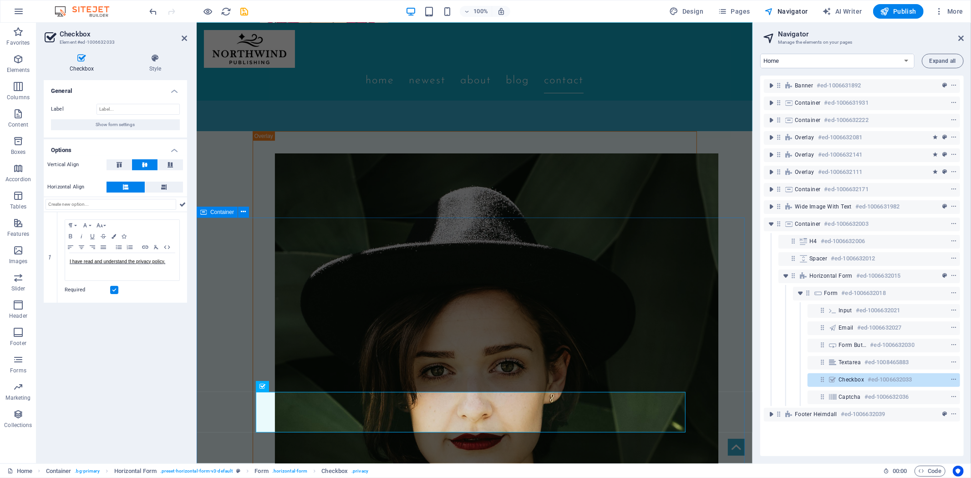
scroll to position [2690, 0]
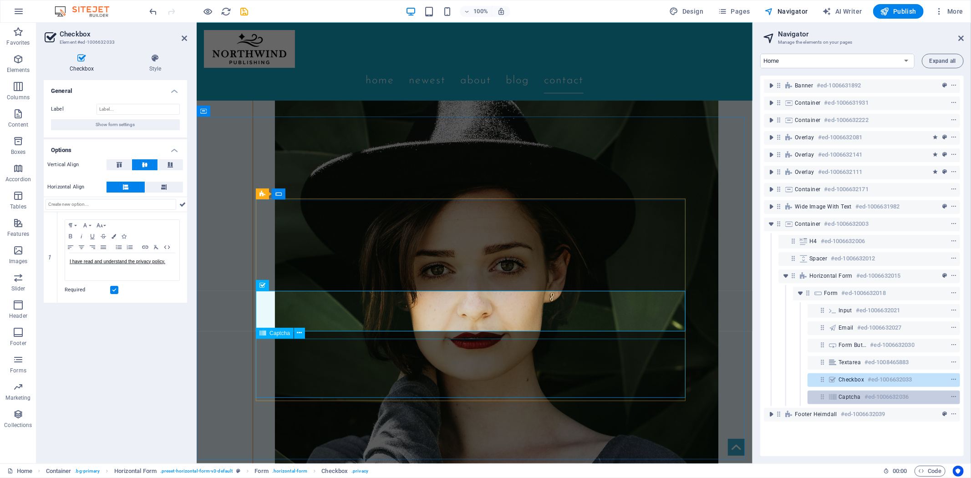
click at [866, 397] on h6 "#ed-1006632036" at bounding box center [886, 396] width 44 height 11
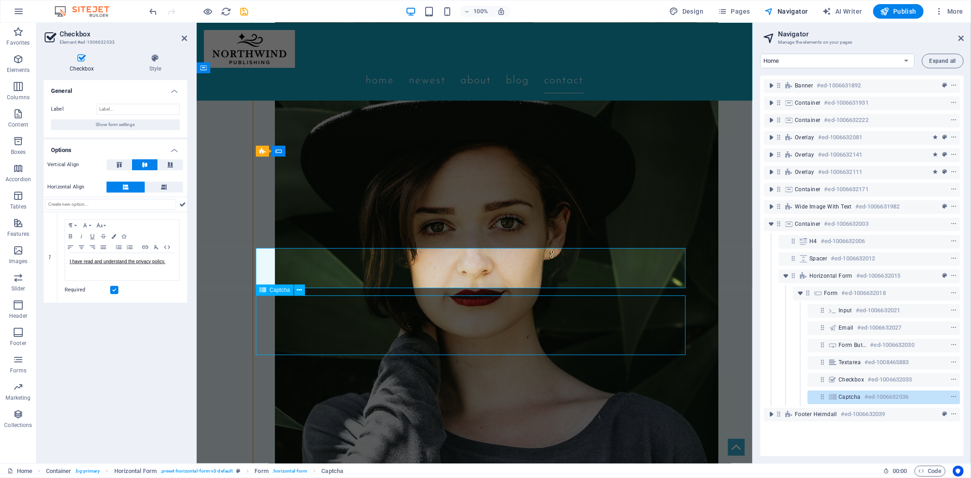
scroll to position [2702, 0]
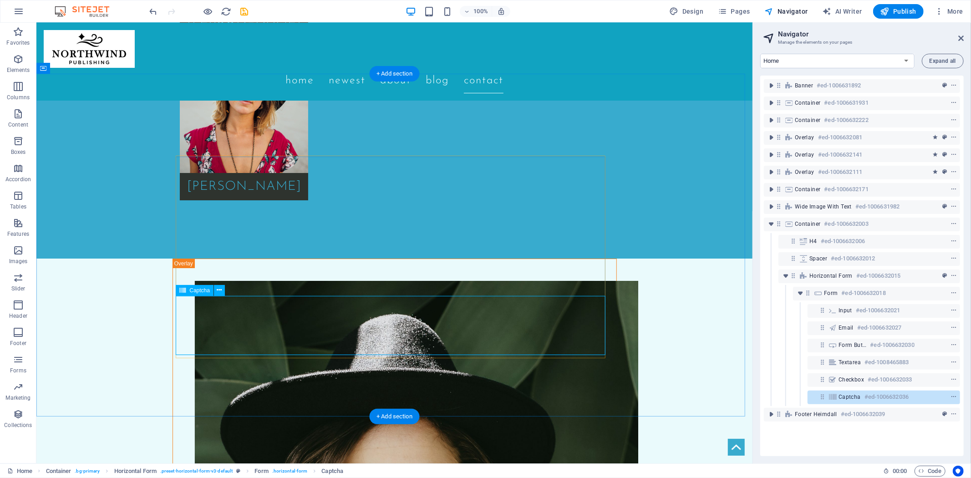
click at [868, 397] on h6 "#ed-1006632036" at bounding box center [886, 396] width 44 height 11
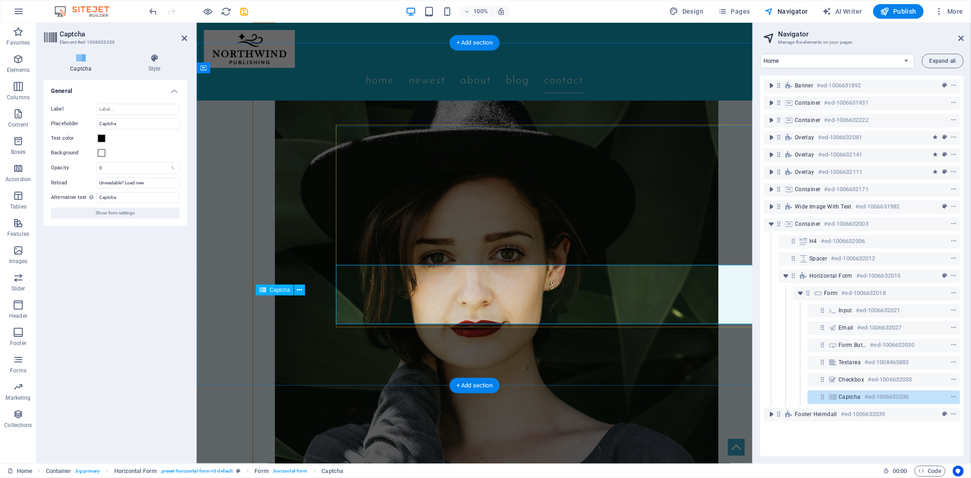
scroll to position [2733, 0]
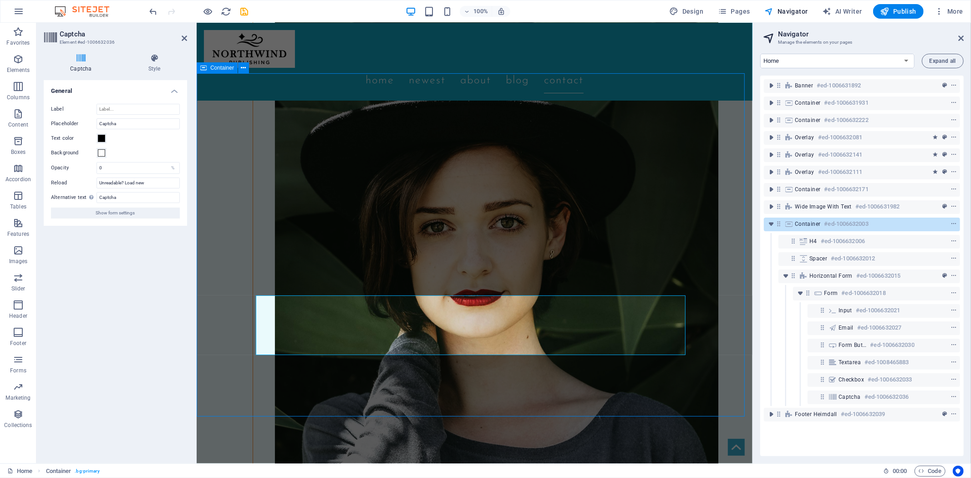
scroll to position [2702, 0]
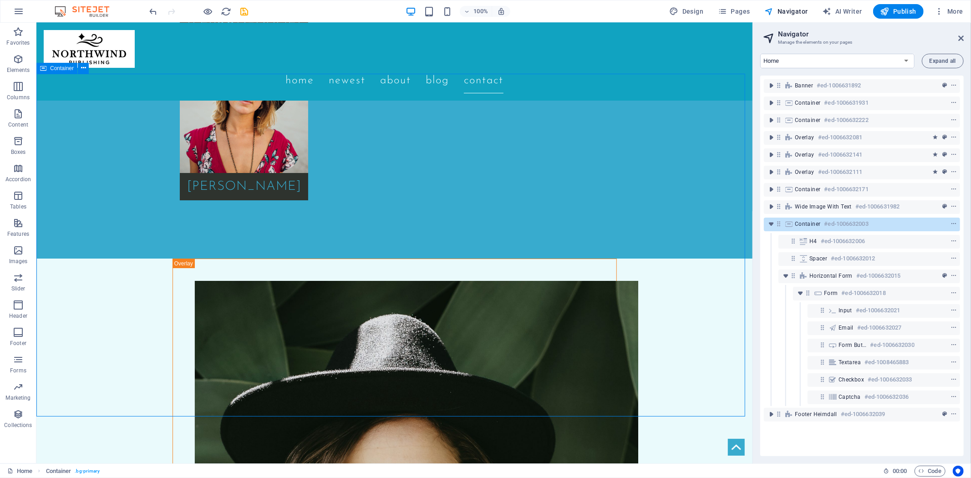
click at [243, 10] on icon "save" at bounding box center [244, 11] width 10 height 10
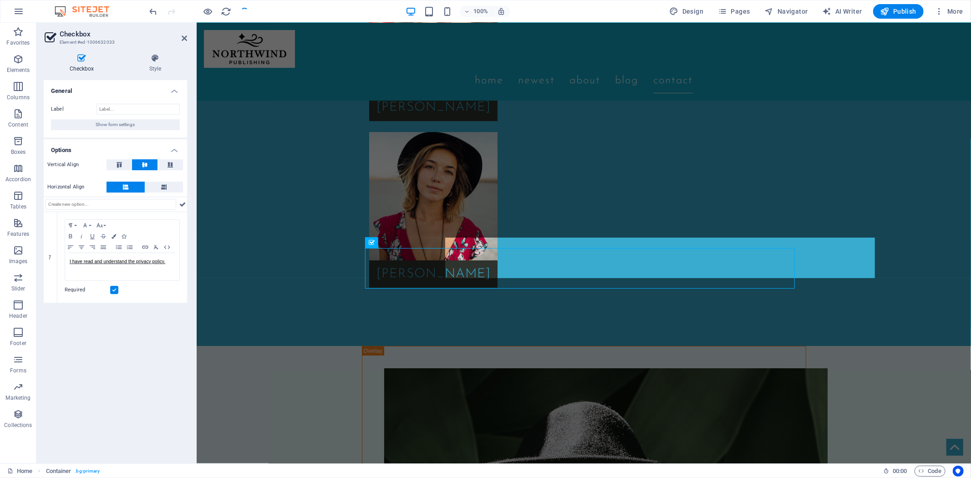
checkbox input "false"
